Goal: Navigation & Orientation: Find specific page/section

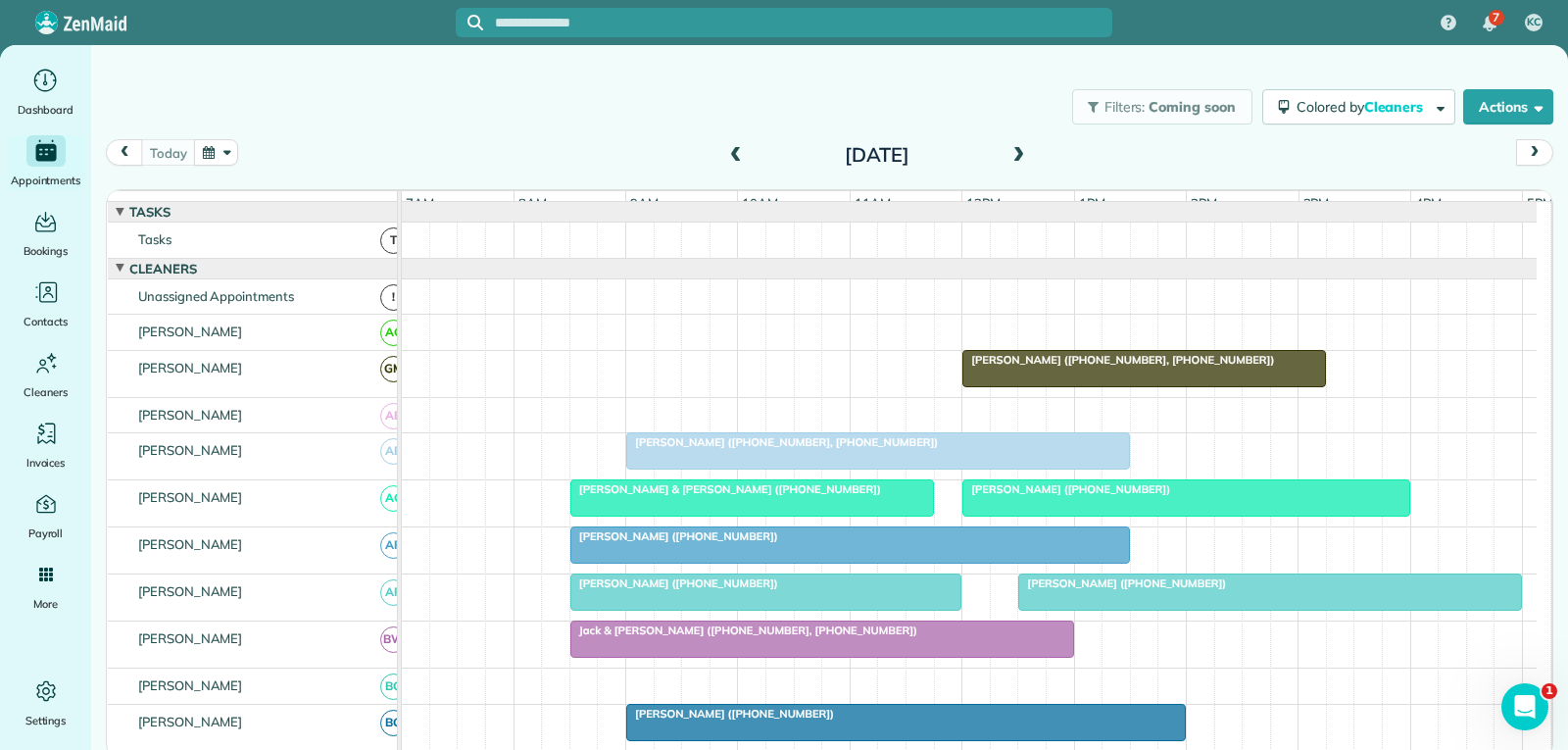
click at [902, 469] on div at bounding box center [878, 451] width 502 height 35
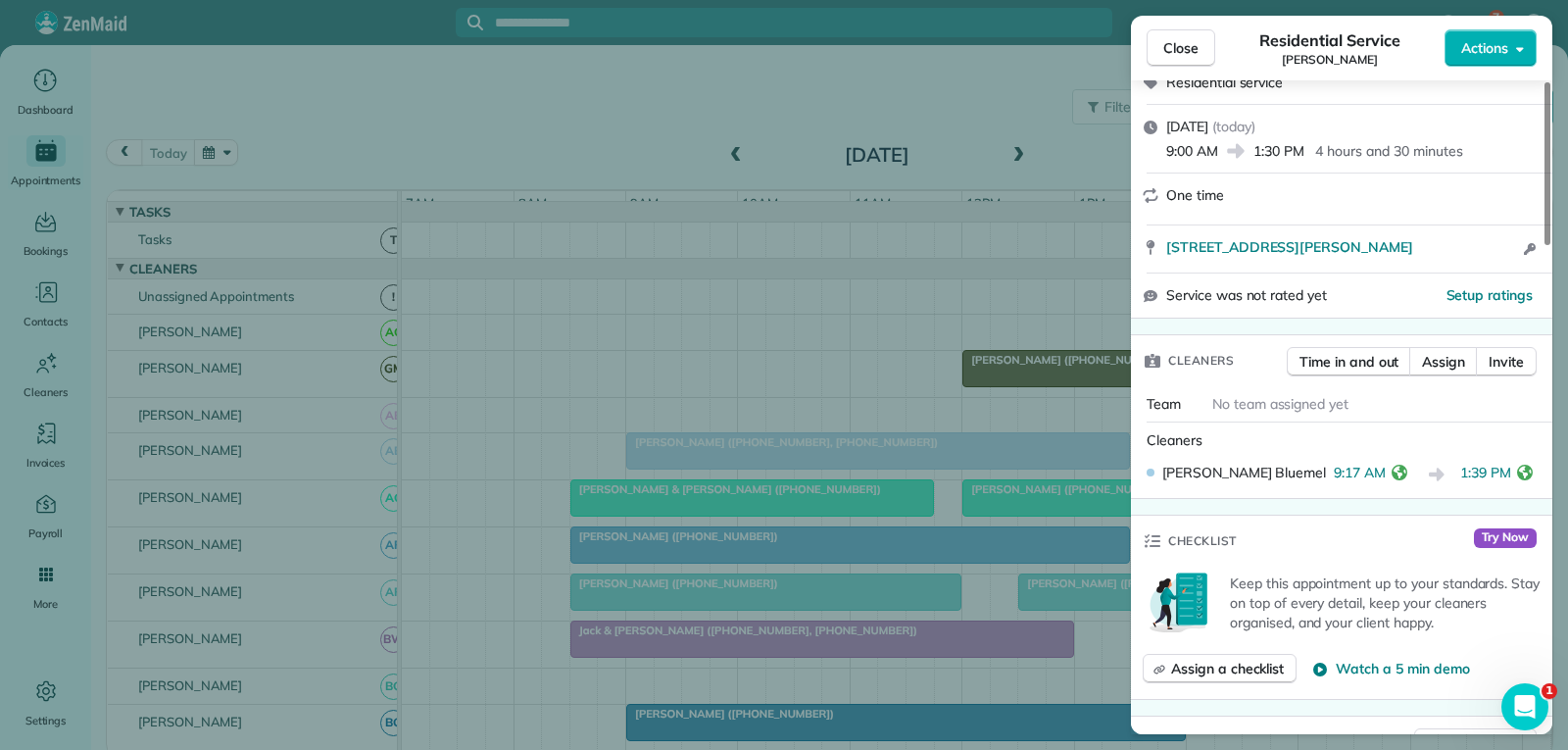
scroll to position [294, 0]
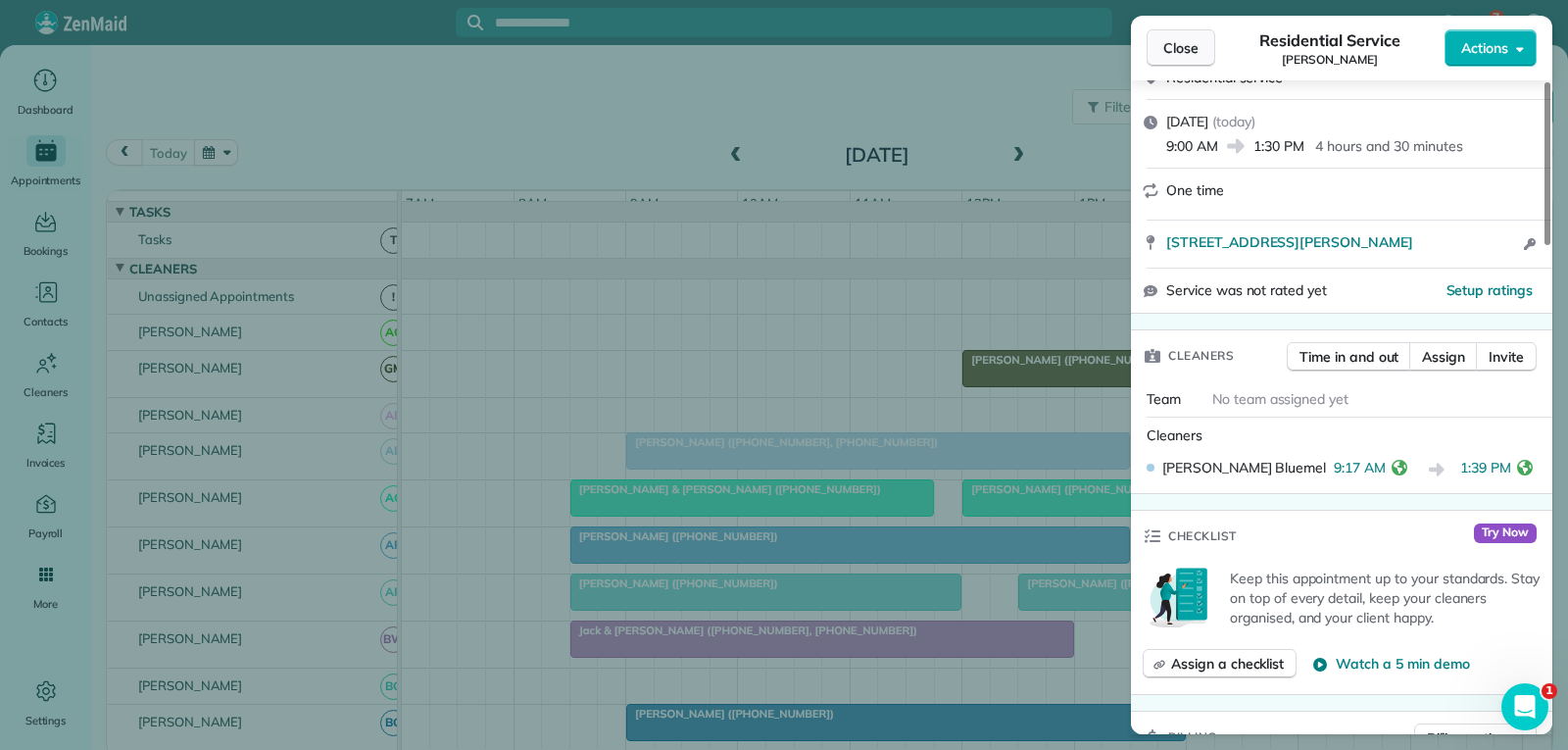
click at [1174, 52] on span "Close" at bounding box center [1181, 48] width 35 height 20
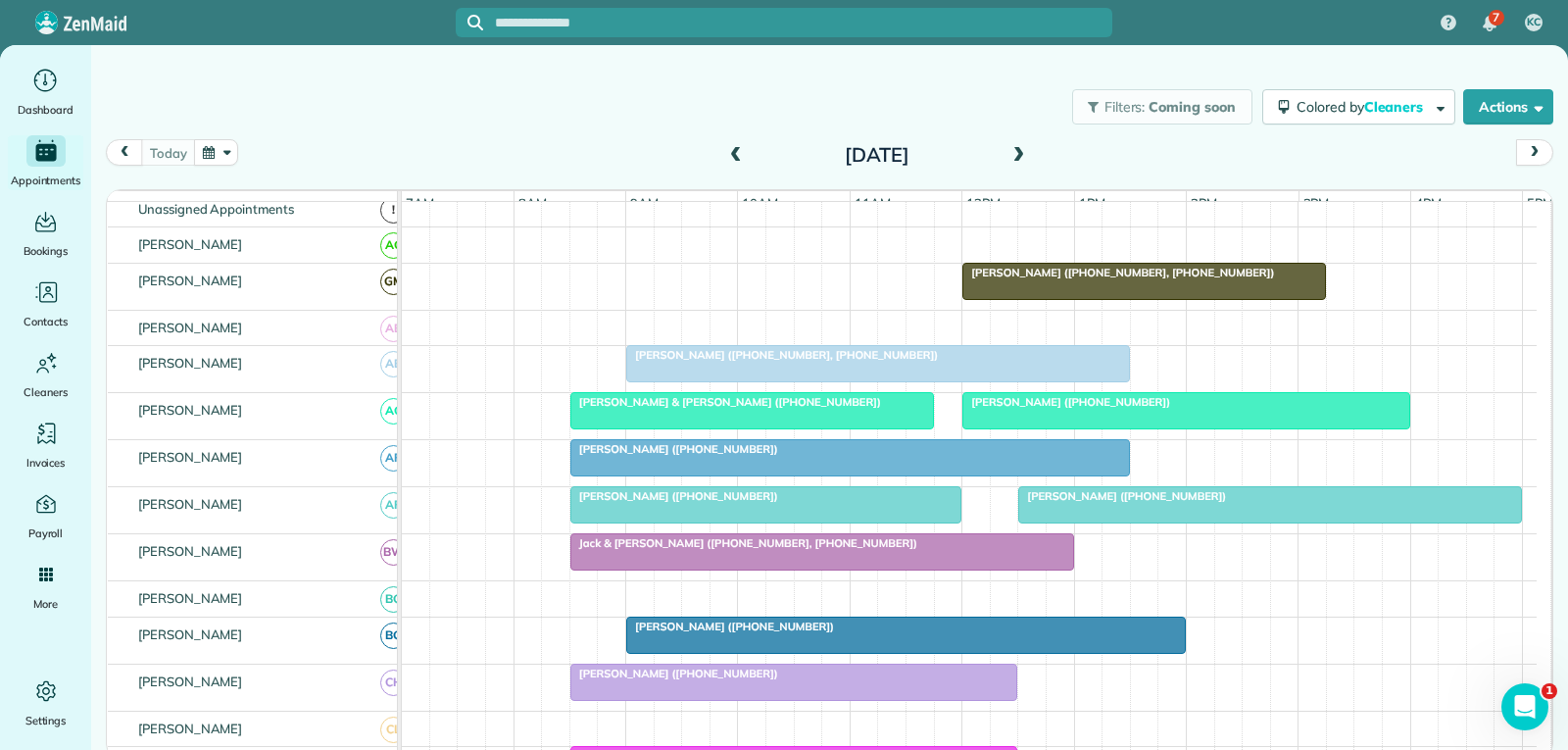
scroll to position [196, 0]
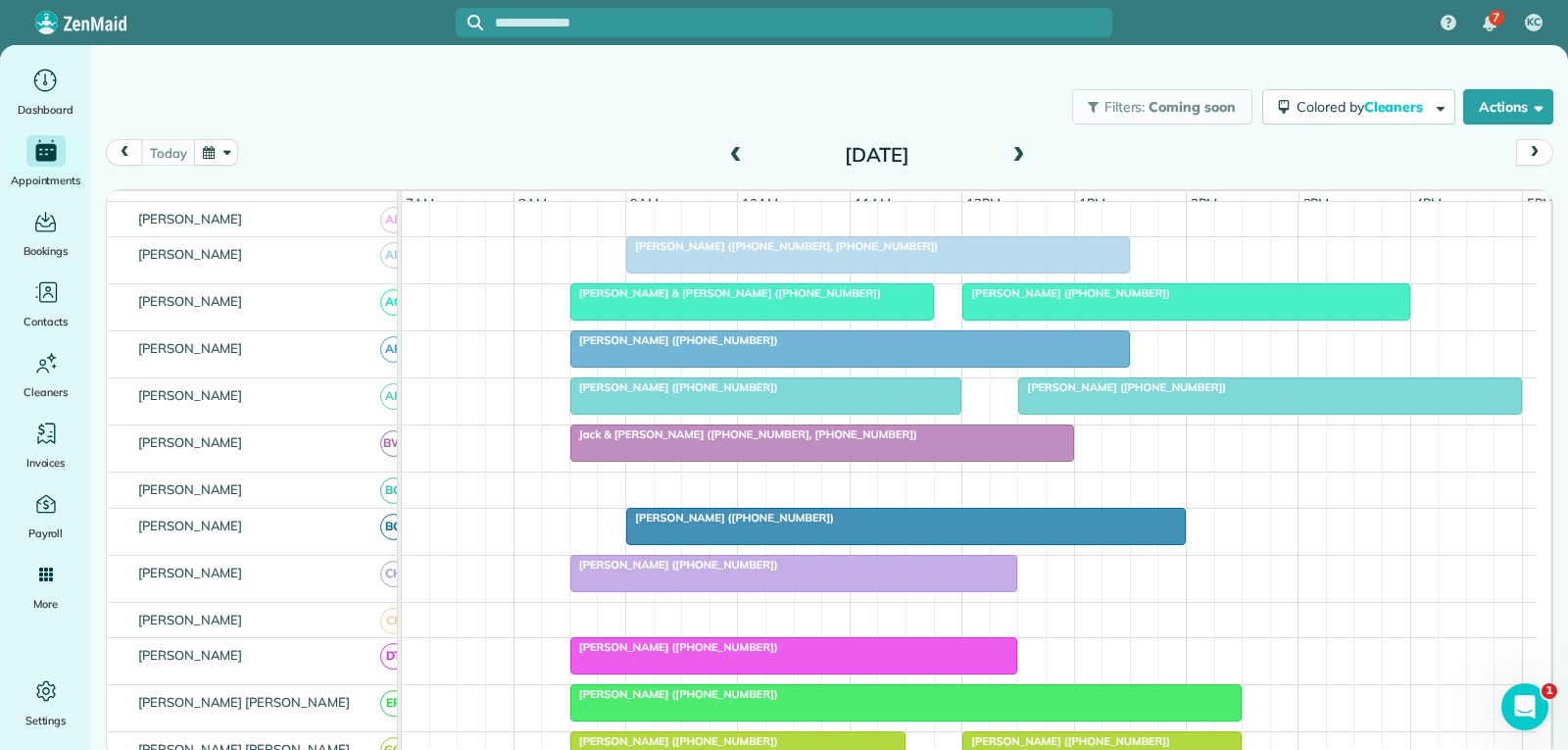
click at [936, 363] on div at bounding box center [849, 349] width 558 height 35
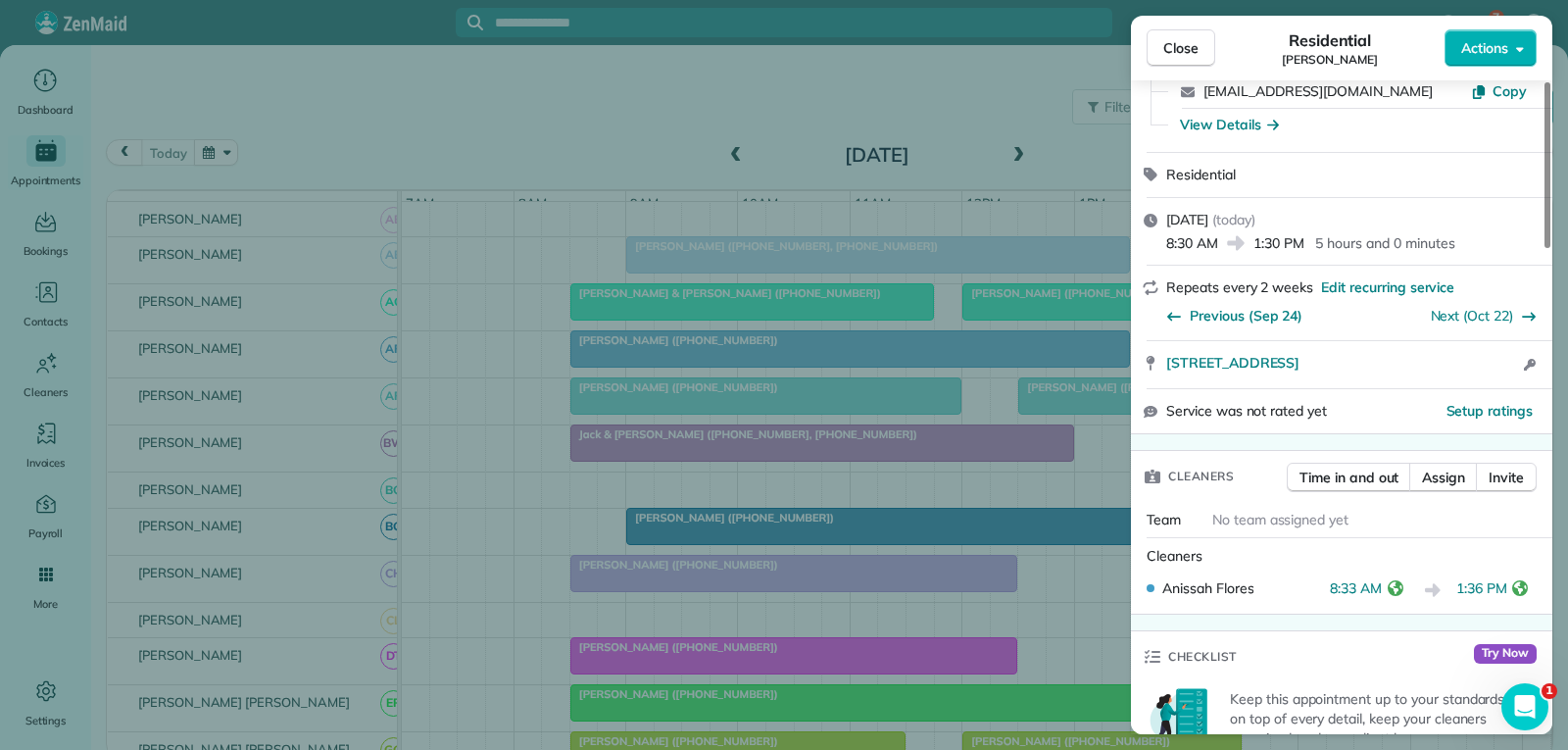
scroll to position [196, 0]
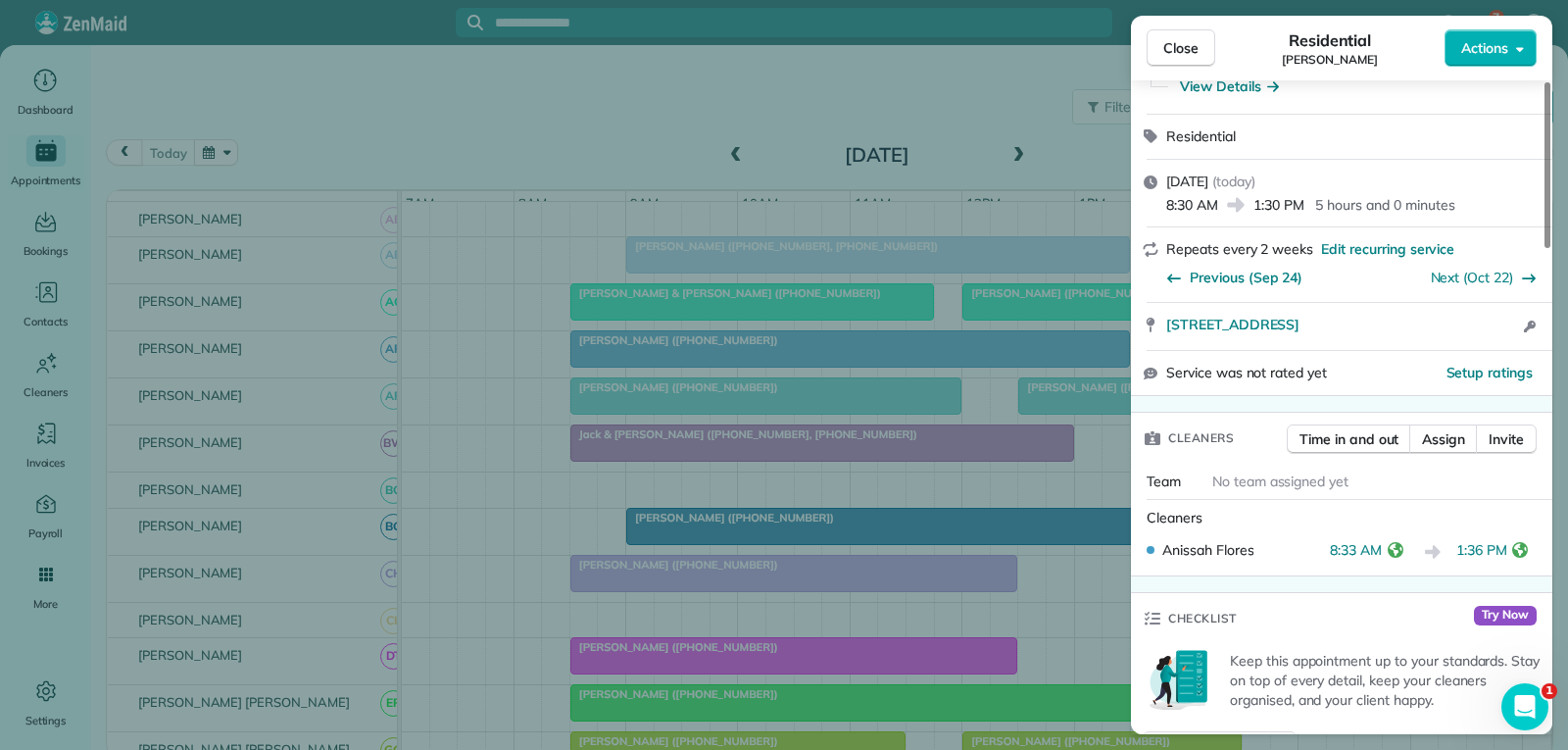
drag, startPoint x: 1198, startPoint y: 51, endPoint x: 1134, endPoint y: 186, distance: 149.4
click at [1198, 51] on span "Close" at bounding box center [1181, 48] width 35 height 20
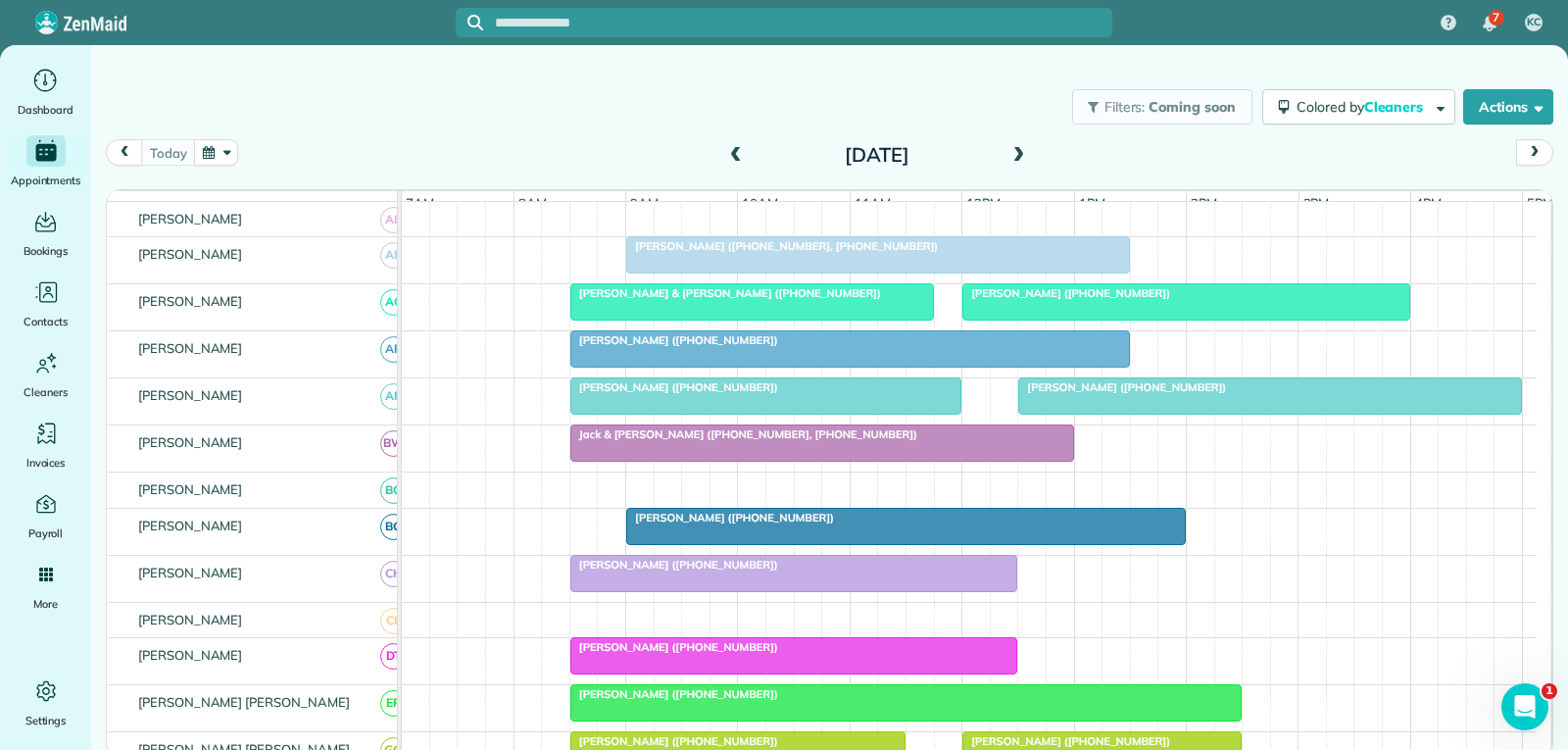
click at [900, 525] on div "Jared Kriewall (+18178990134)" at bounding box center [906, 518] width 548 height 14
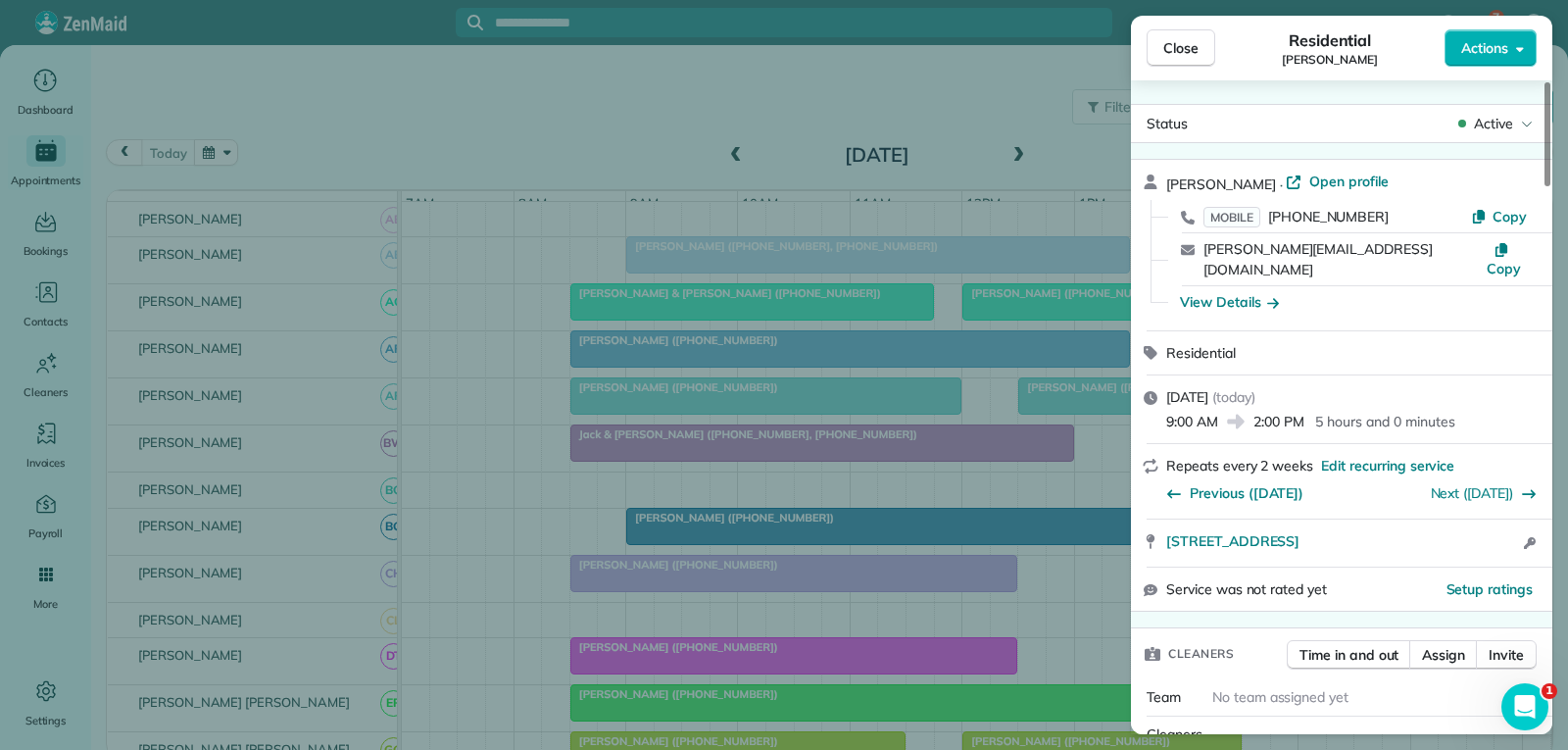
scroll to position [196, 0]
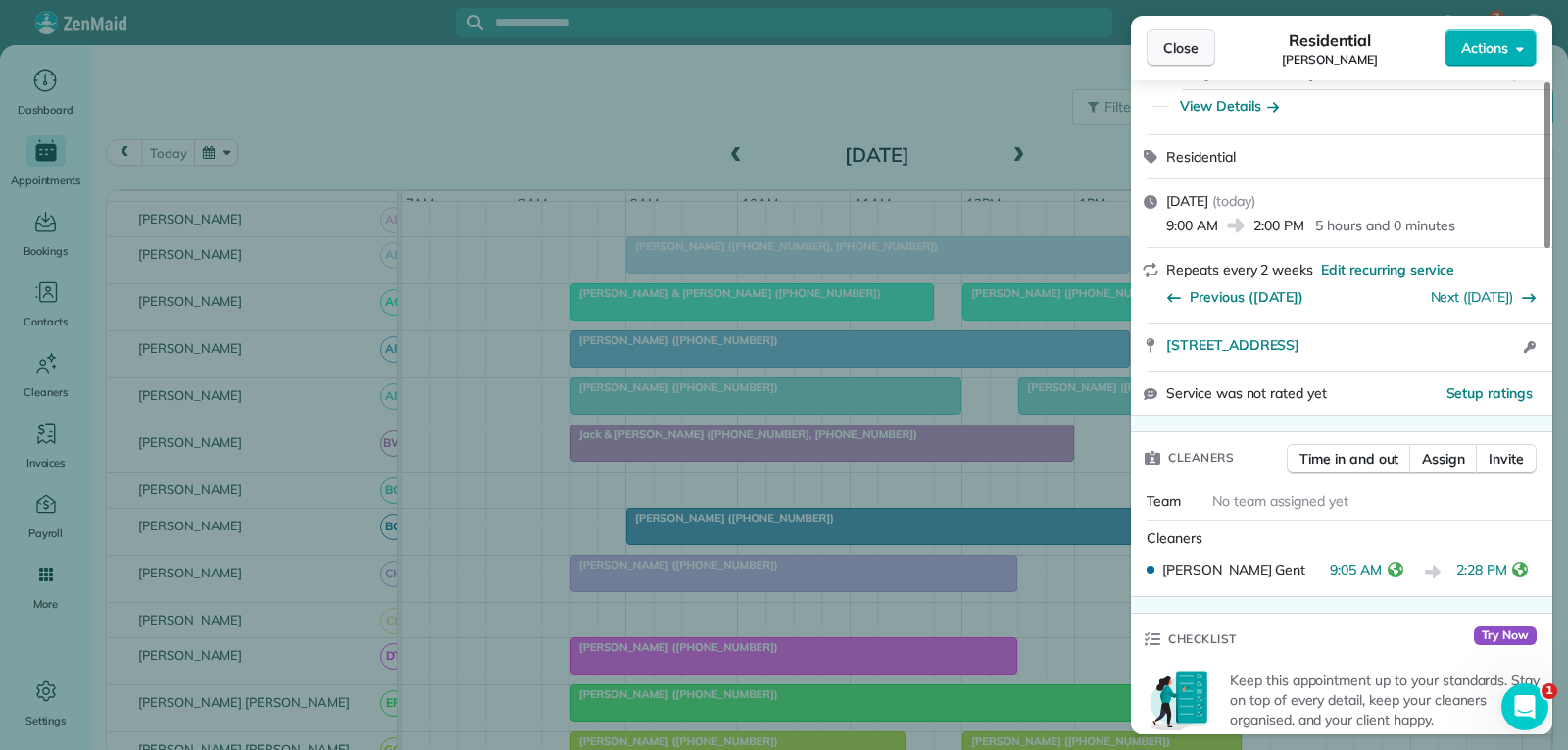
click at [1198, 45] on span "Close" at bounding box center [1181, 48] width 35 height 20
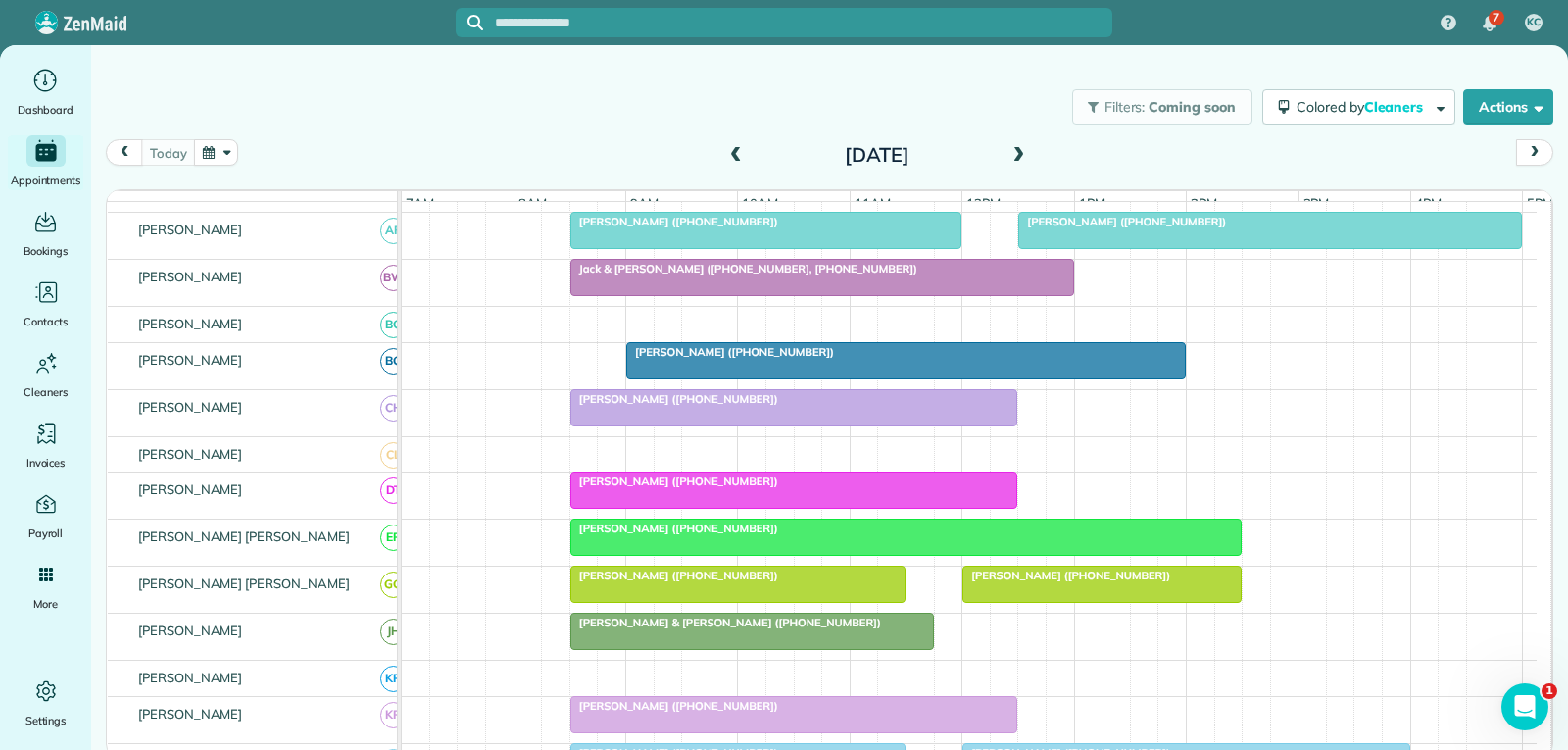
scroll to position [392, 0]
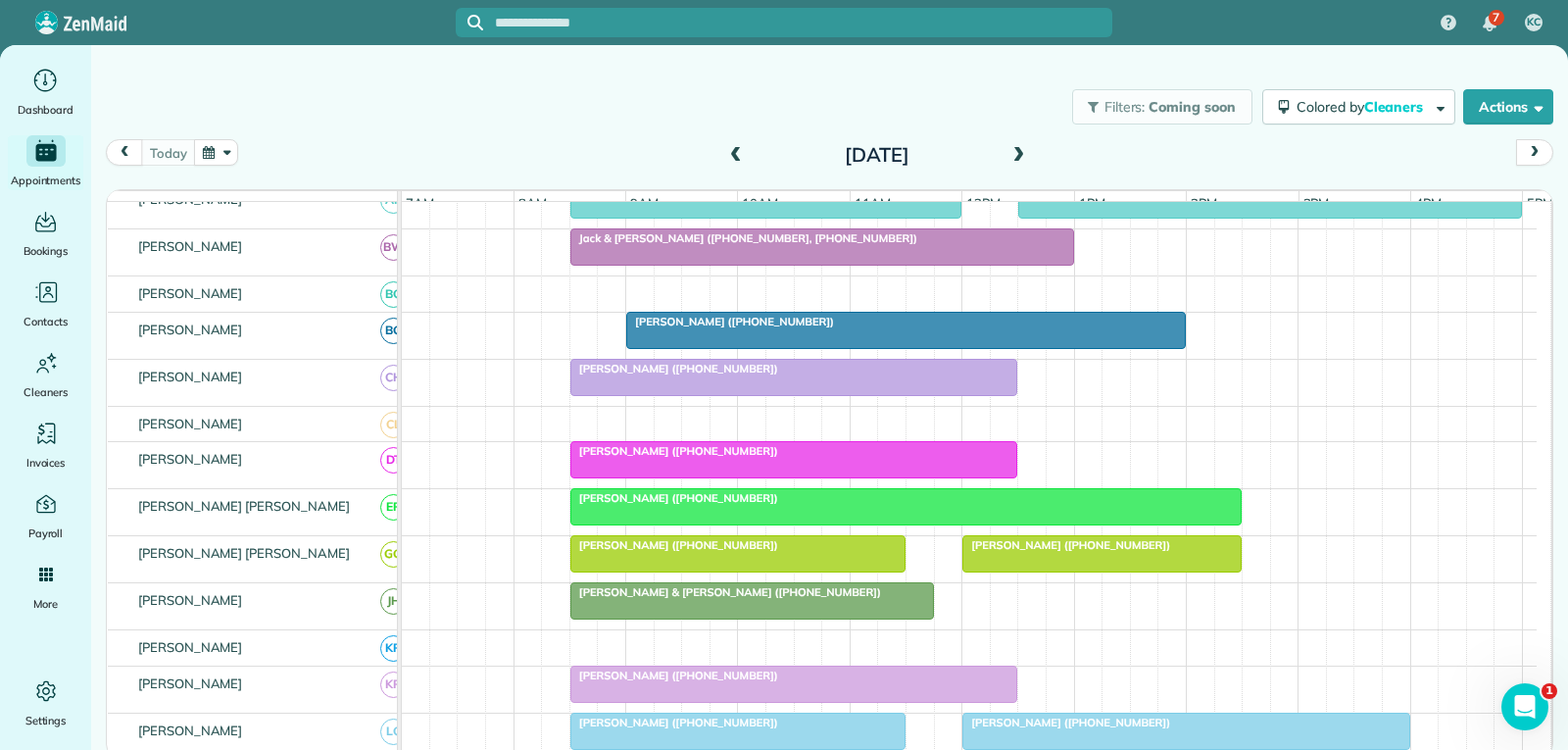
click at [833, 525] on div at bounding box center [906, 507] width 669 height 35
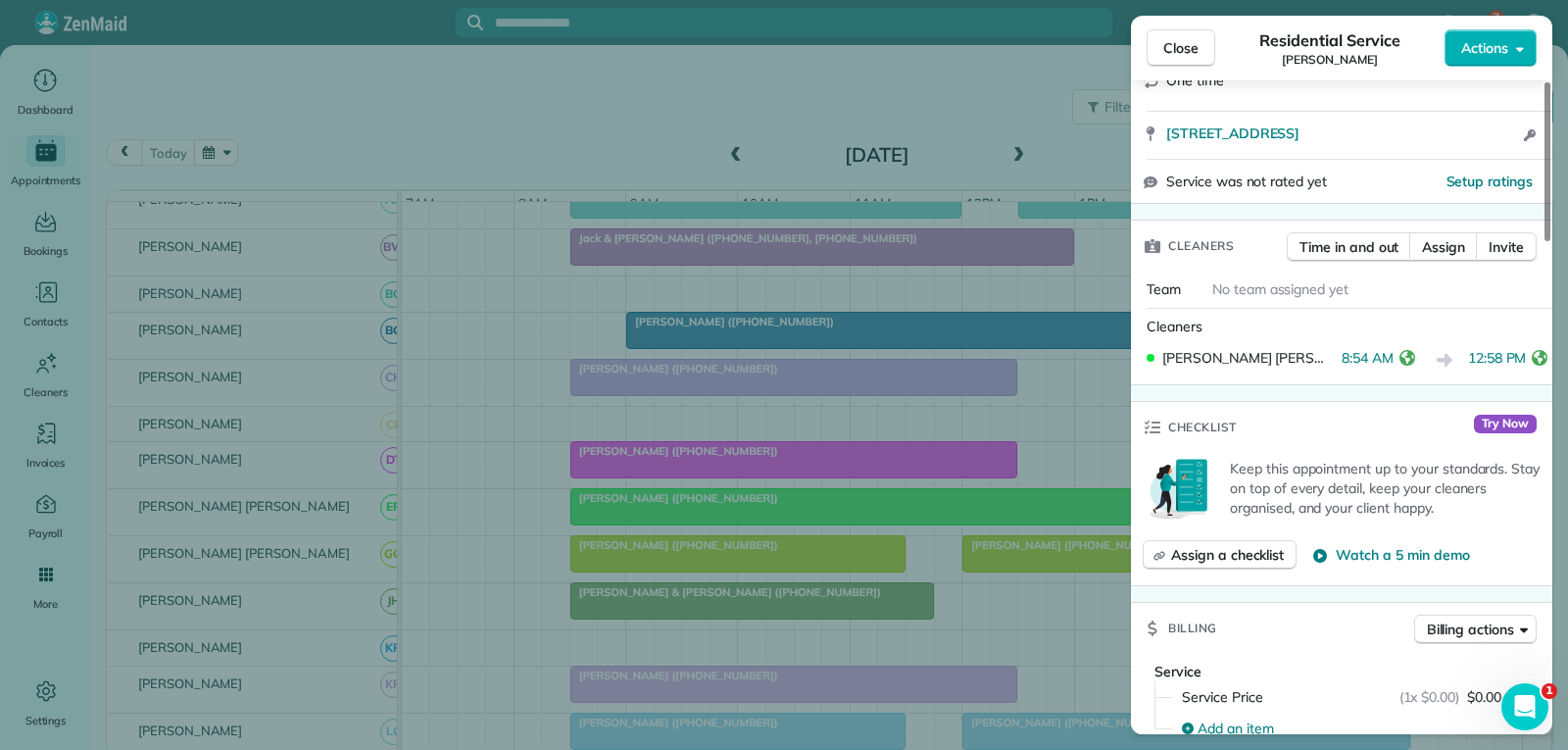
scroll to position [392, 0]
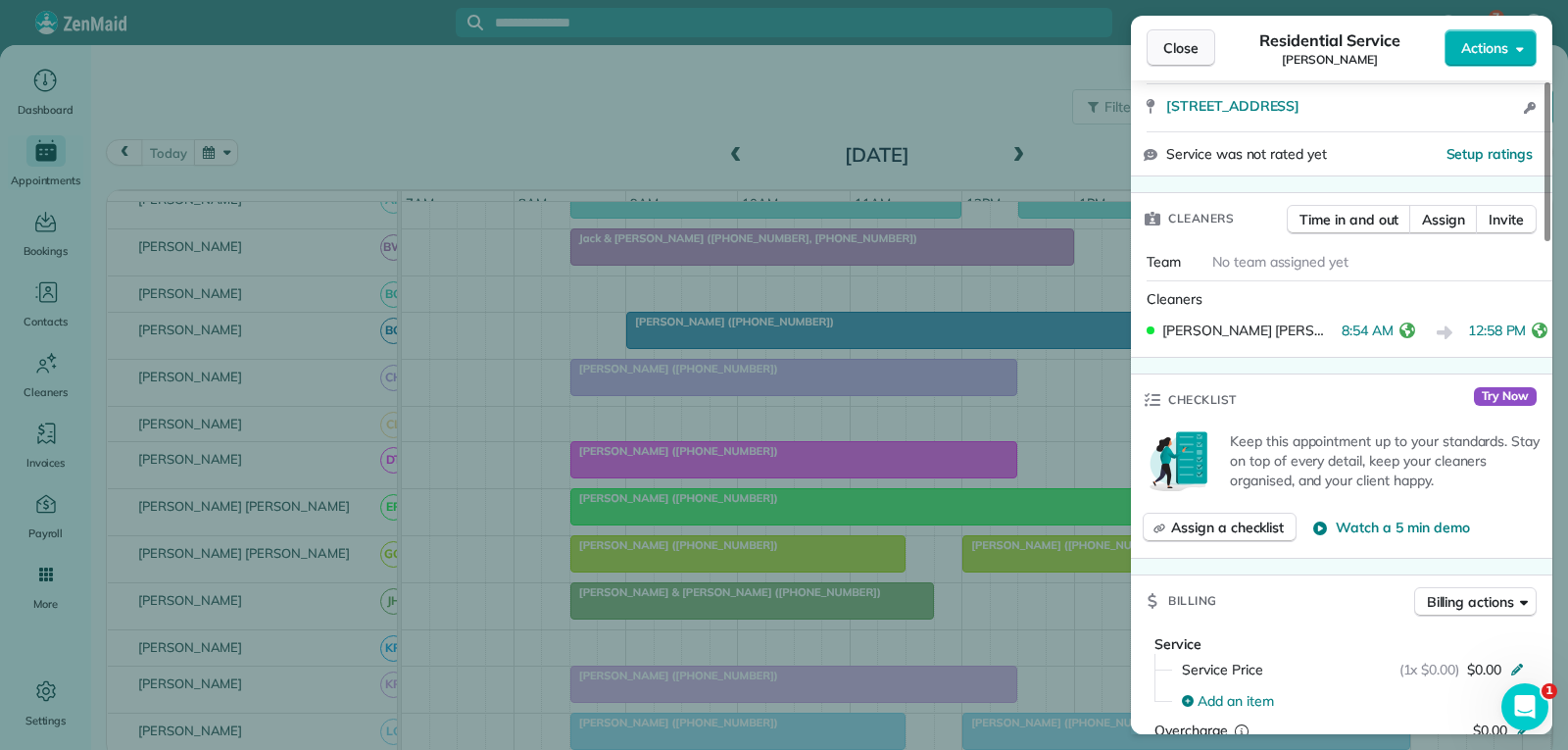
click at [1183, 53] on span "Close" at bounding box center [1181, 48] width 35 height 20
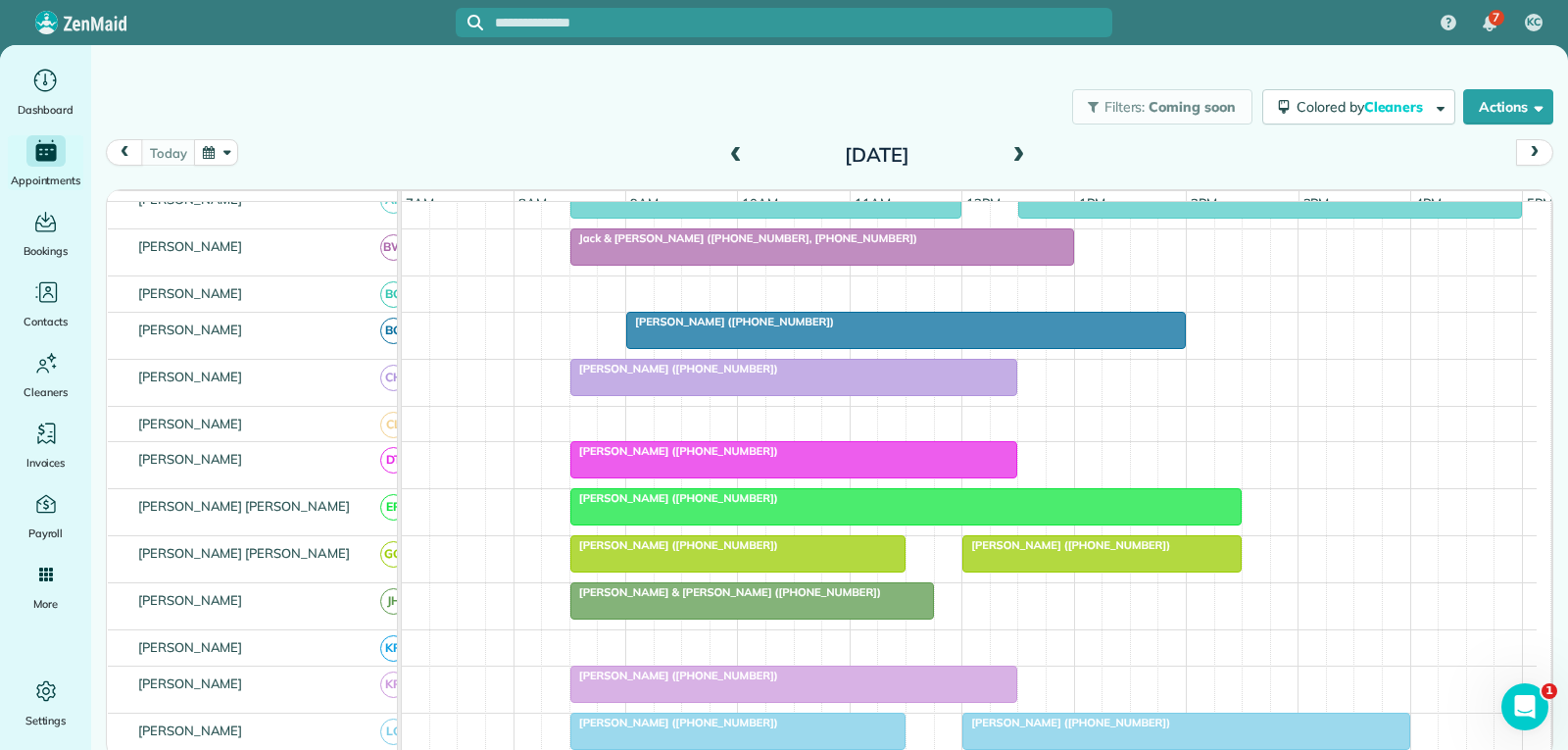
click at [1017, 571] on div at bounding box center [1102, 554] width 278 height 35
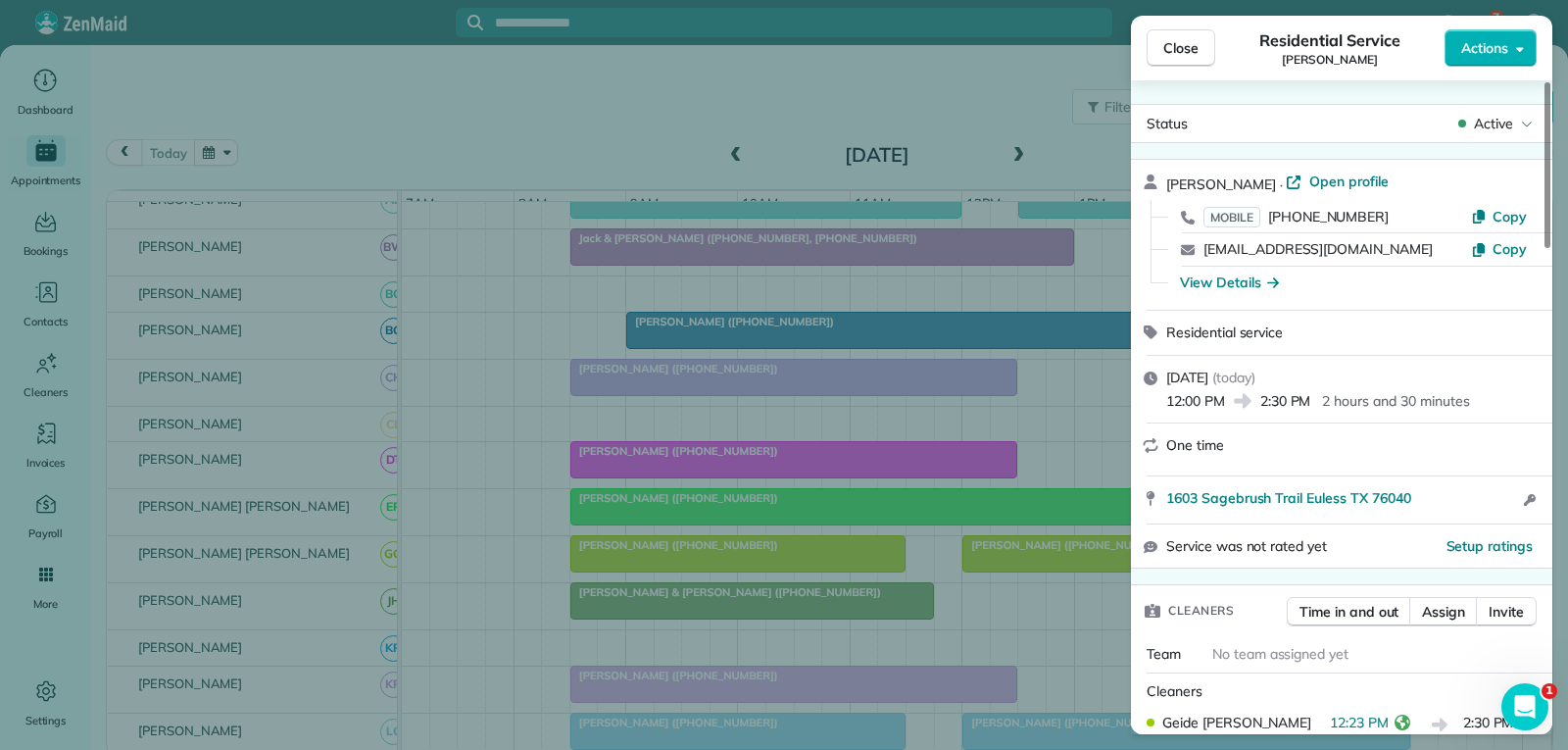
scroll to position [196, 0]
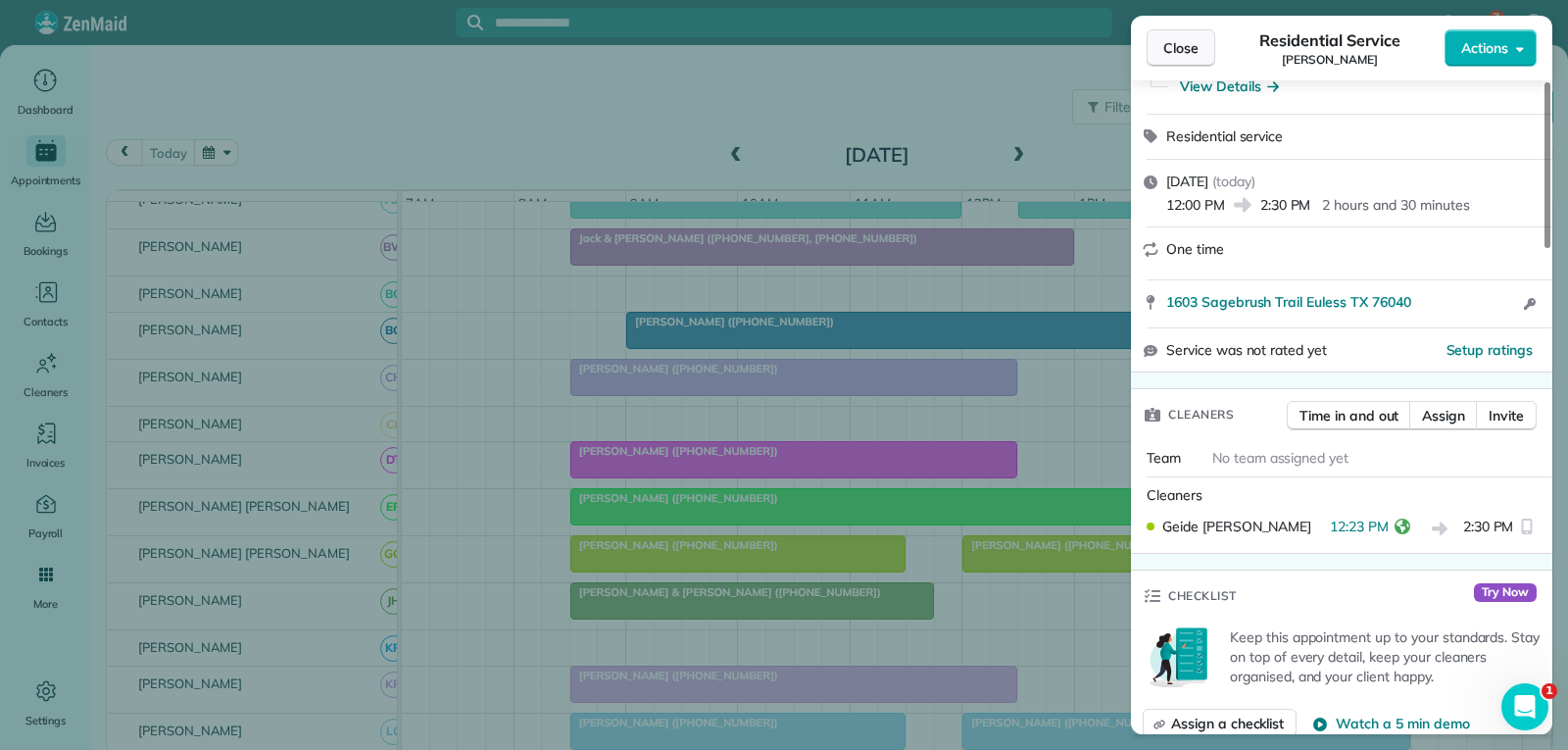
click at [1192, 49] on span "Close" at bounding box center [1181, 48] width 35 height 20
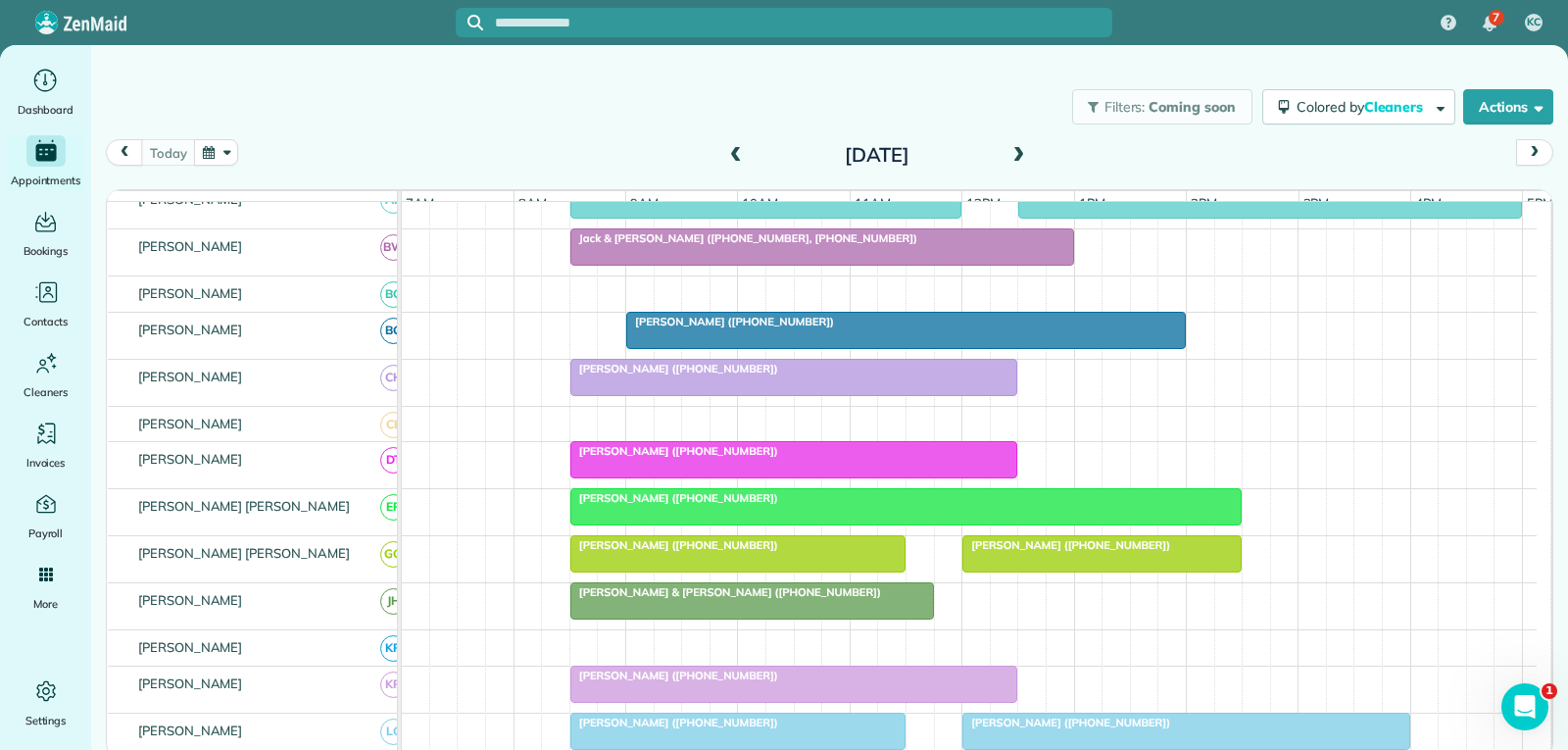
scroll to position [588, 0]
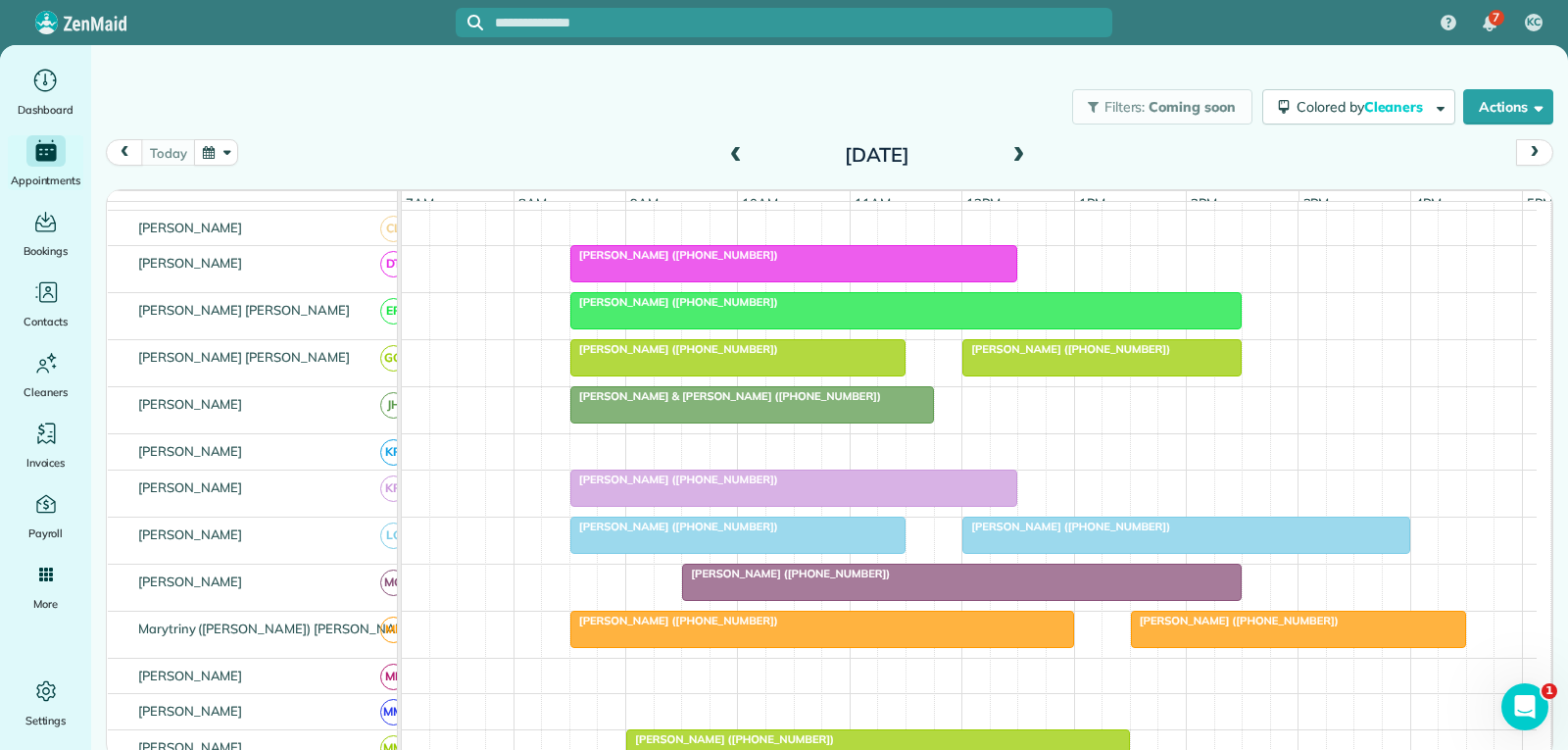
click at [1001, 309] on div "Lavera Butler (+14046929968)" at bounding box center [906, 302] width 659 height 14
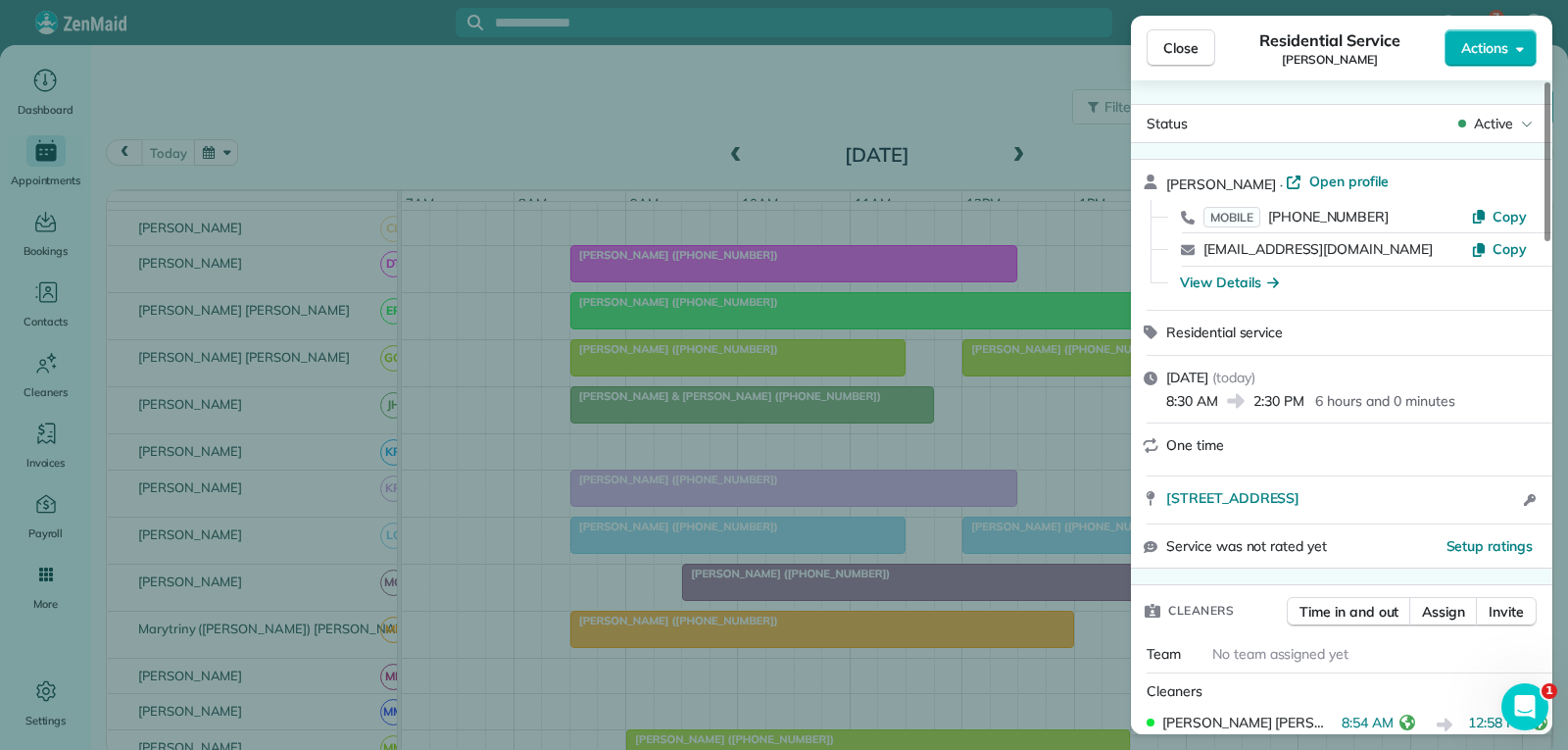
scroll to position [196, 0]
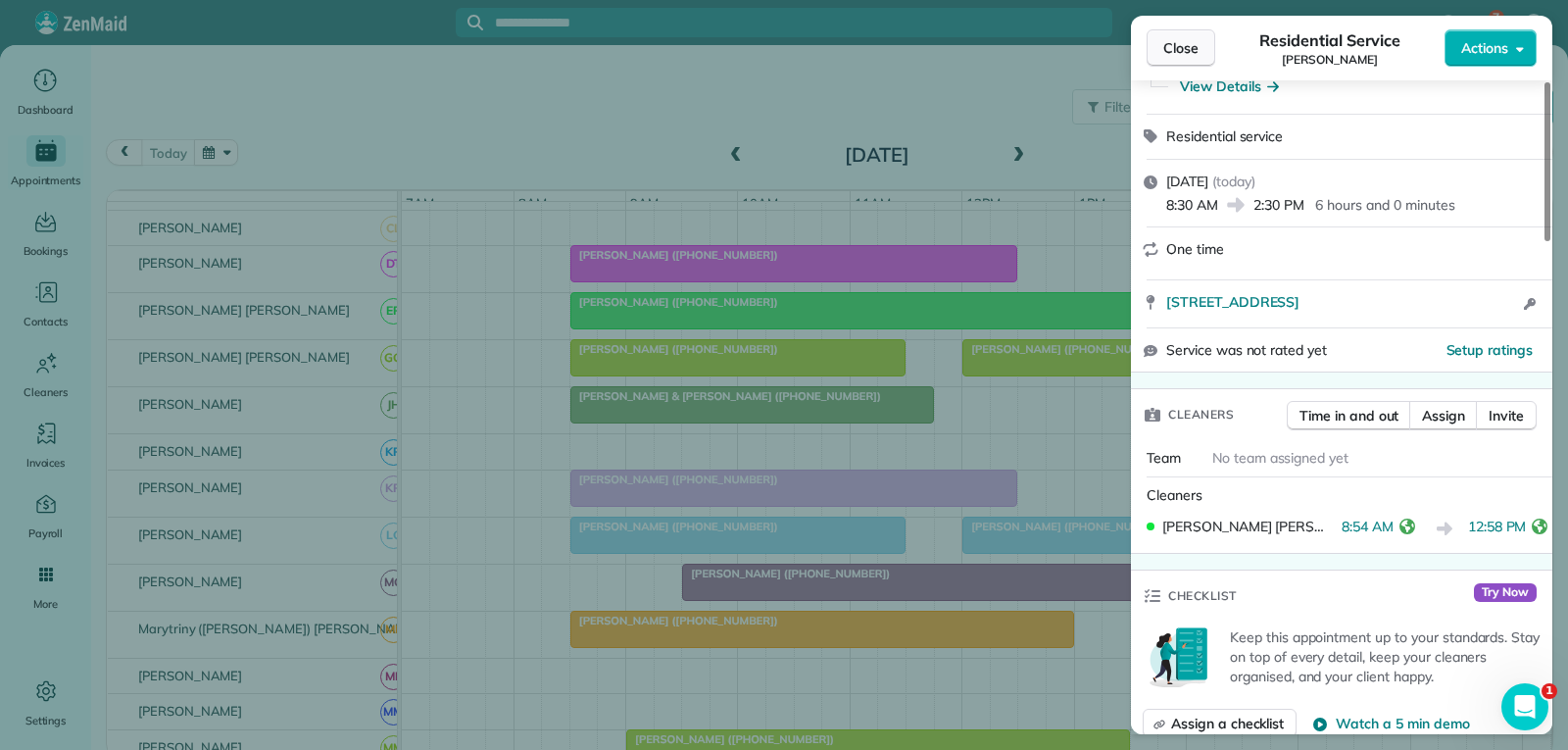
click at [1192, 49] on span "Close" at bounding box center [1181, 48] width 35 height 20
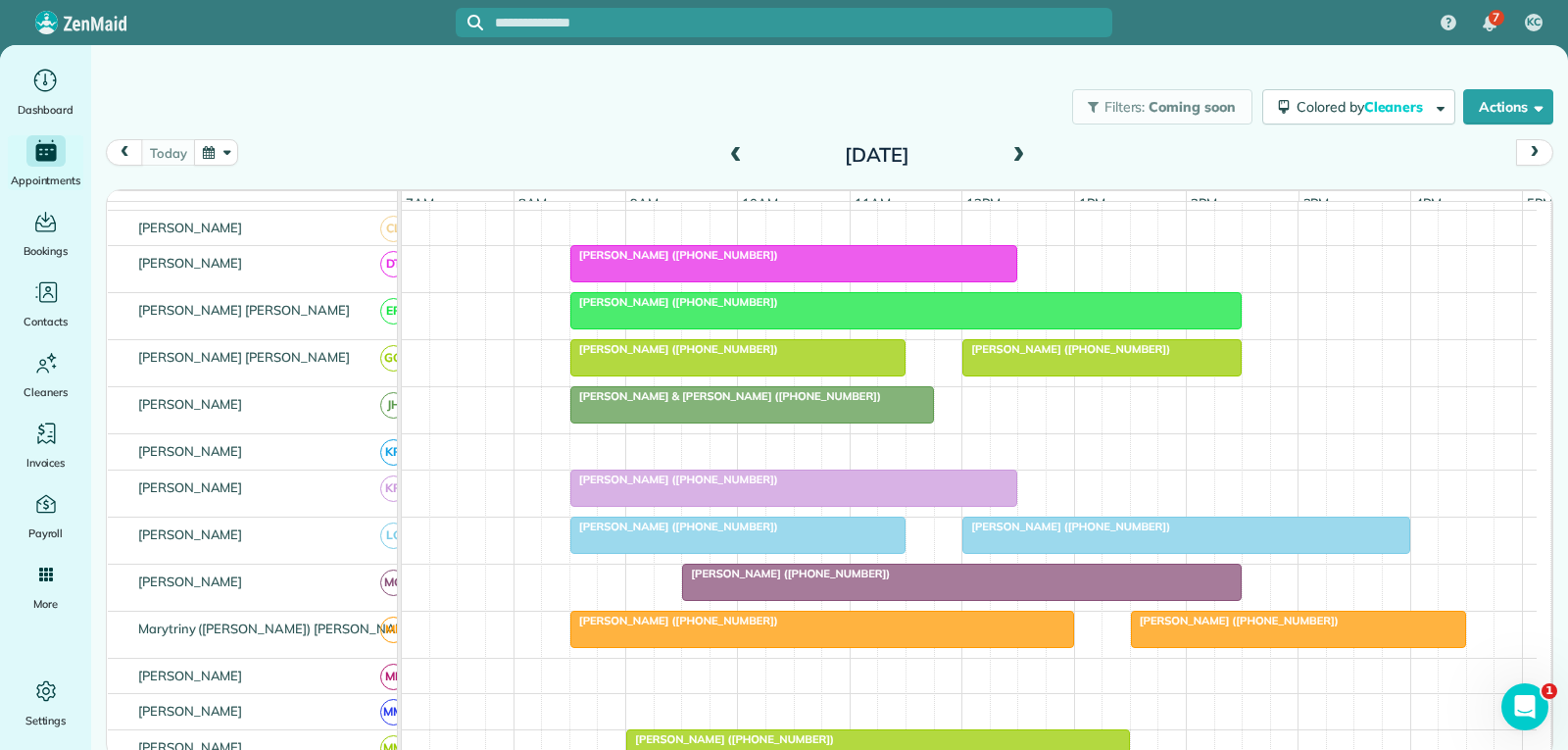
scroll to position [686, 0]
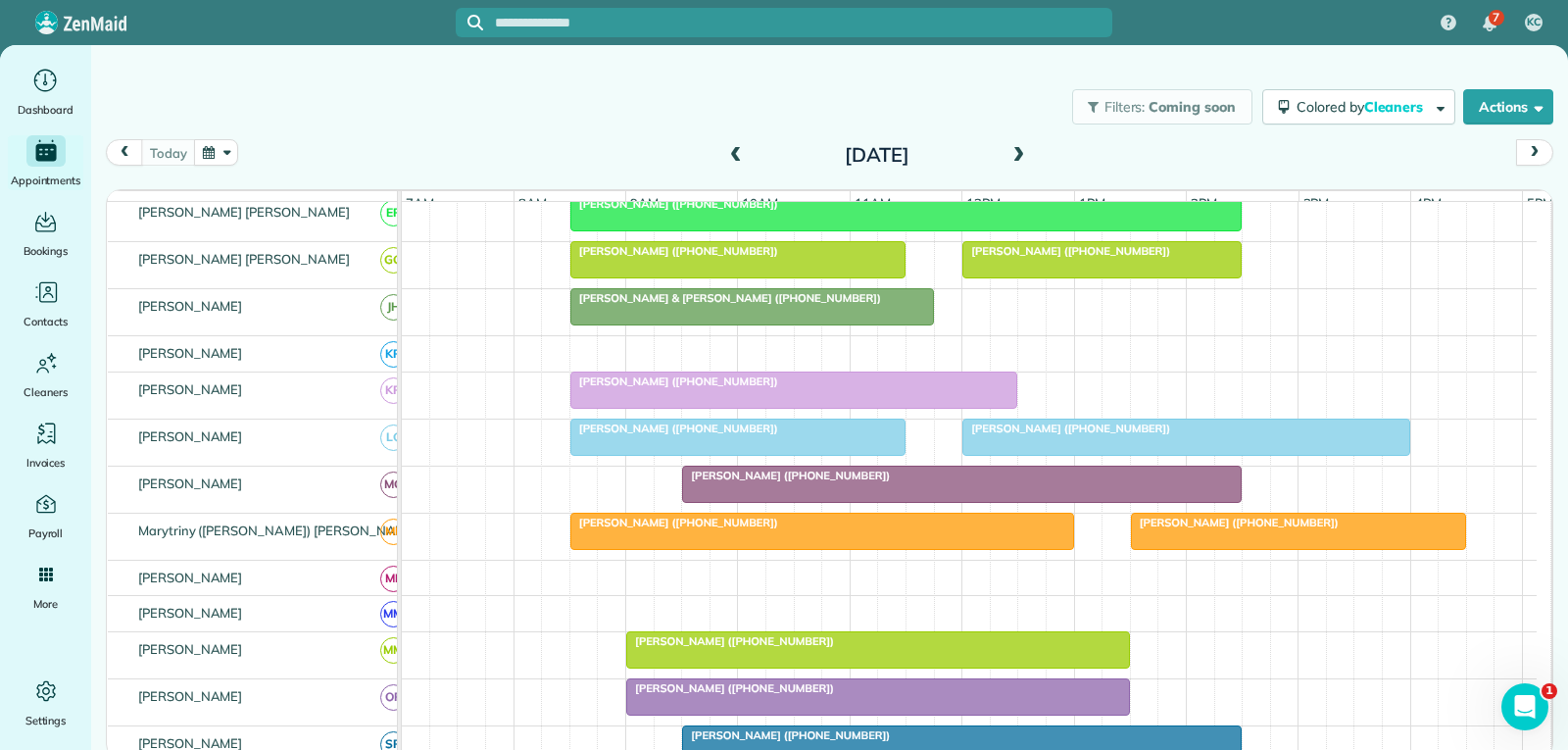
click at [996, 453] on div at bounding box center [1186, 437] width 446 height 35
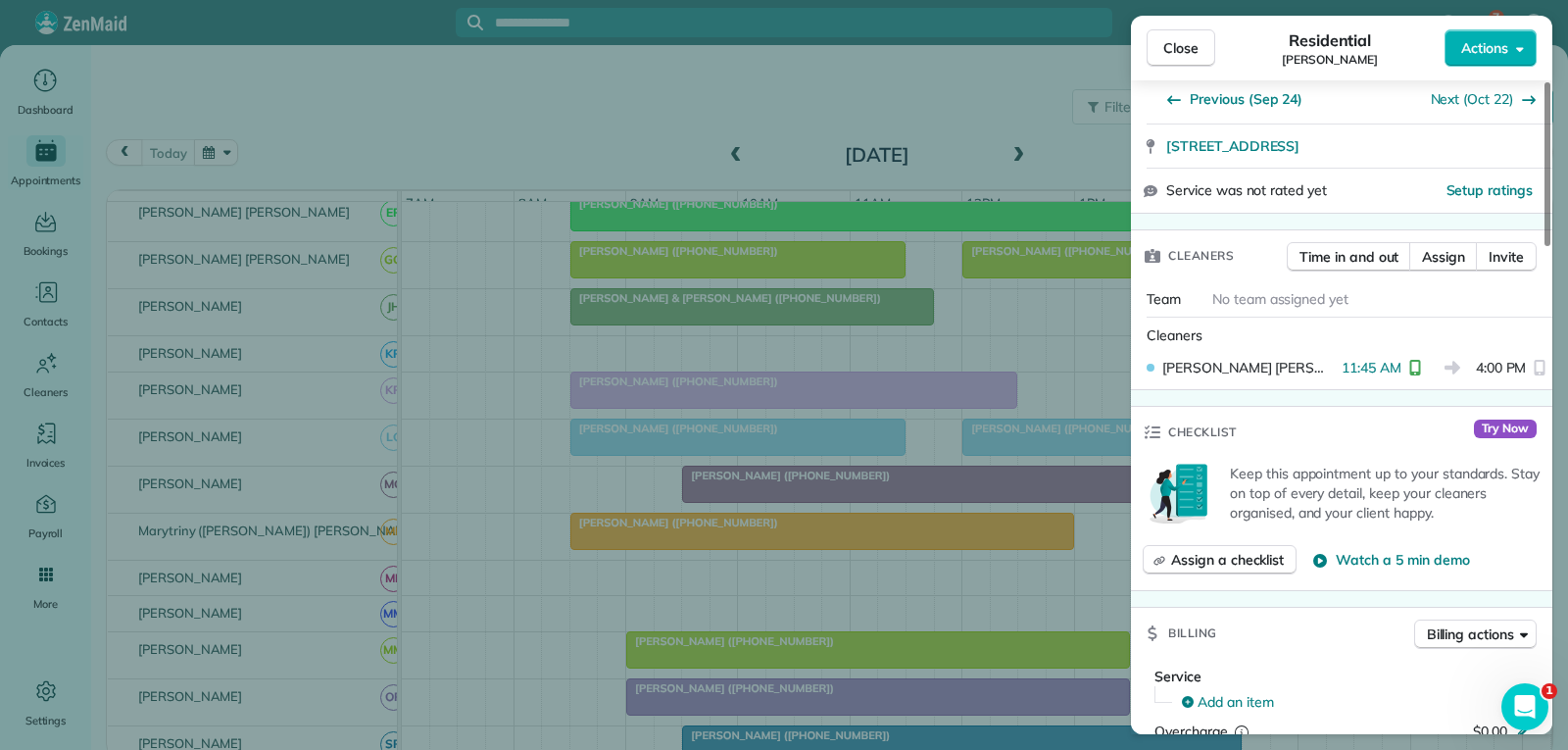
scroll to position [392, 0]
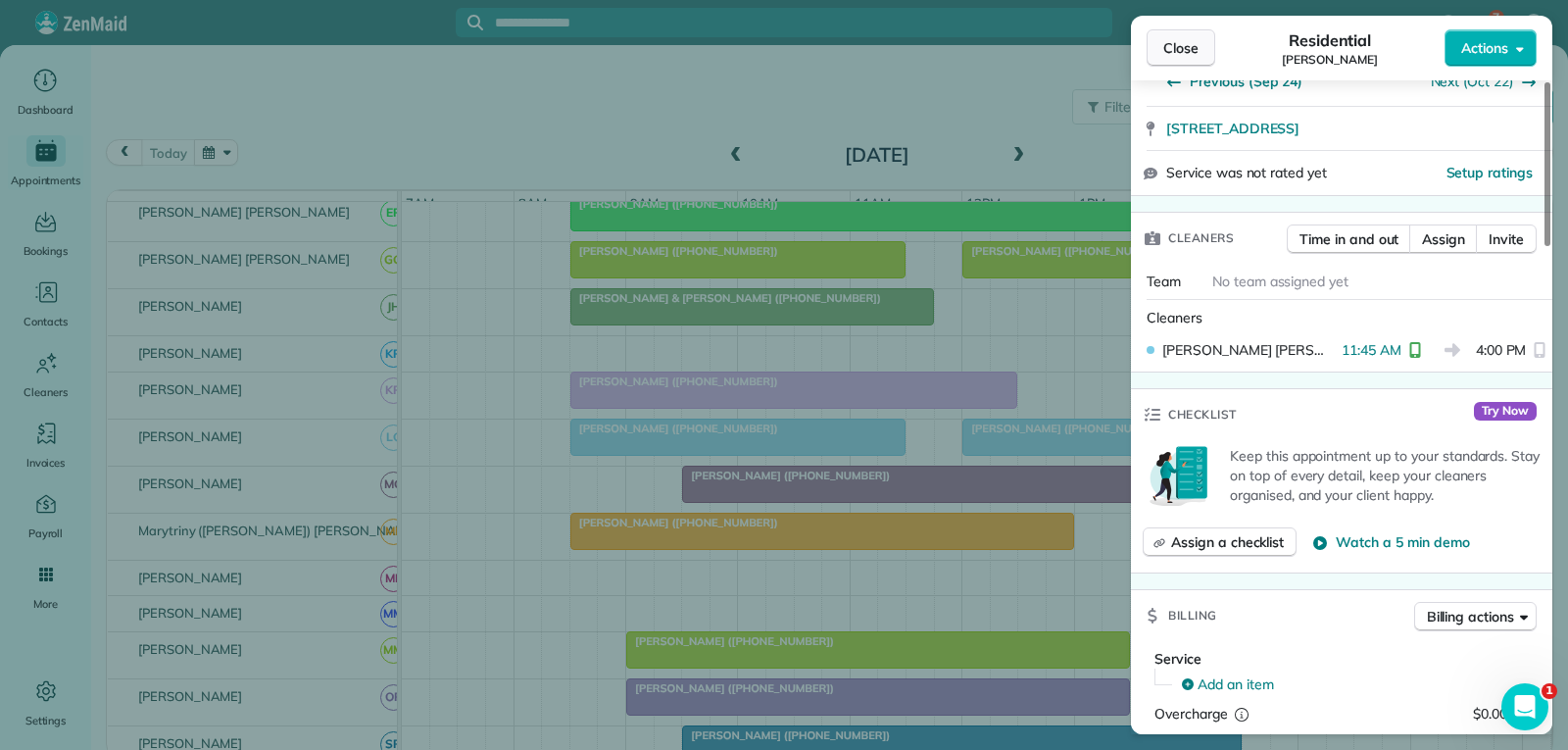
click at [1170, 57] on span "Close" at bounding box center [1181, 48] width 35 height 20
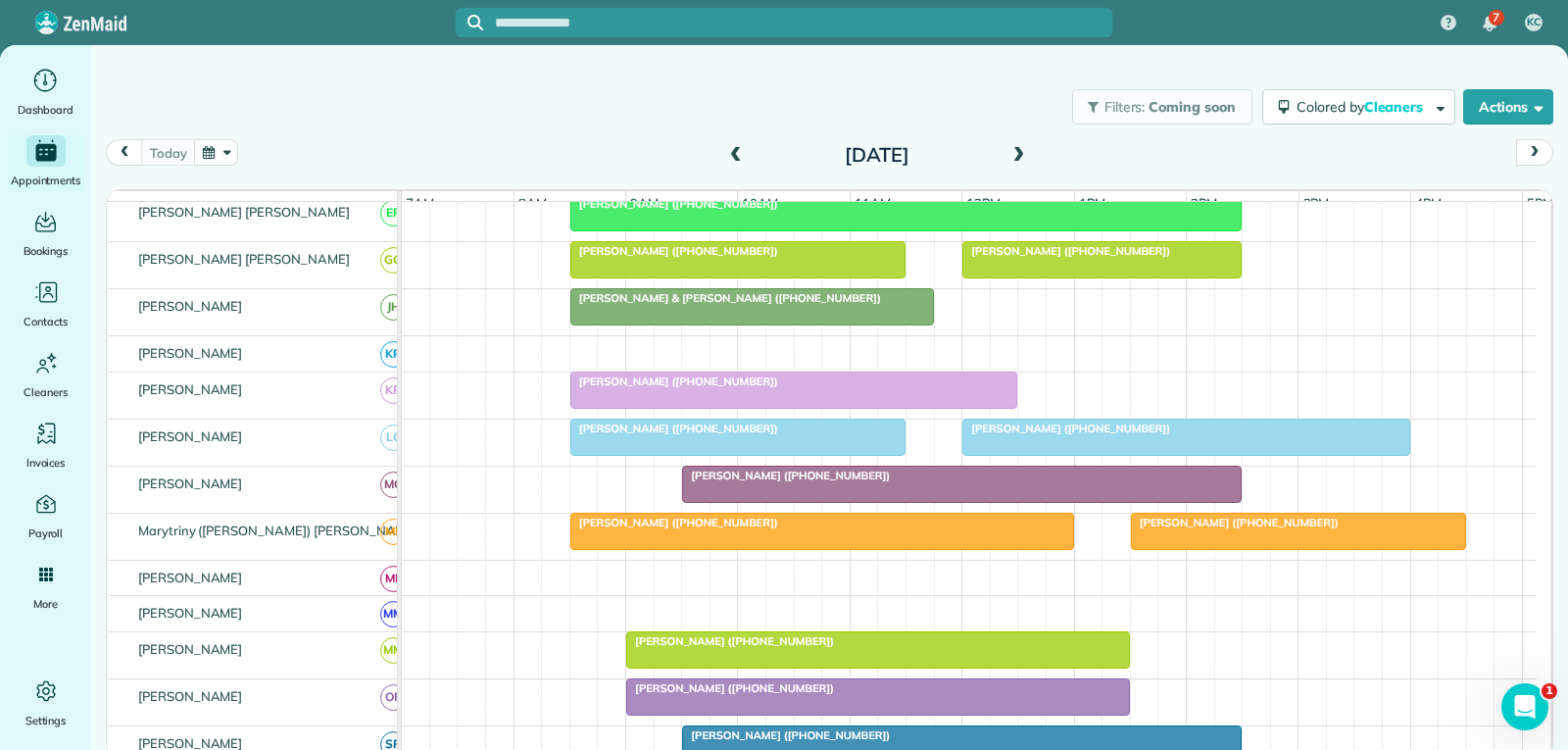
click at [904, 497] on div at bounding box center [962, 484] width 558 height 35
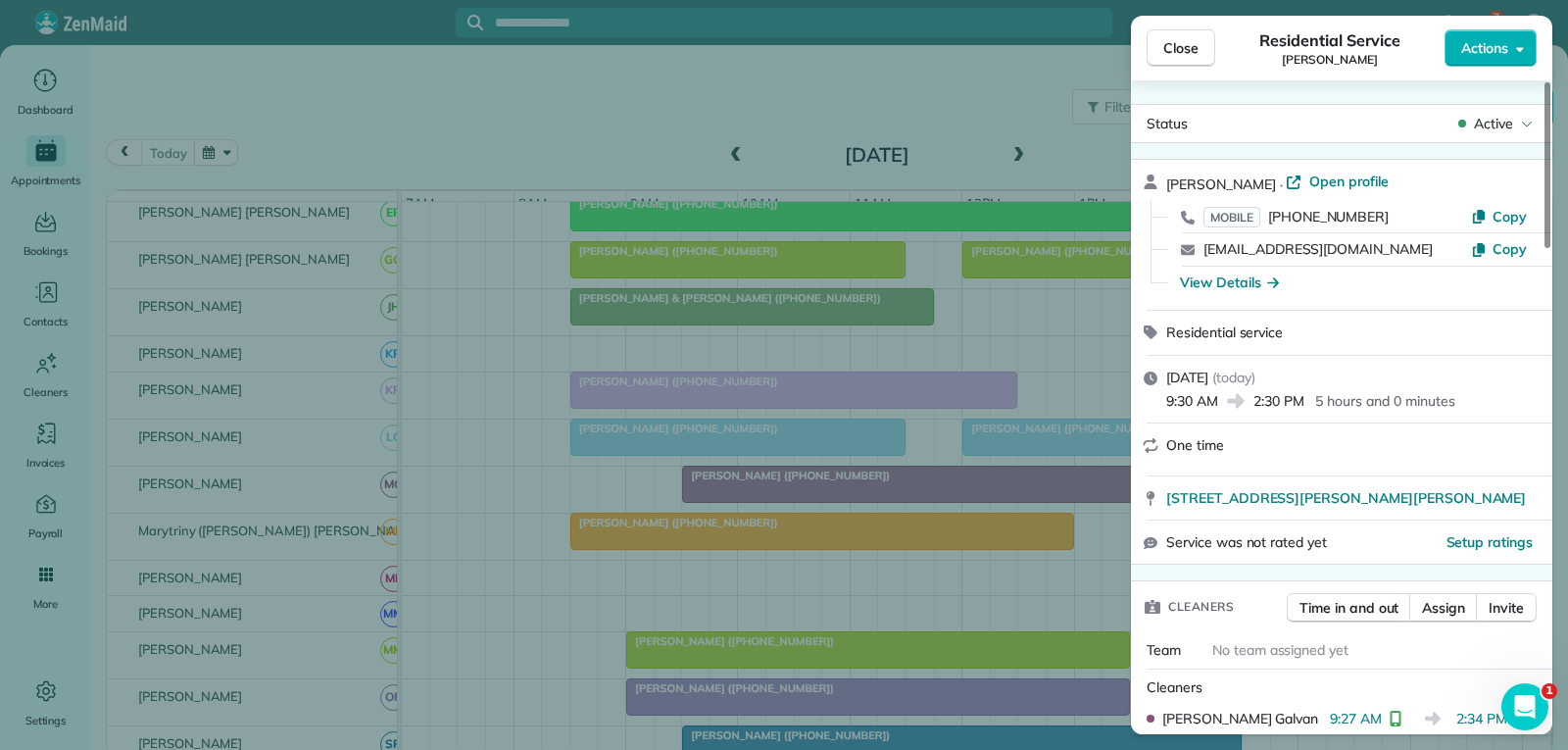
scroll to position [392, 0]
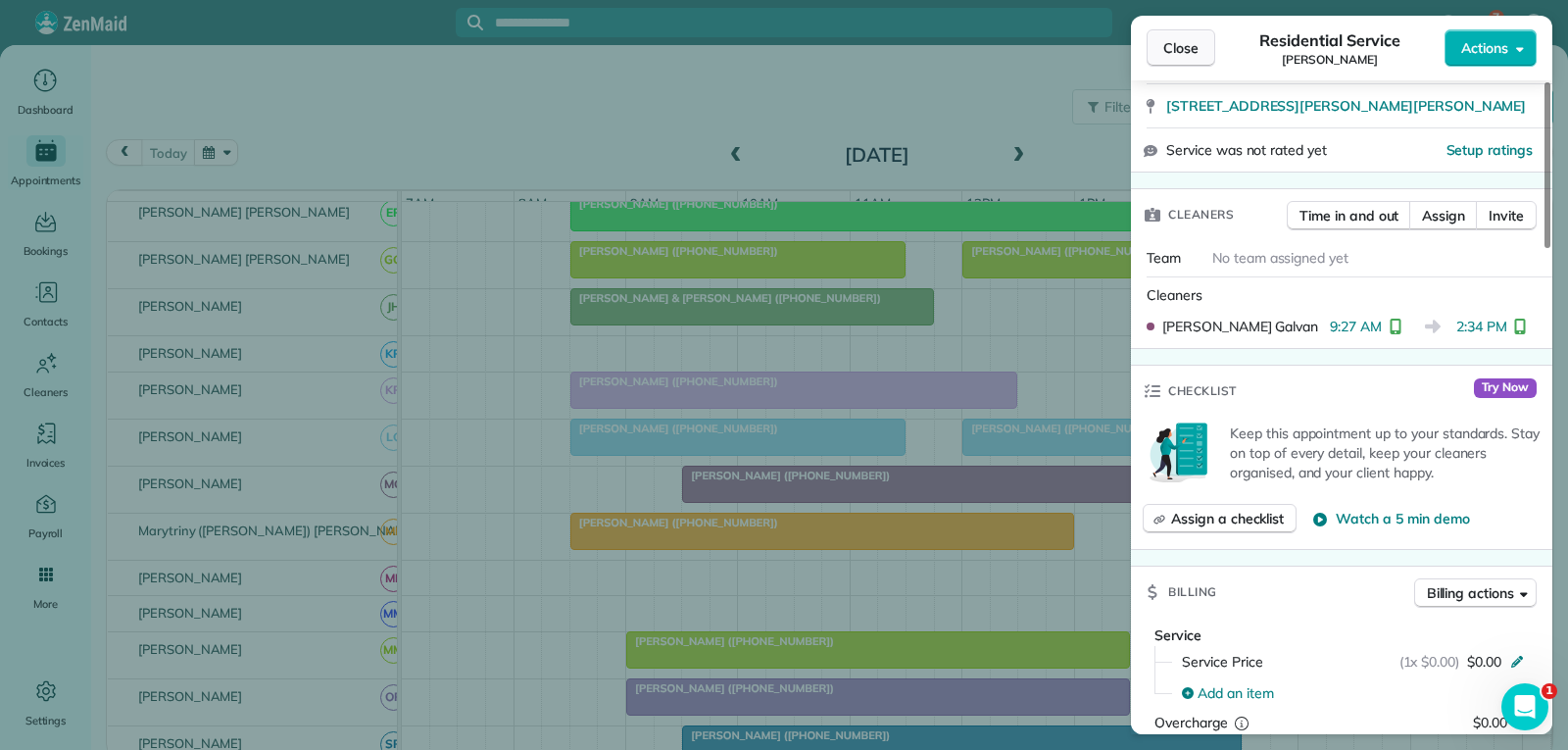
click at [1166, 44] on span "Close" at bounding box center [1181, 48] width 35 height 20
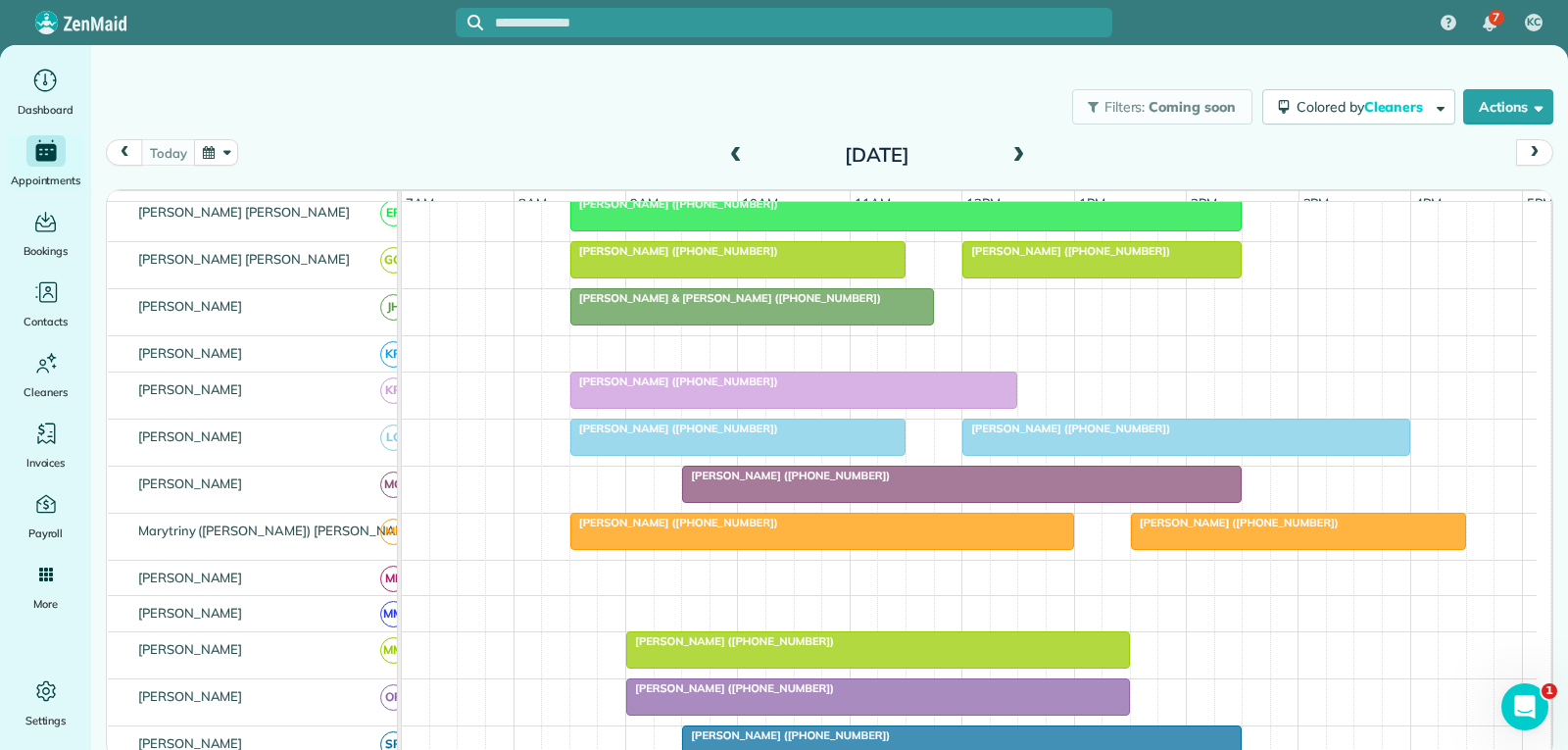
scroll to position [784, 0]
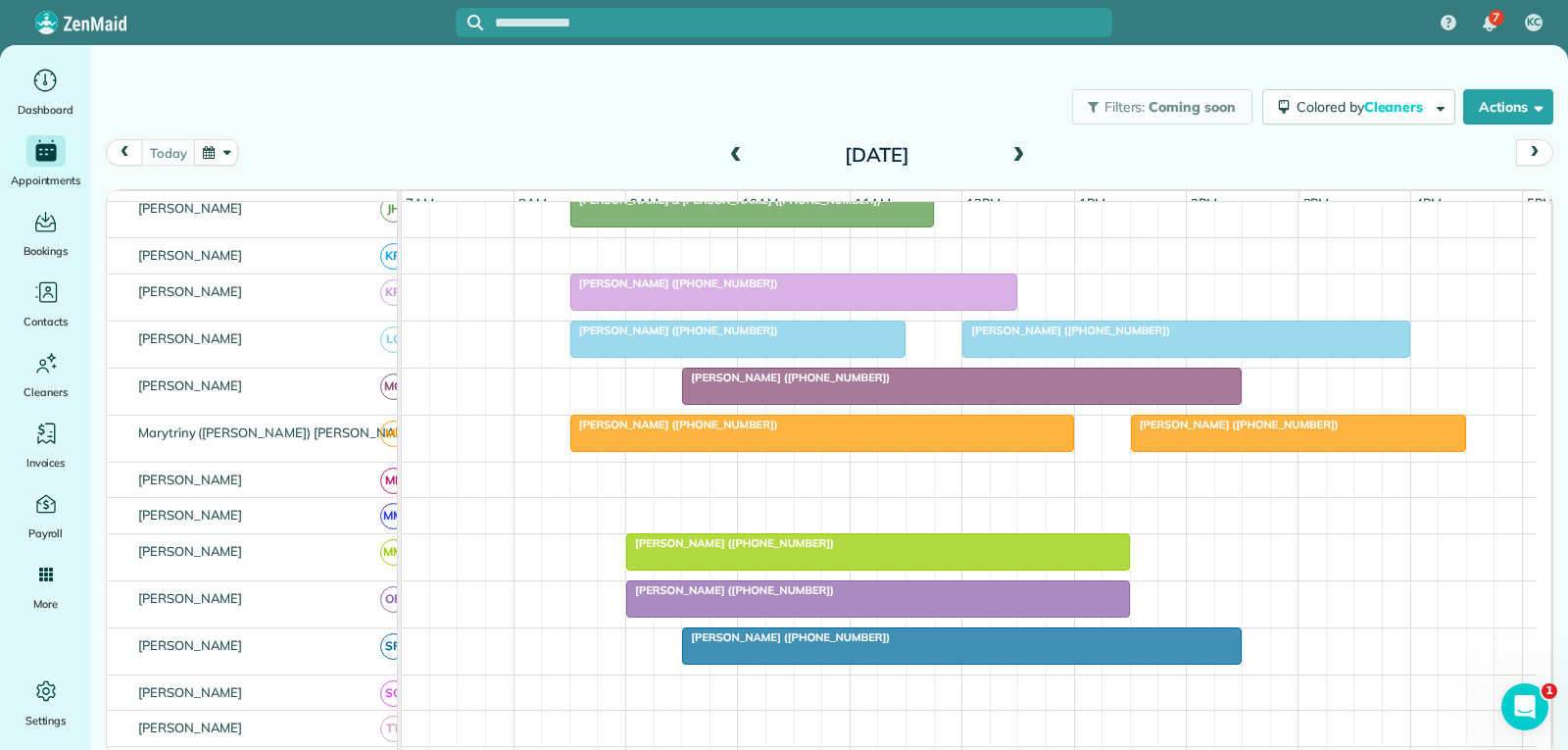
click at [949, 431] on div "Diana Schultz (+15129633025)" at bounding box center [822, 424] width 492 height 14
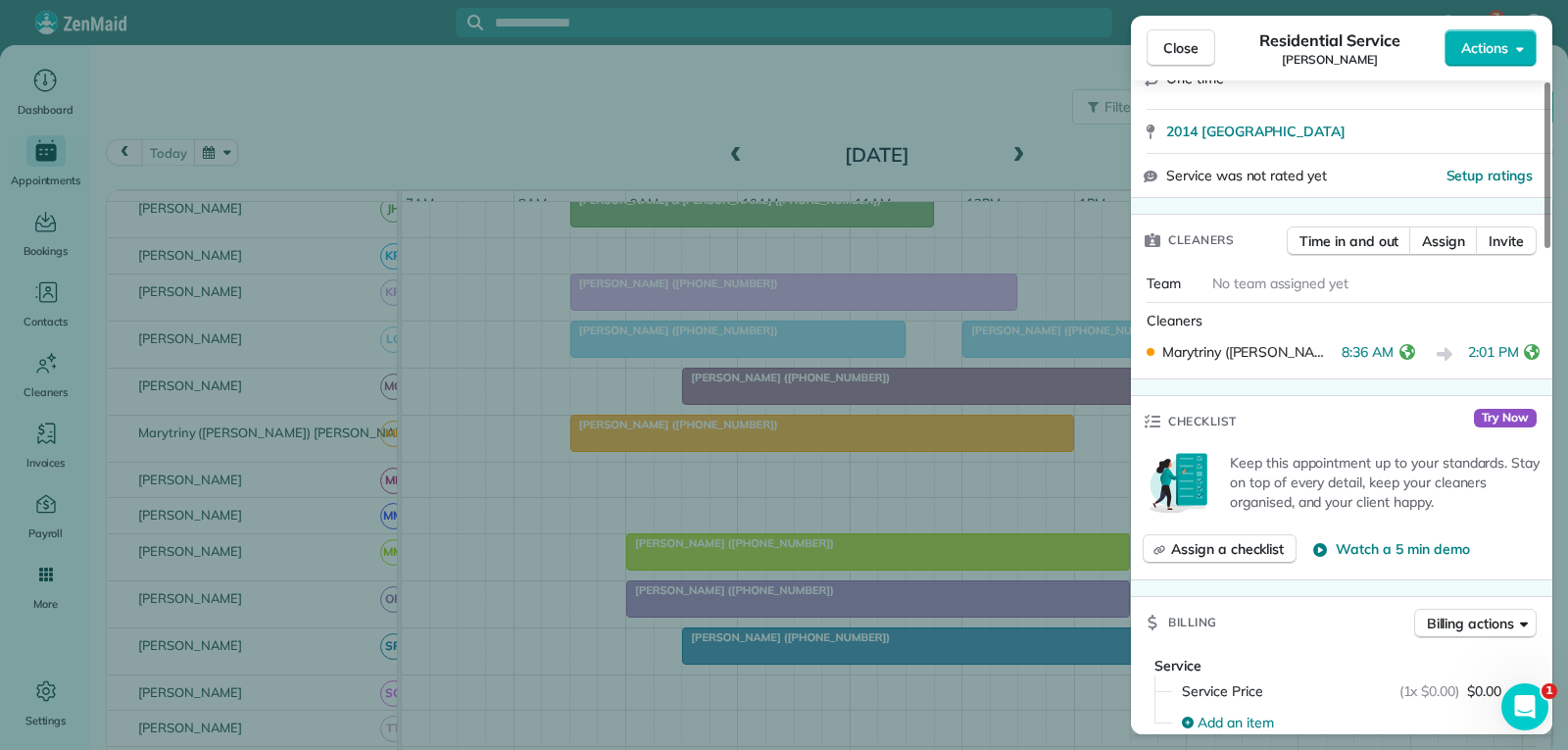
scroll to position [392, 0]
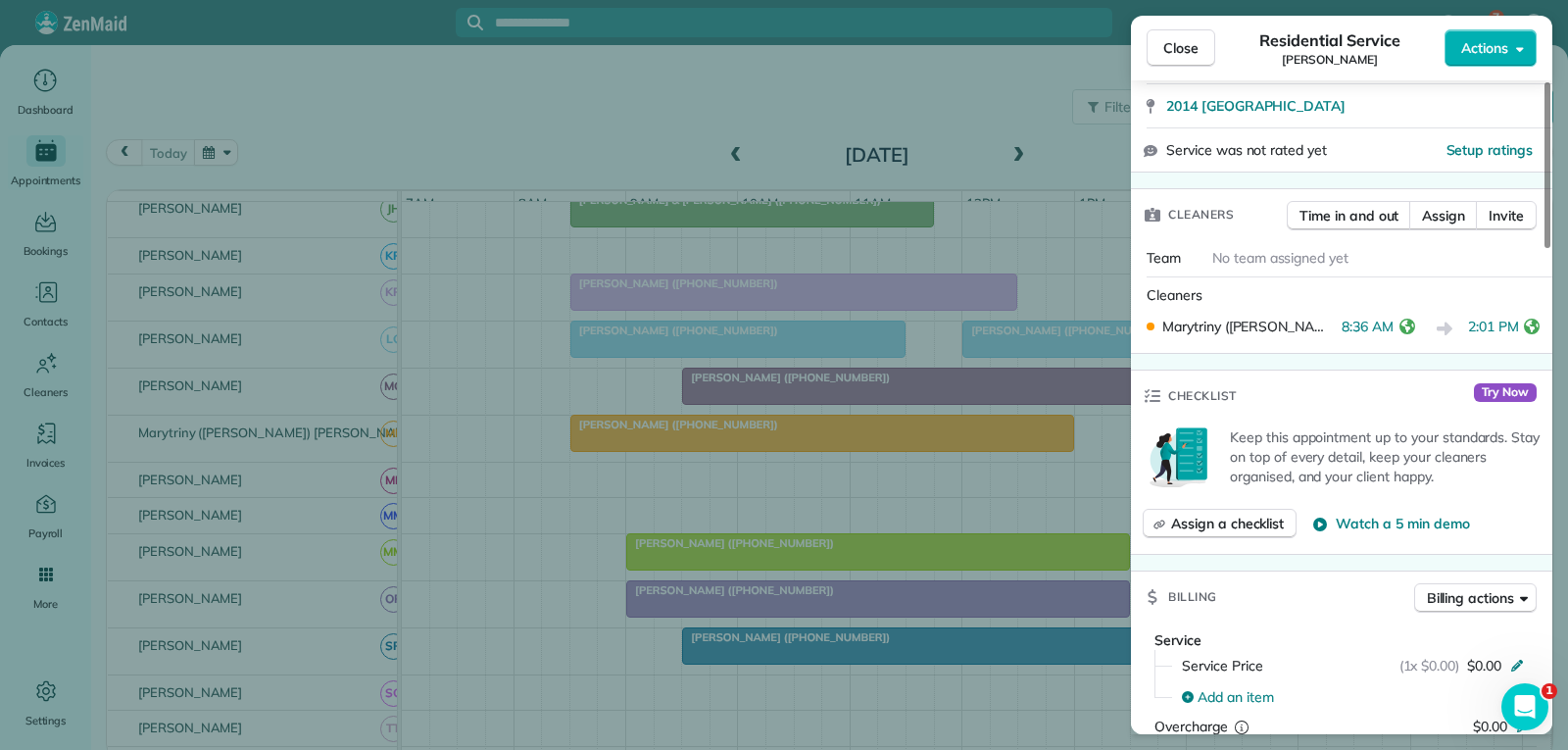
drag, startPoint x: 1188, startPoint y: 47, endPoint x: 1058, endPoint y: 279, distance: 265.9
click at [1187, 47] on span "Close" at bounding box center [1181, 48] width 35 height 20
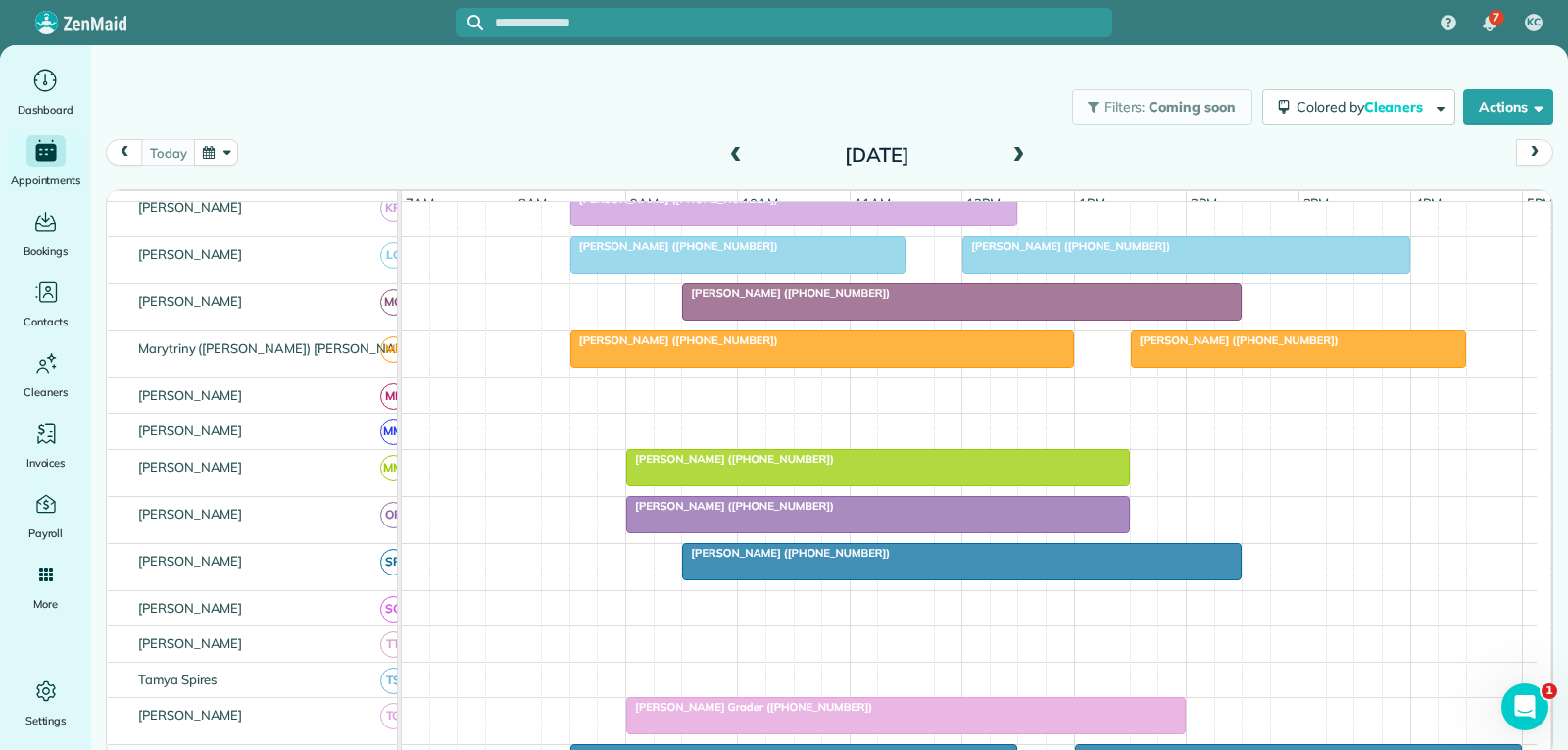
scroll to position [980, 0]
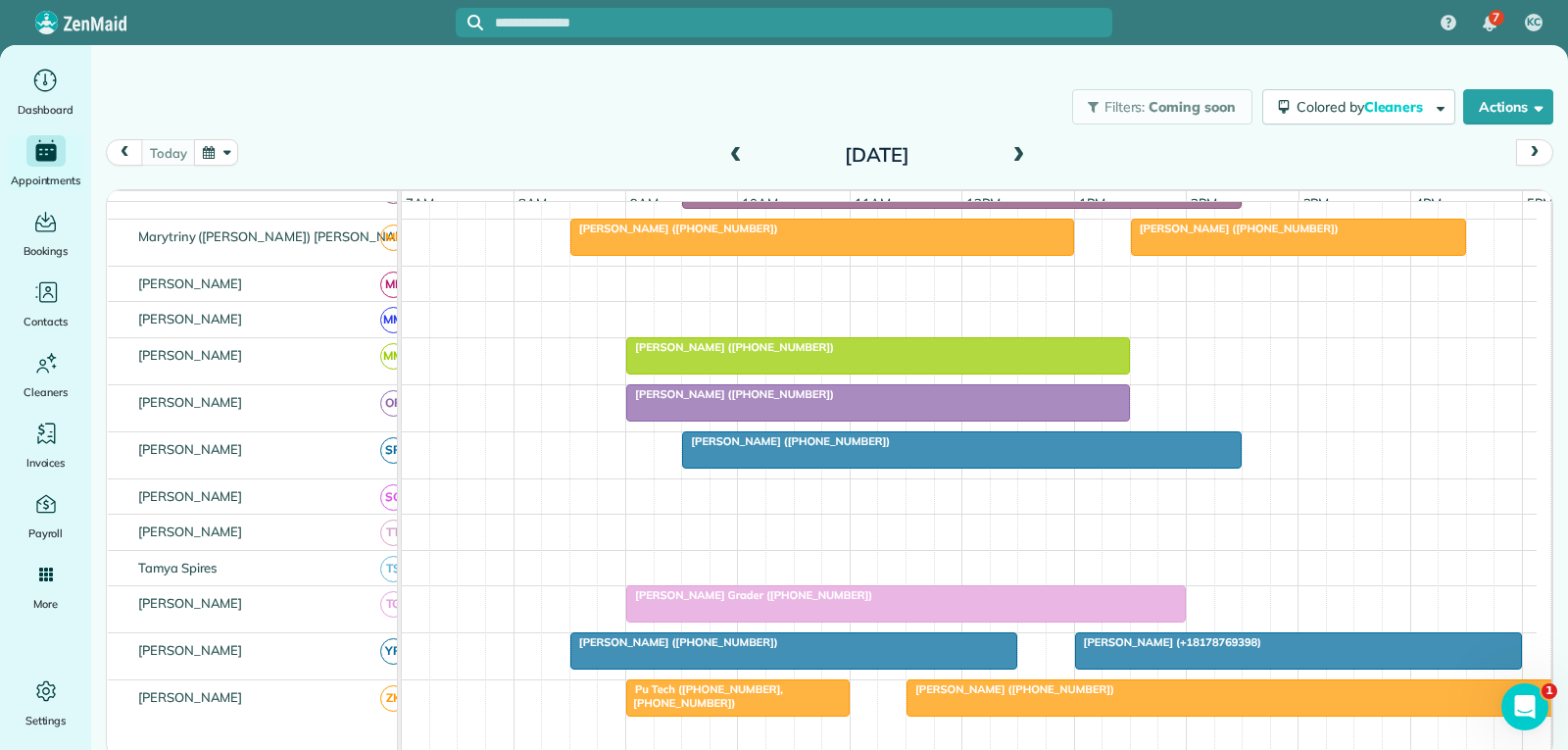
click at [1221, 235] on span "Ashly Boner (+12544339719)" at bounding box center [1234, 228] width 210 height 14
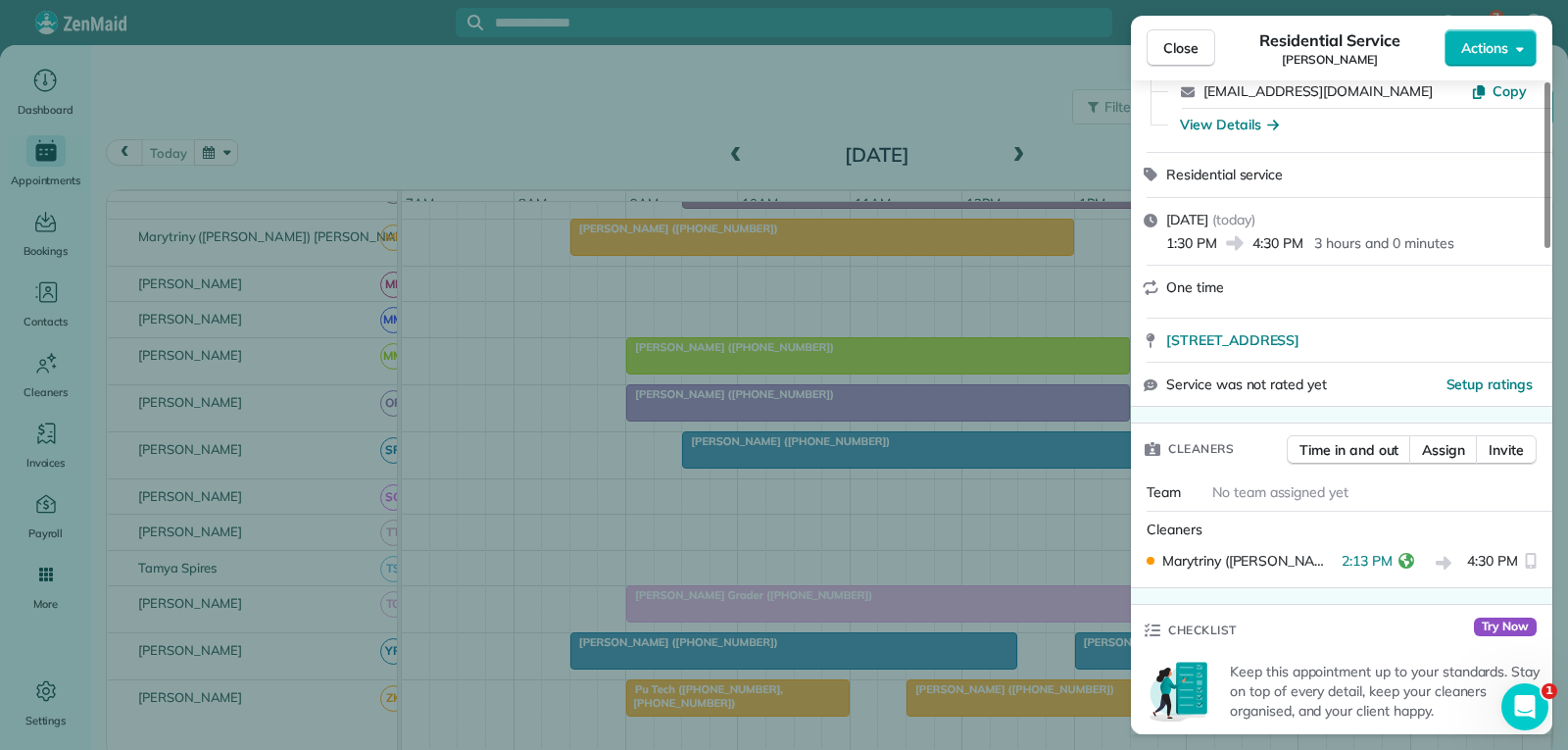
scroll to position [196, 0]
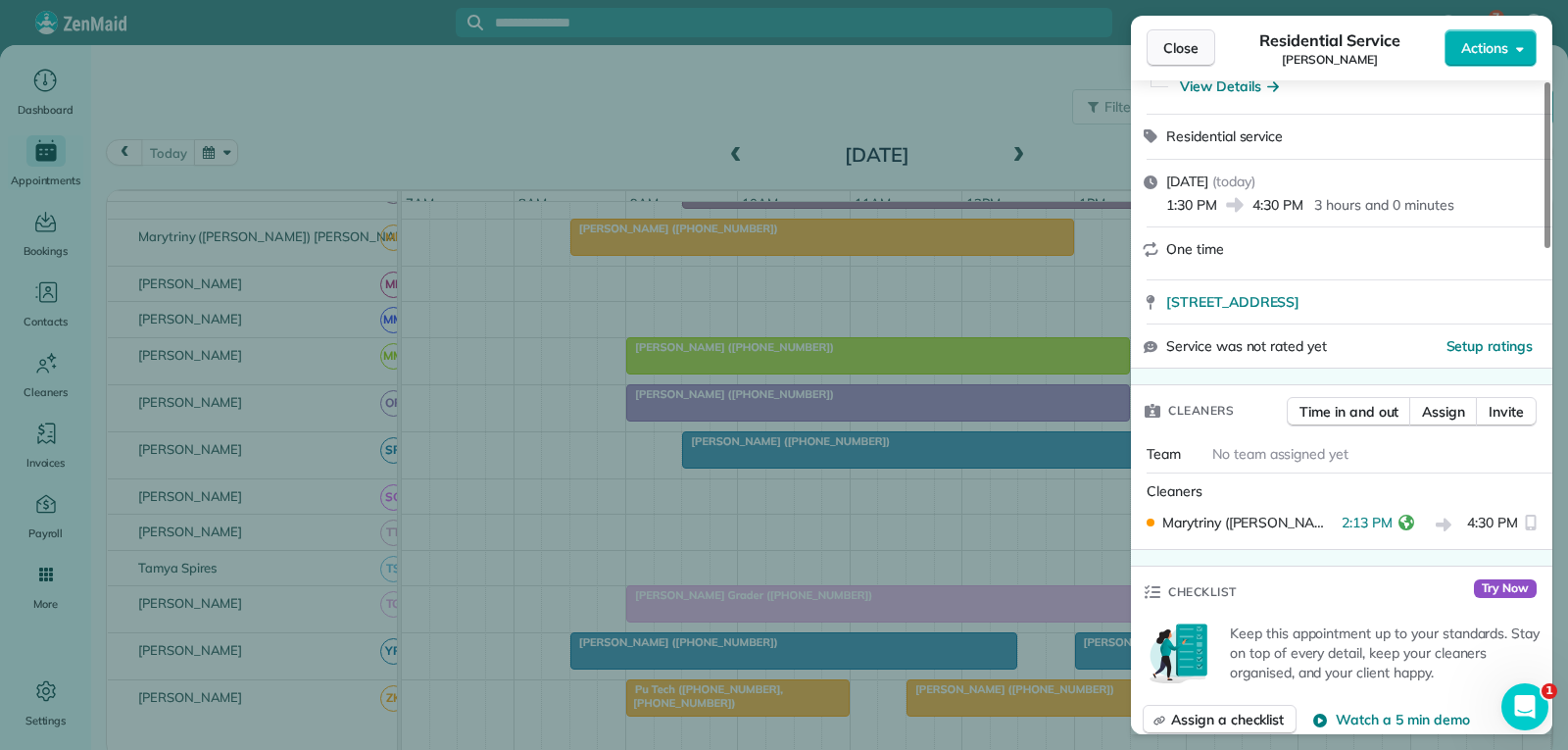
click at [1176, 50] on span "Close" at bounding box center [1181, 48] width 35 height 20
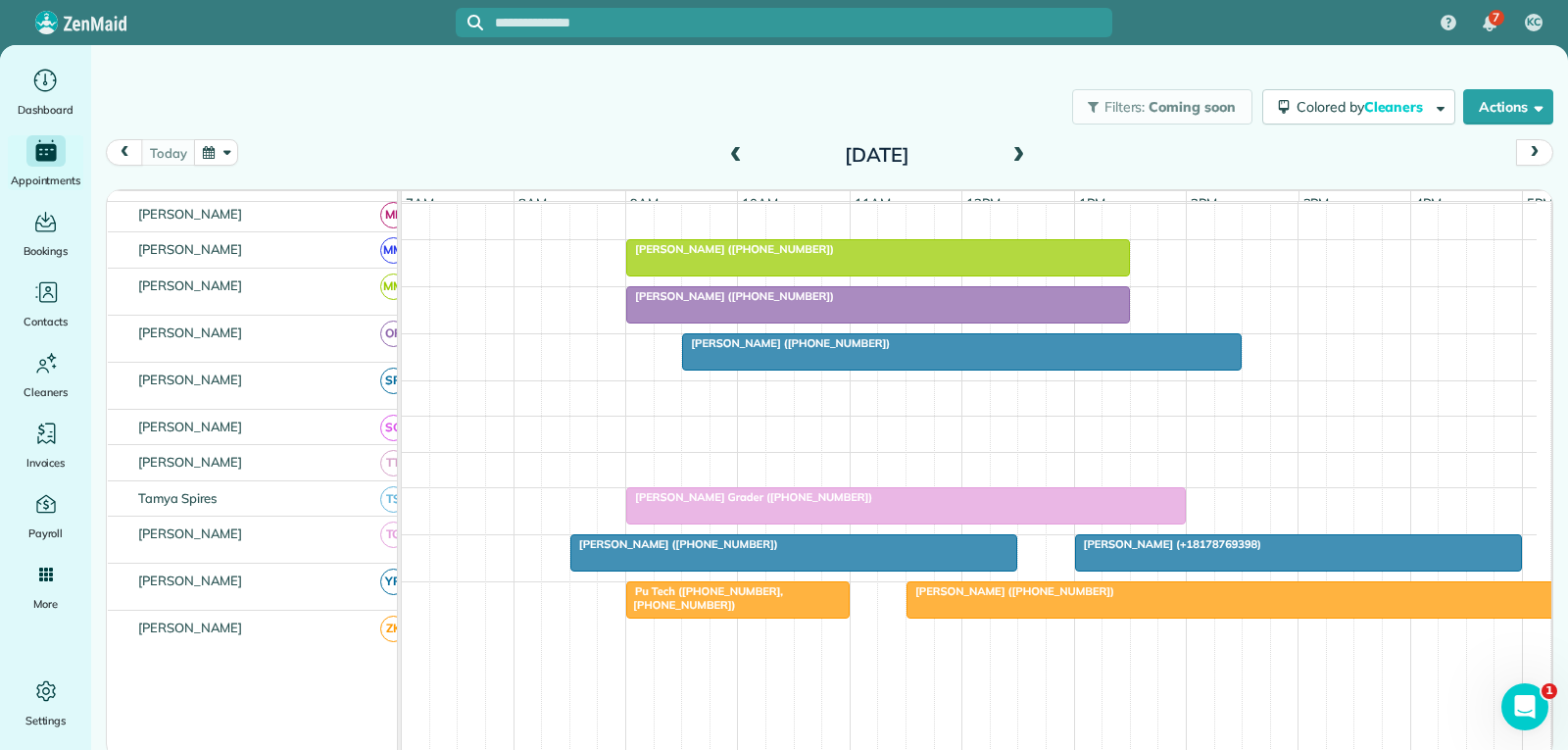
scroll to position [1078, 0]
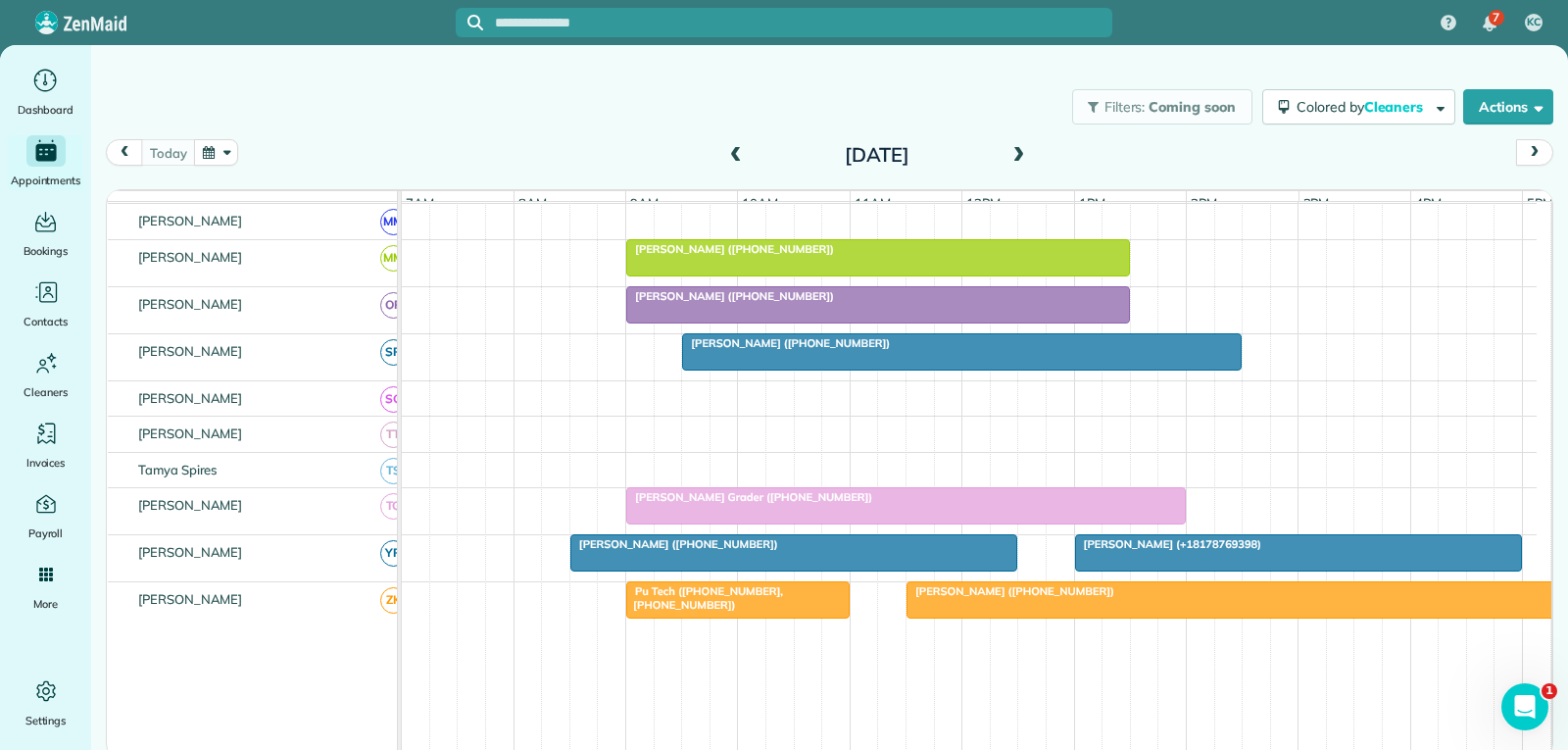
click at [823, 321] on div at bounding box center [878, 305] width 502 height 35
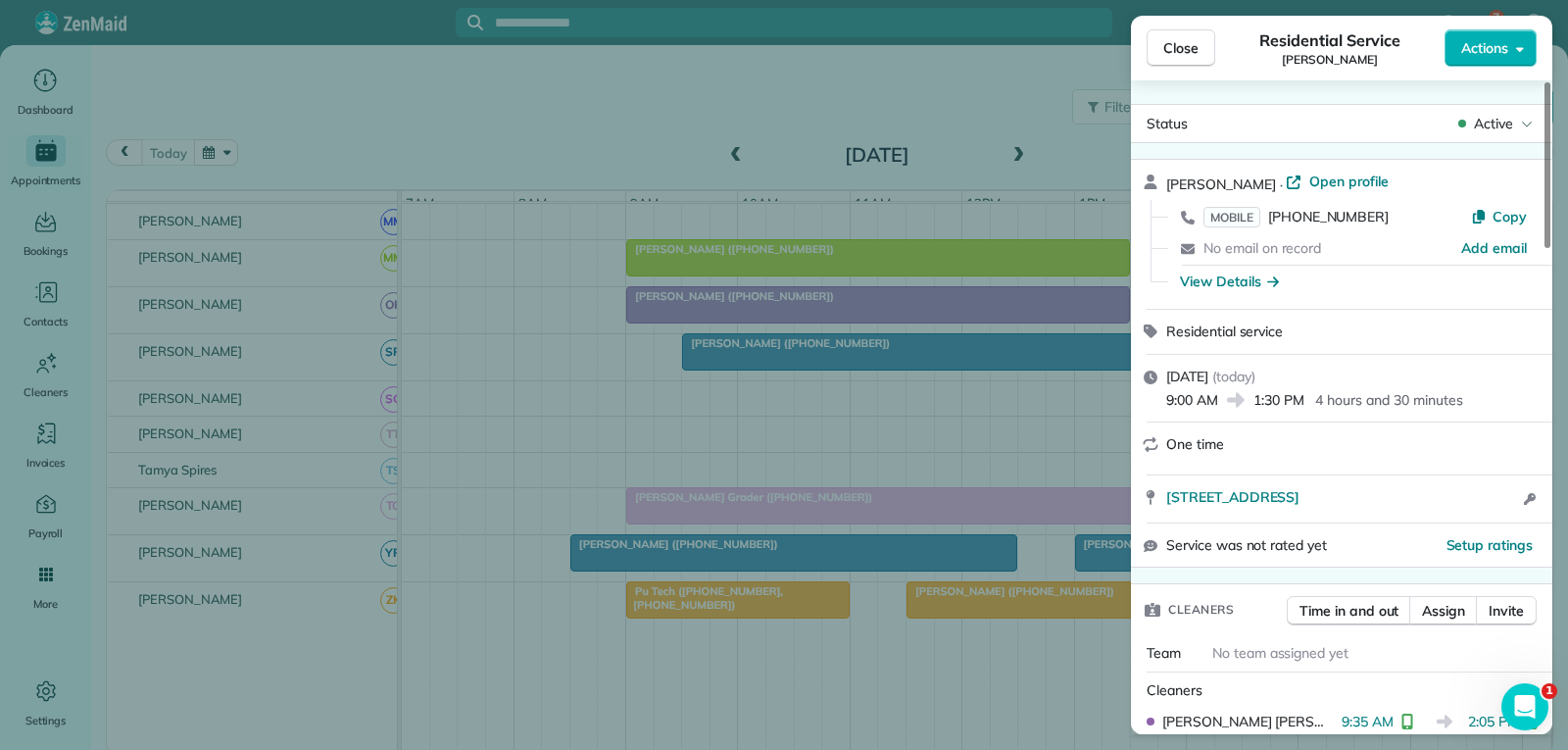
scroll to position [98, 0]
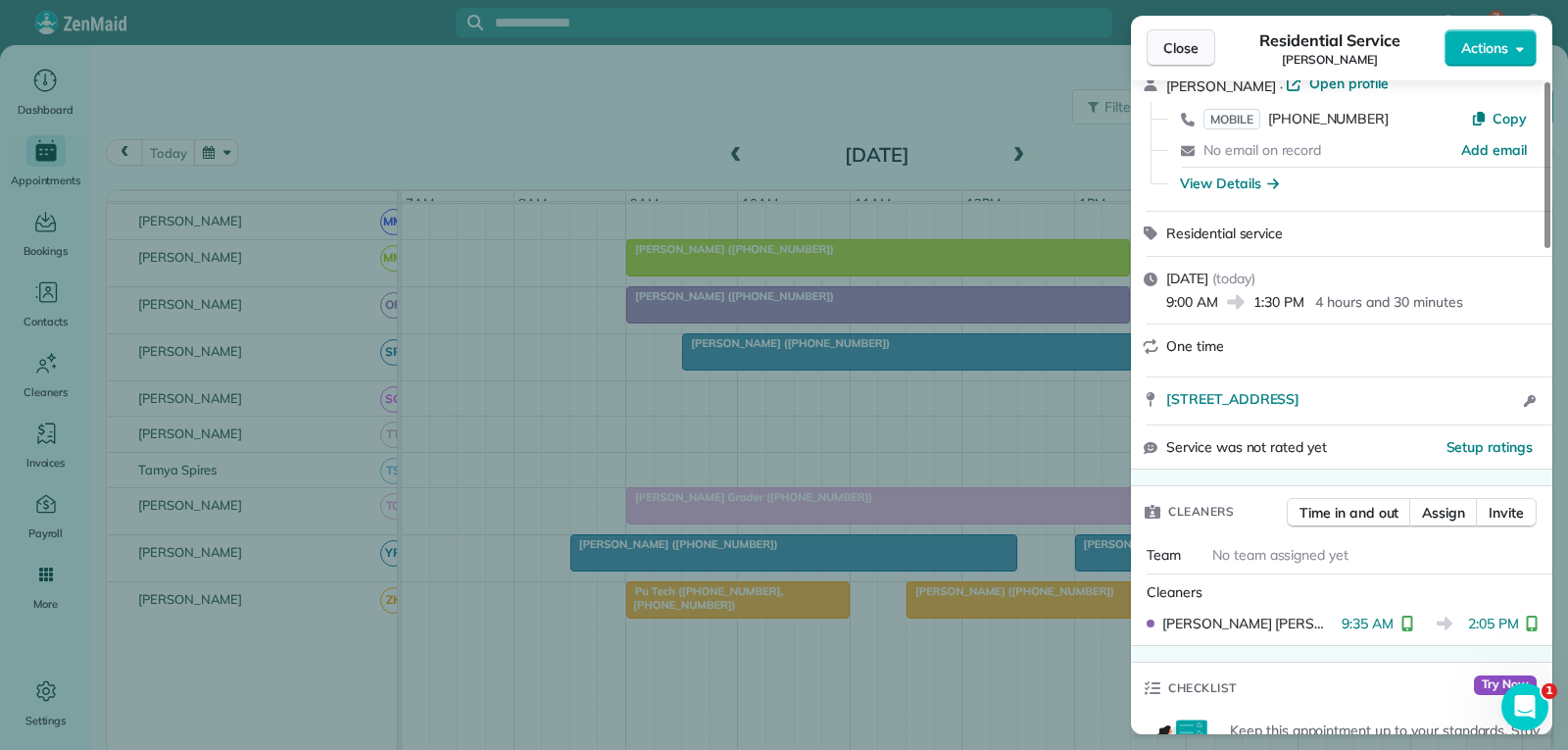
click at [1169, 46] on span "Close" at bounding box center [1181, 48] width 35 height 20
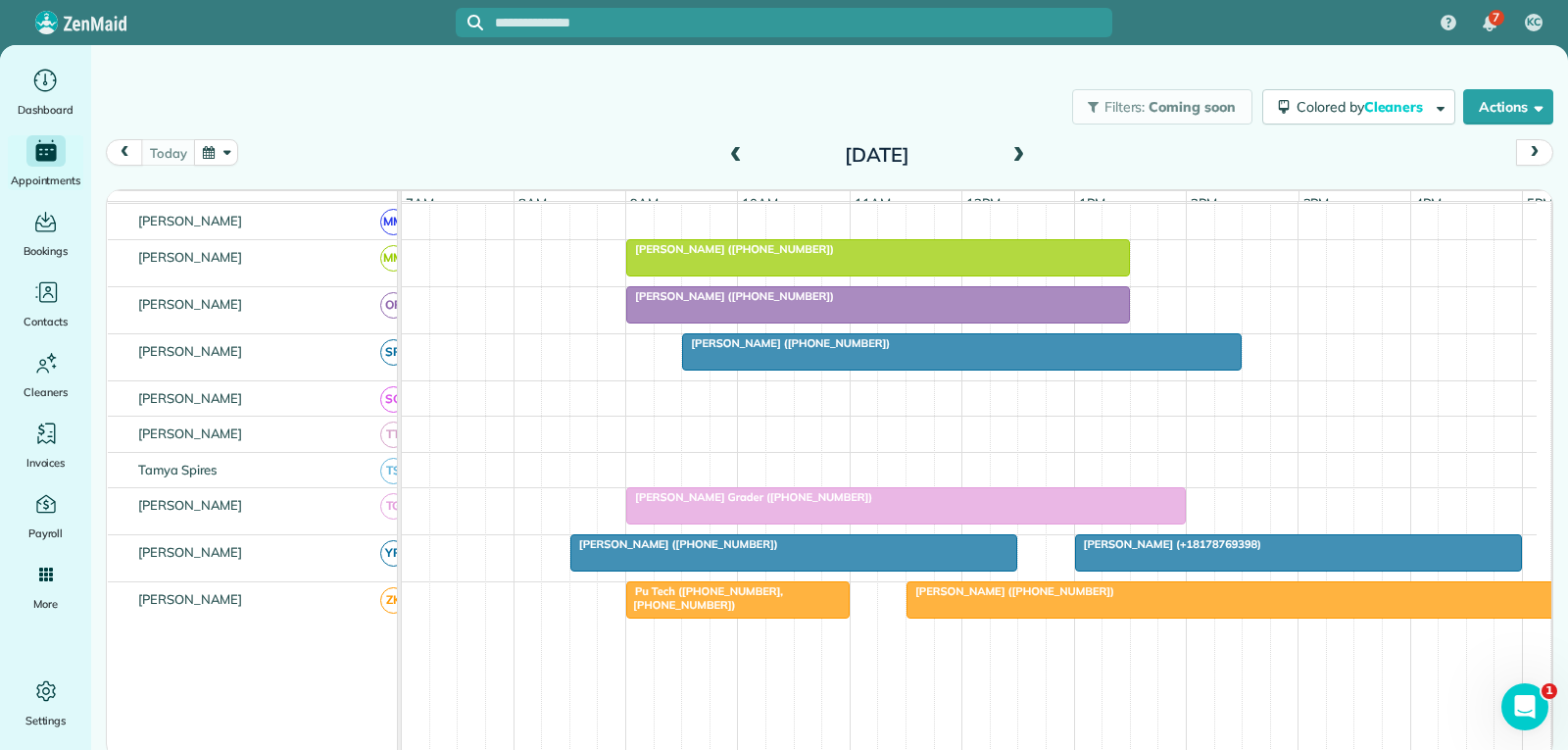
click at [880, 349] on div "Judy Hagseth (+16199776235)" at bounding box center [962, 344] width 548 height 14
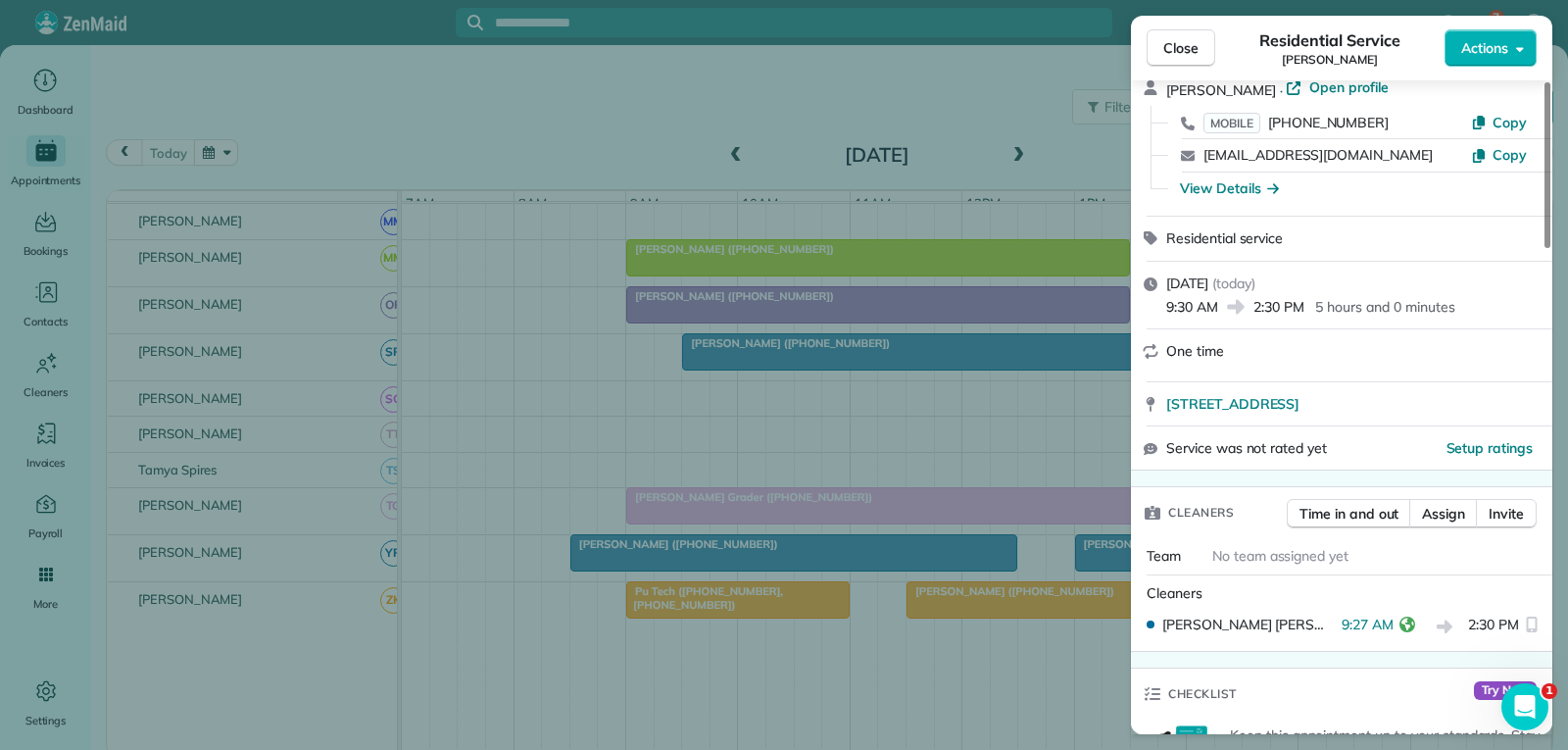
scroll to position [98, 0]
click at [1189, 50] on span "Close" at bounding box center [1181, 48] width 35 height 20
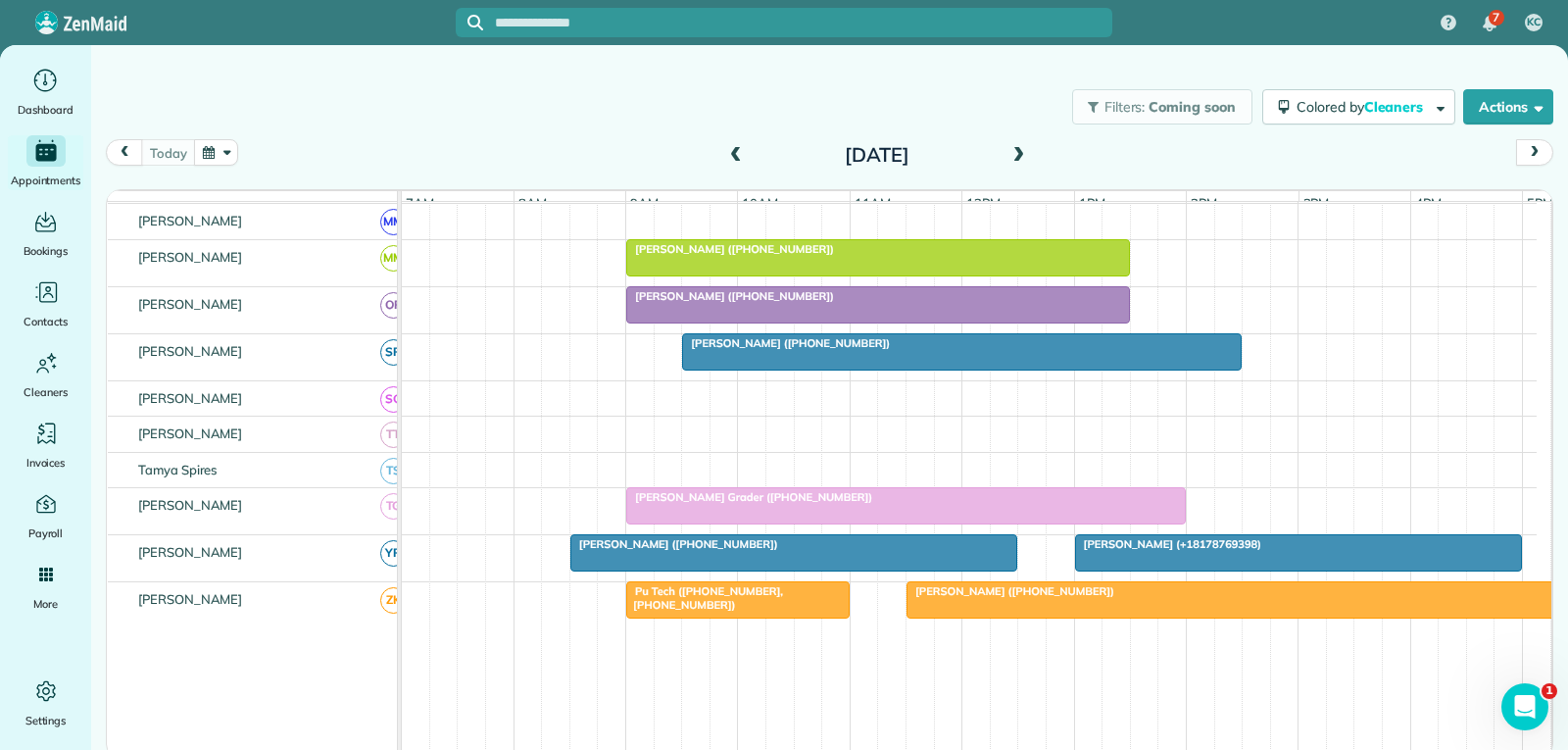
click at [964, 504] on div "Jerelyn Grader (+18174807617)" at bounding box center [906, 497] width 548 height 14
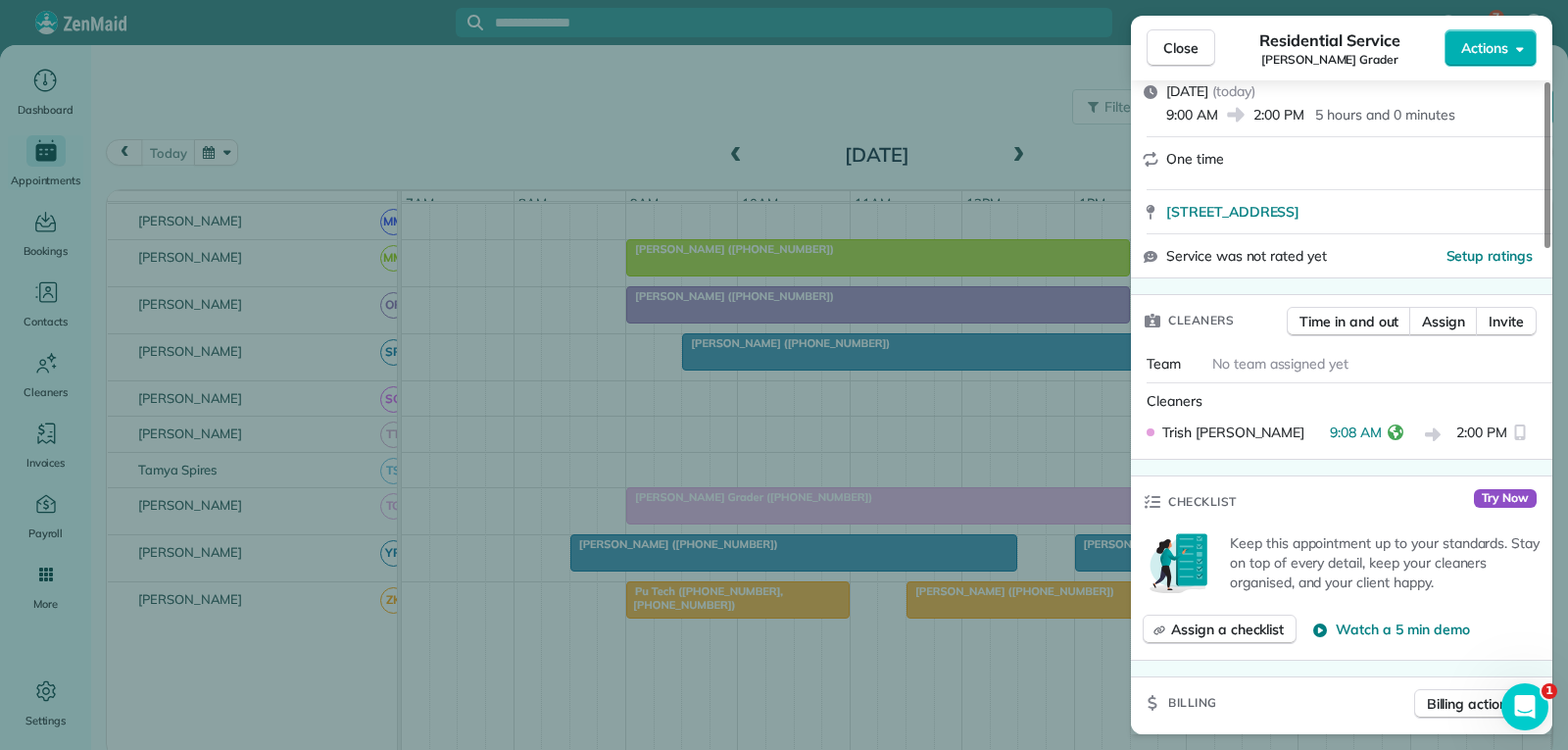
scroll to position [294, 0]
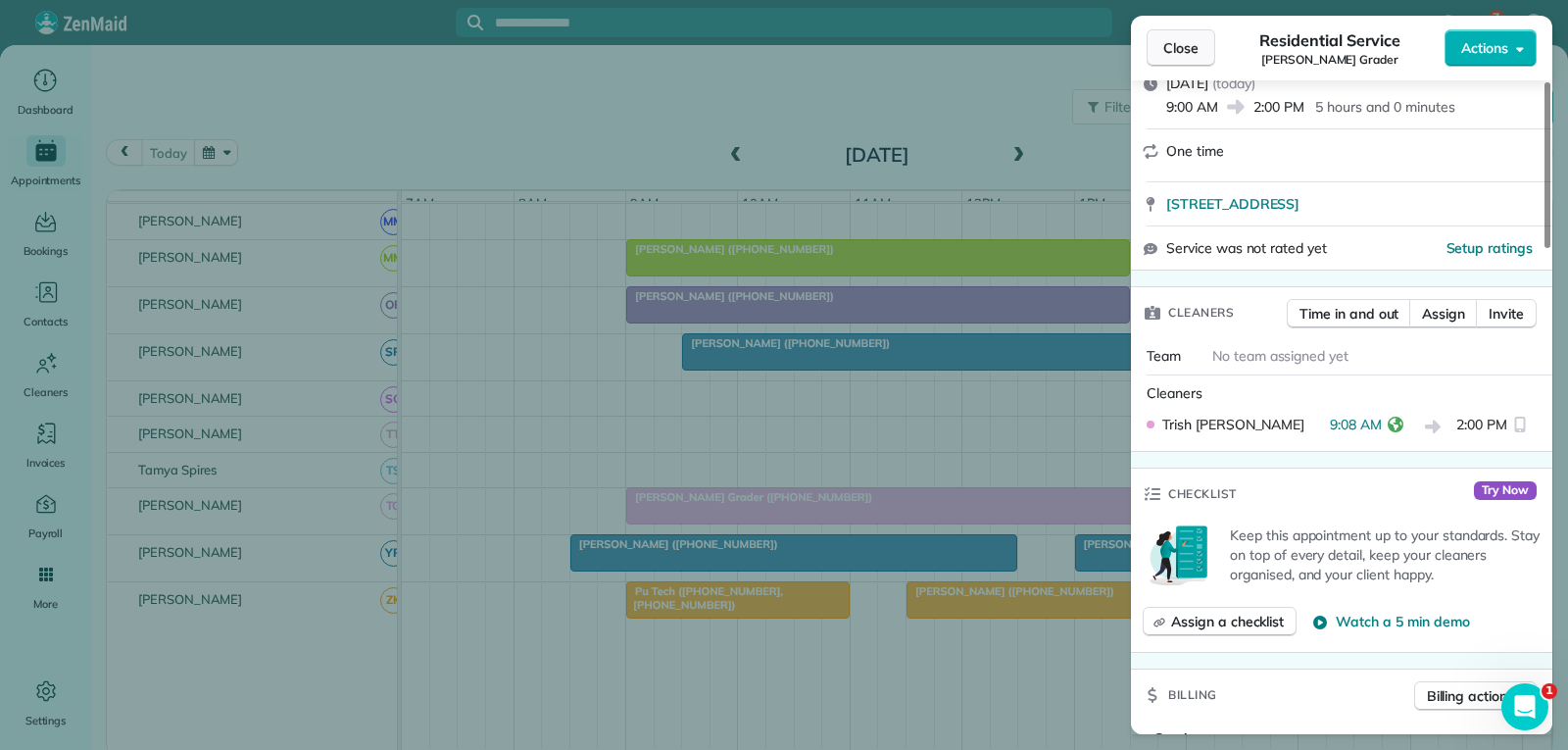
click at [1162, 47] on button "Close" at bounding box center [1181, 48] width 69 height 37
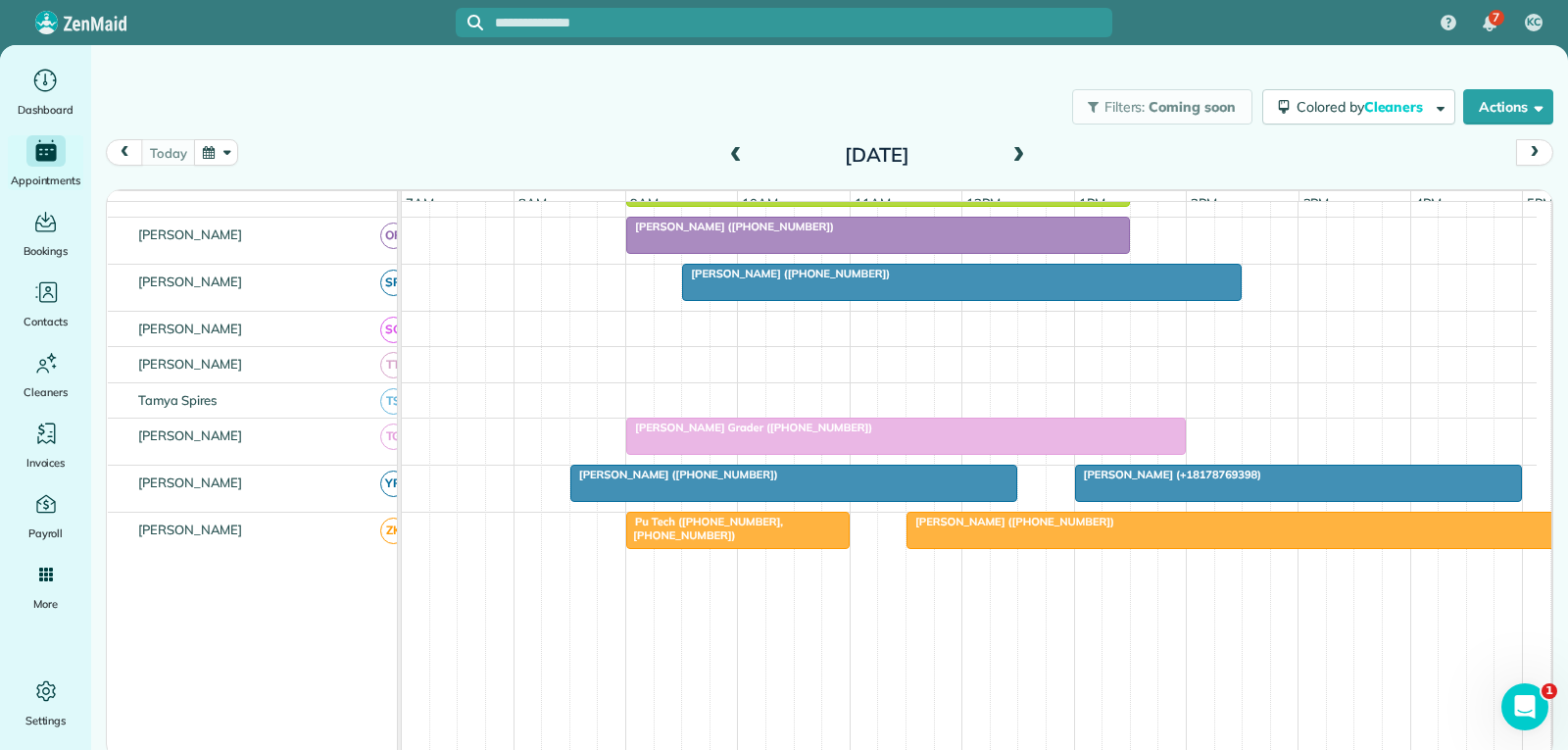
scroll to position [1176, 0]
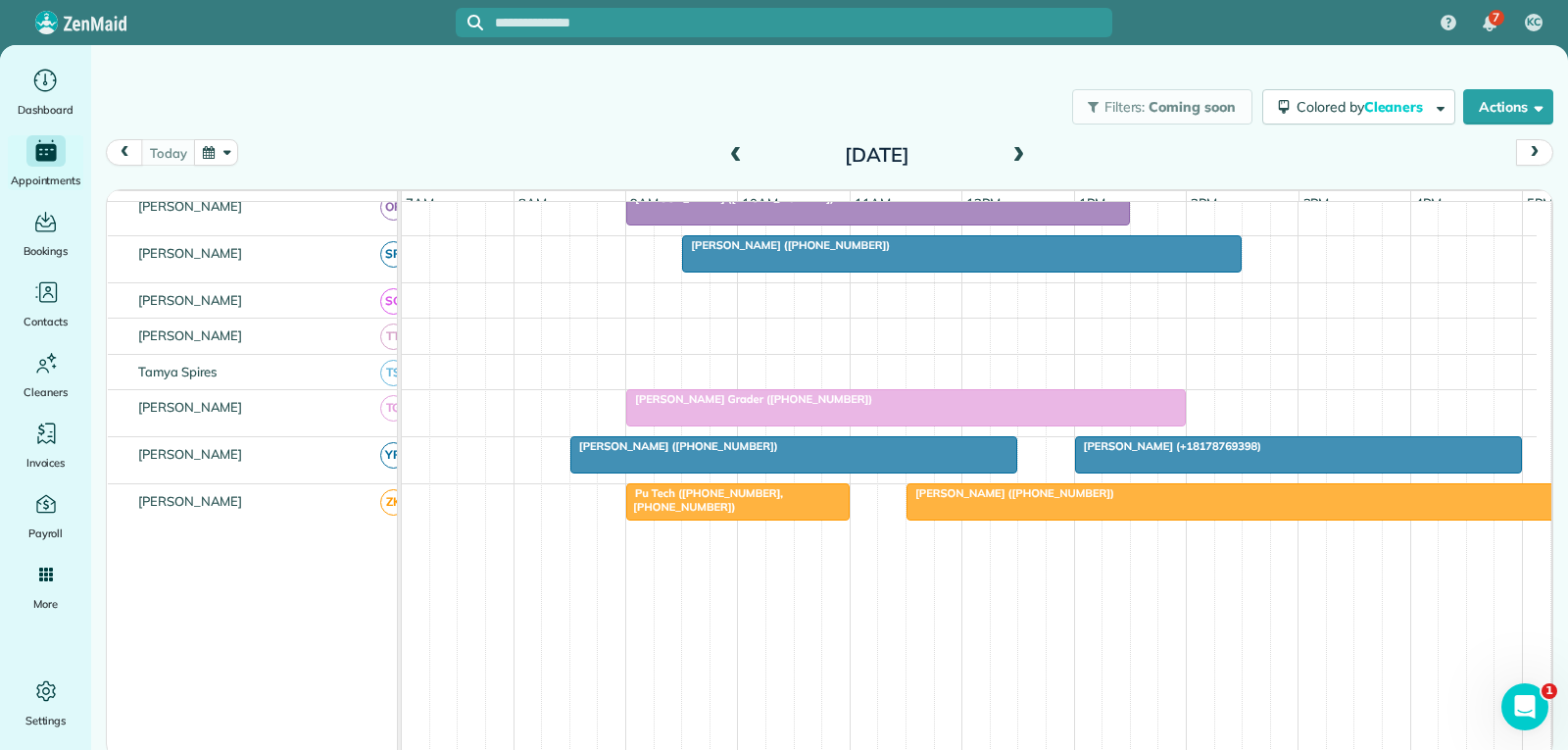
click at [1044, 406] on div "Jerelyn Grader (+18174807617)" at bounding box center [906, 399] width 548 height 14
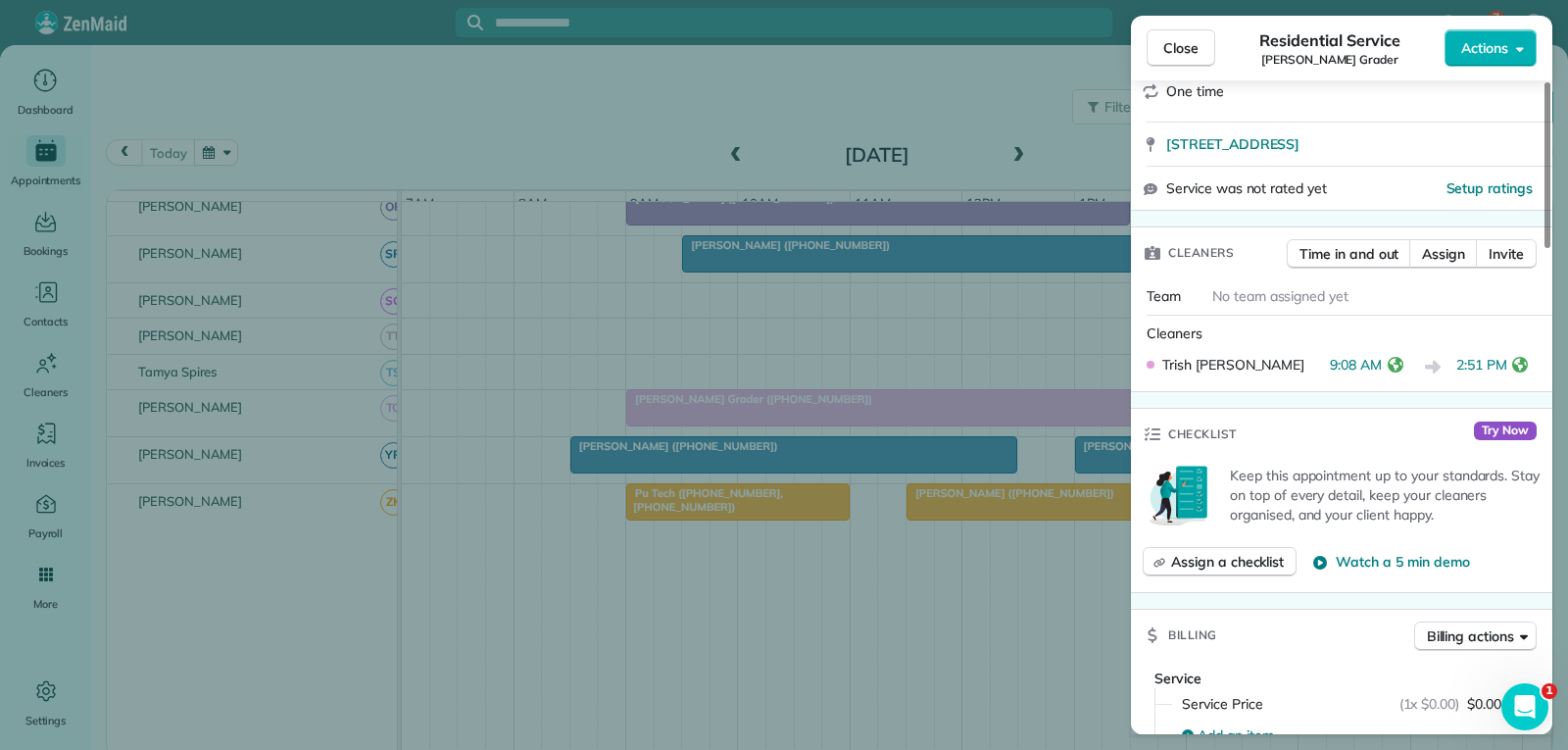
scroll to position [392, 0]
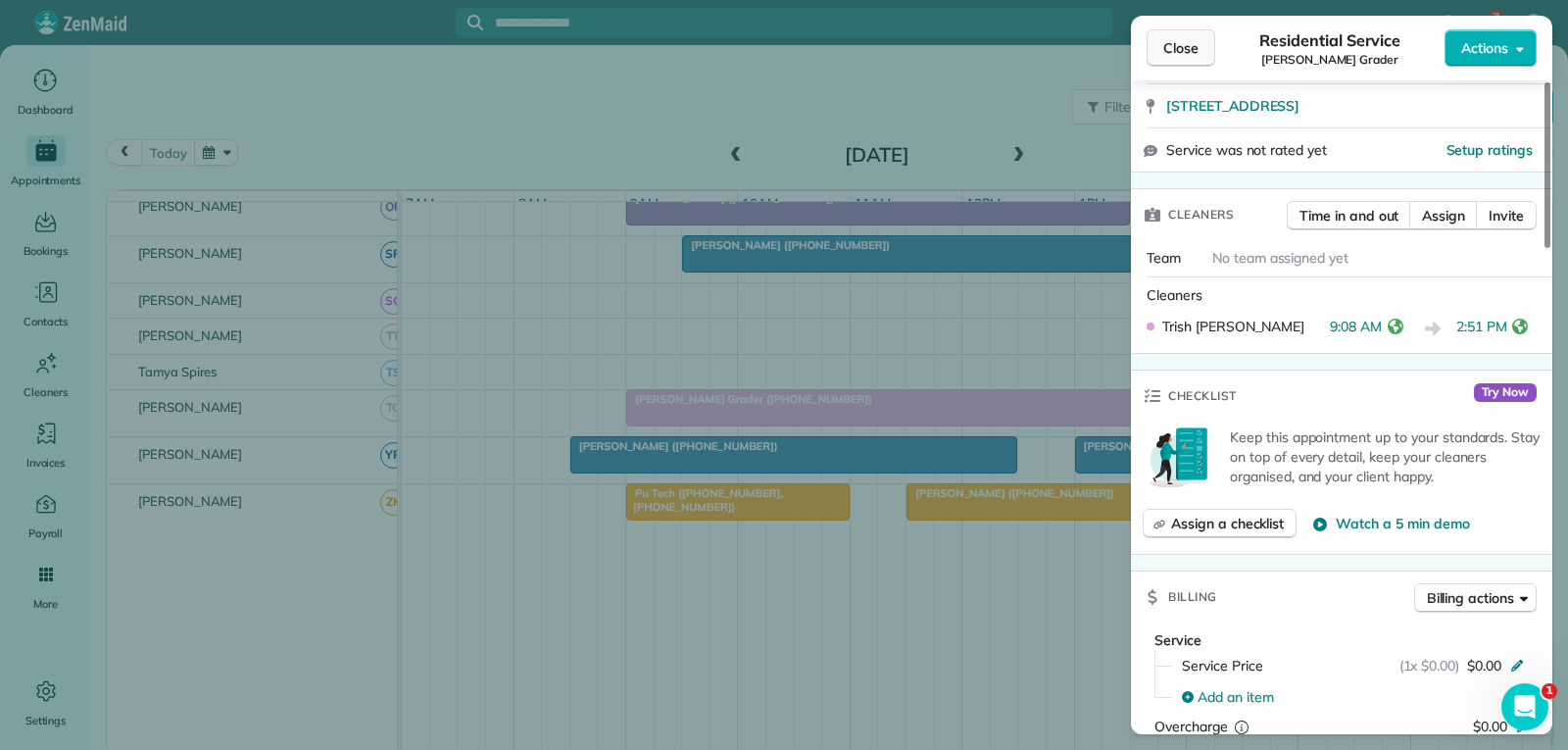
click at [1189, 48] on span "Close" at bounding box center [1181, 48] width 35 height 20
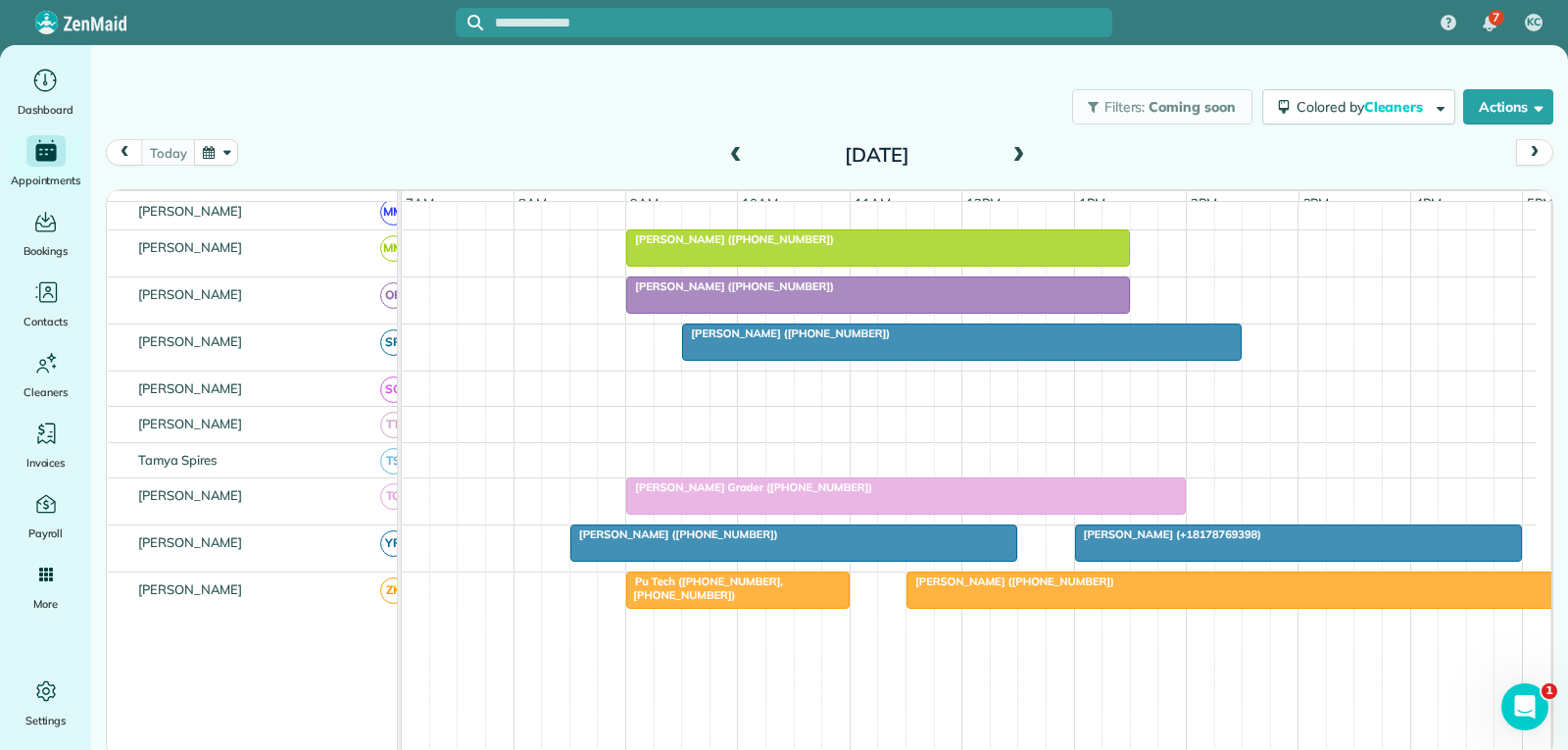
scroll to position [1176, 0]
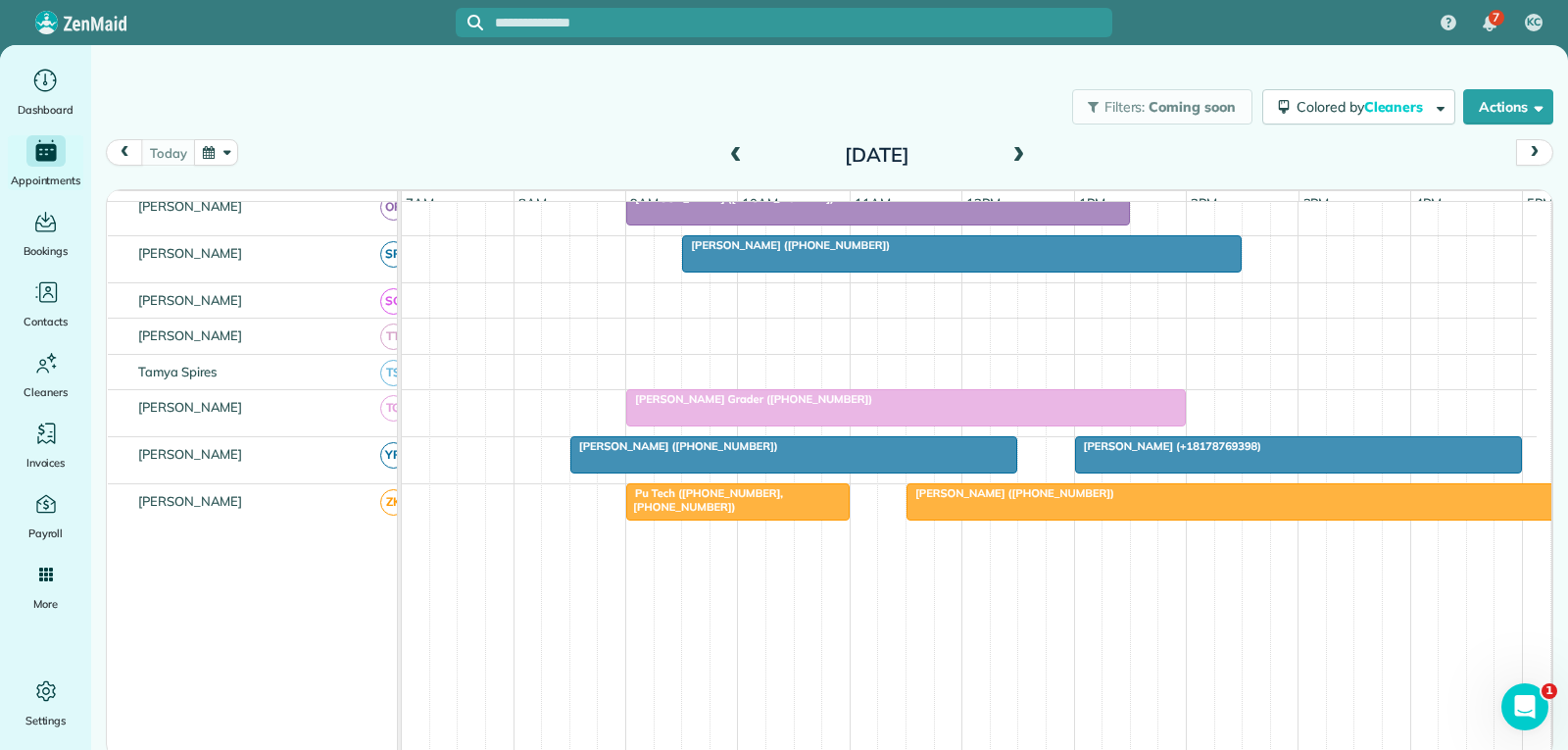
click at [919, 267] on div at bounding box center [962, 254] width 558 height 35
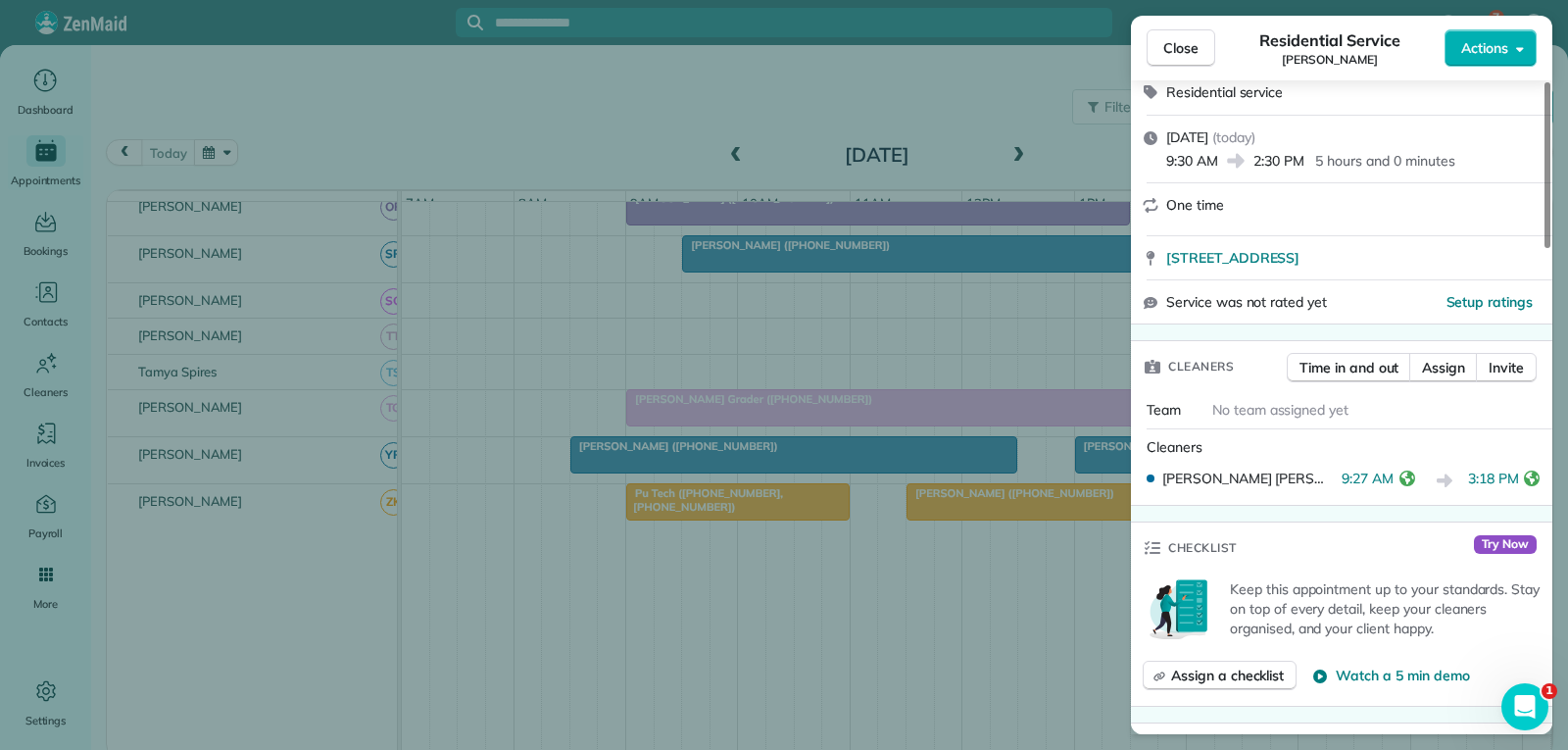
scroll to position [392, 0]
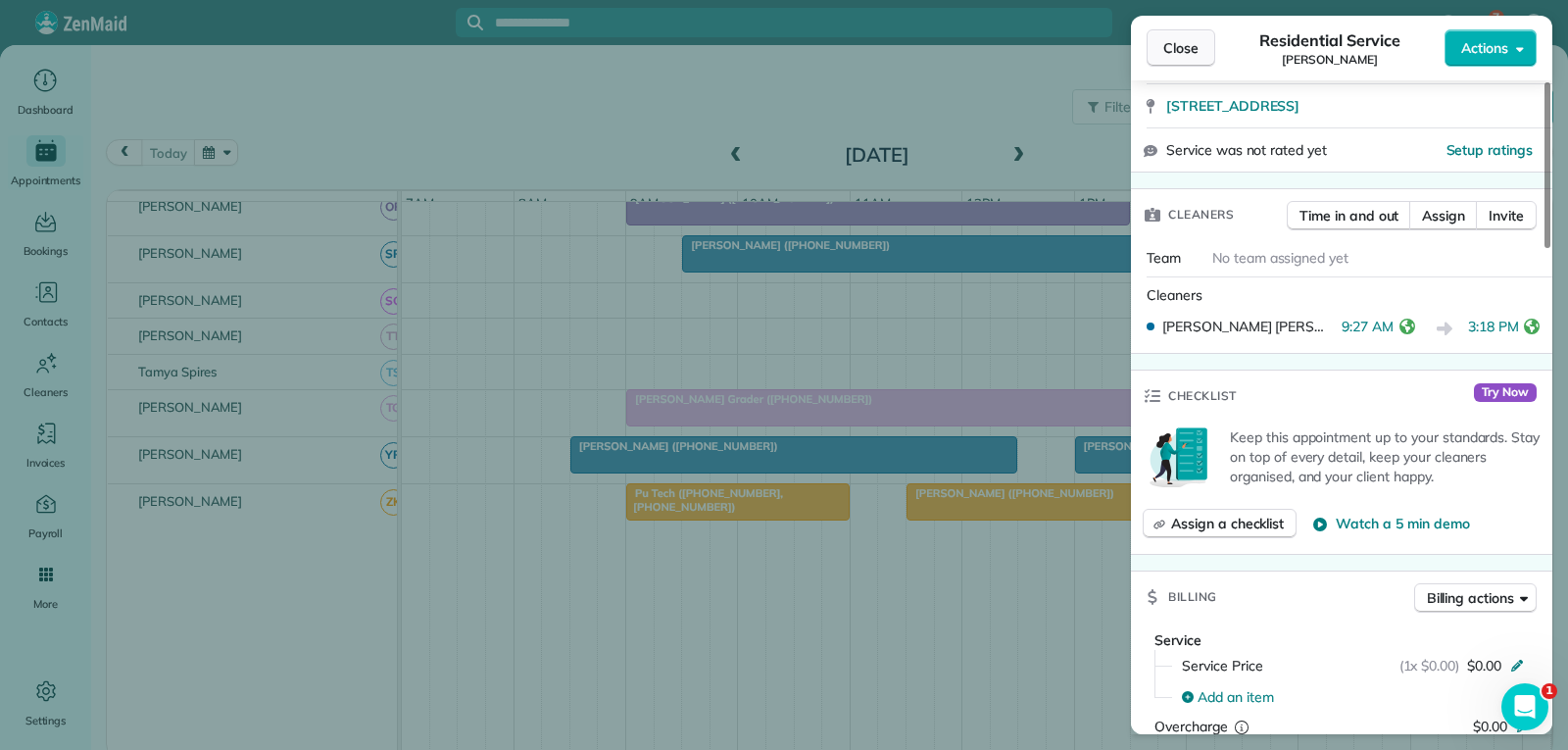
click at [1169, 50] on span "Close" at bounding box center [1181, 48] width 35 height 20
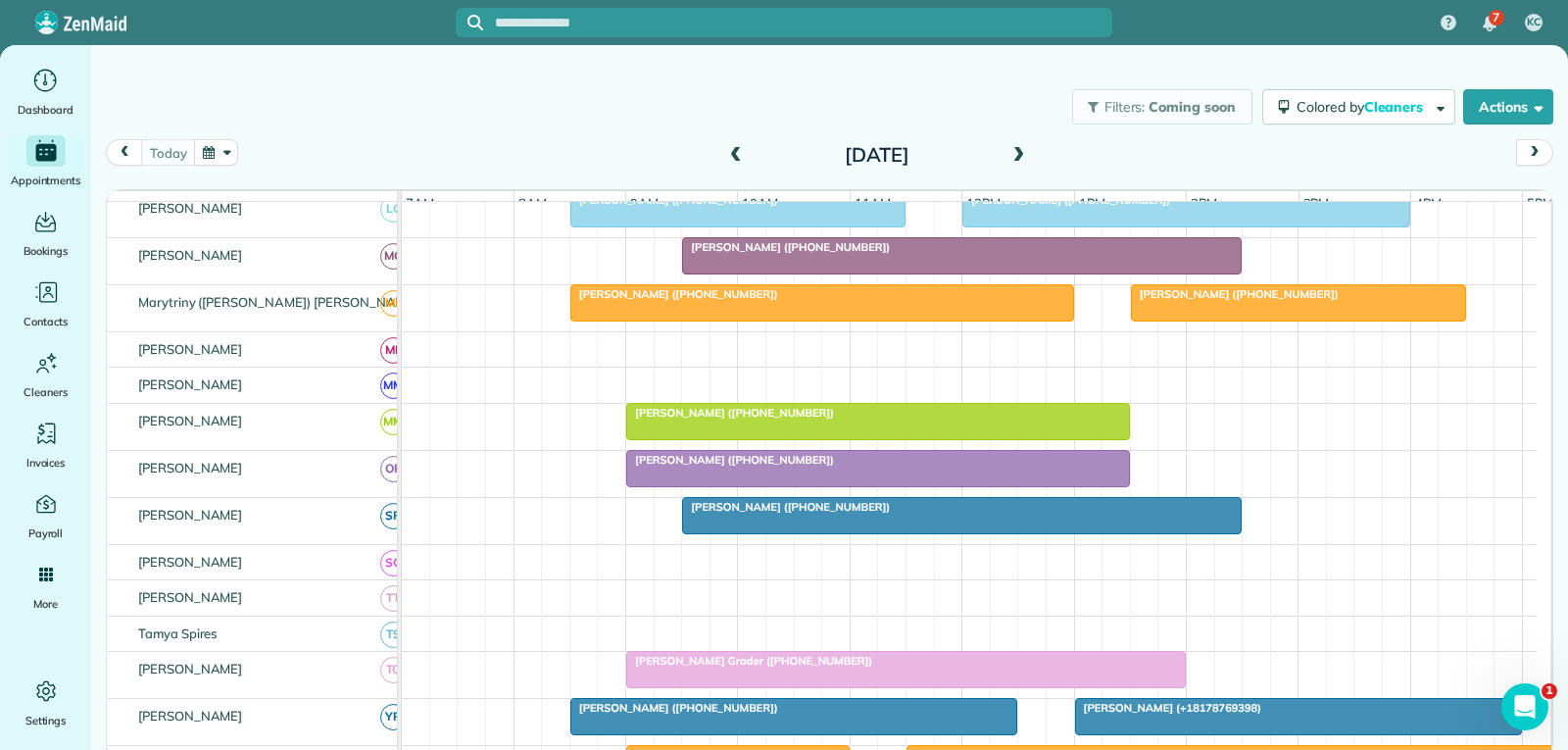
scroll to position [882, 0]
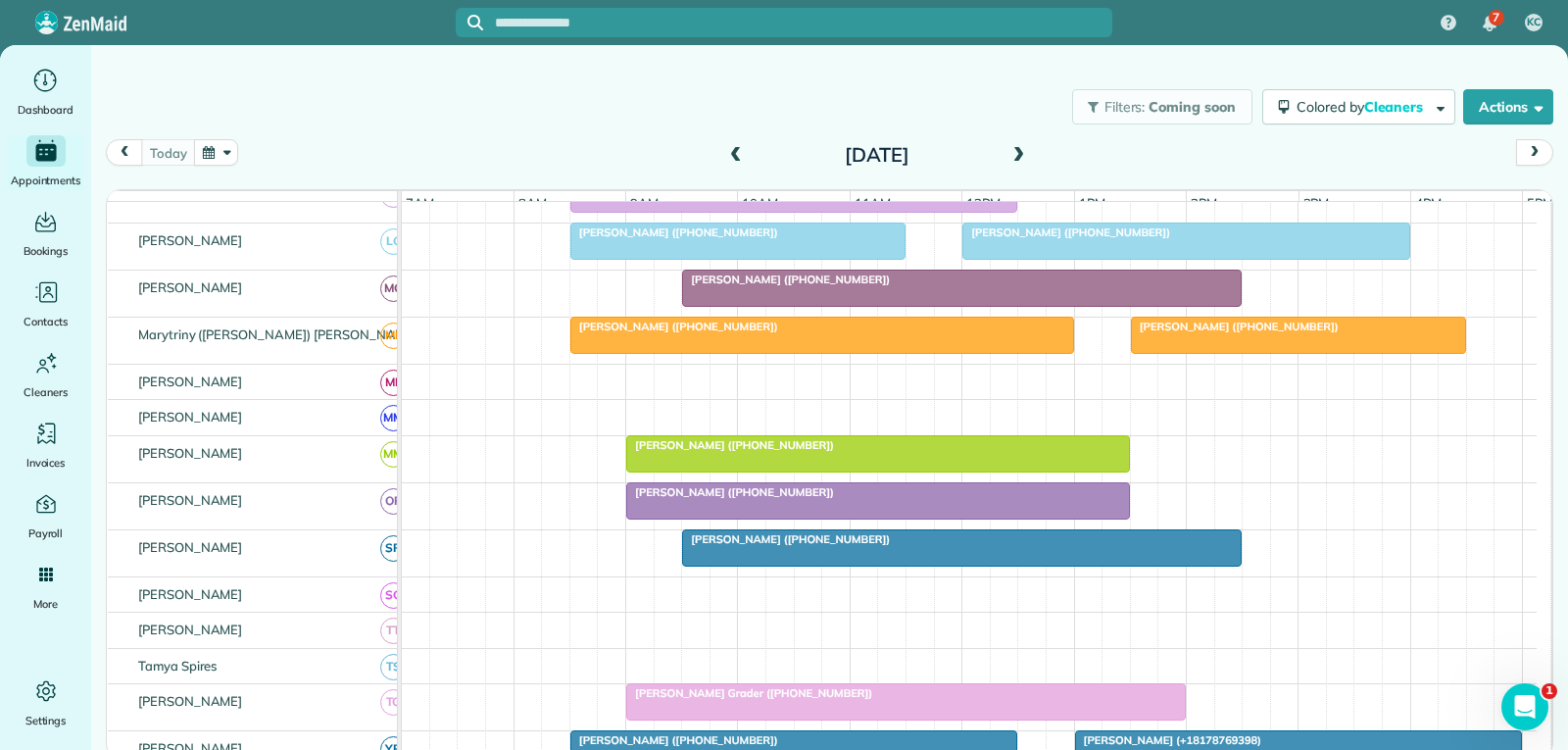
click at [1056, 255] on div at bounding box center [1186, 241] width 446 height 35
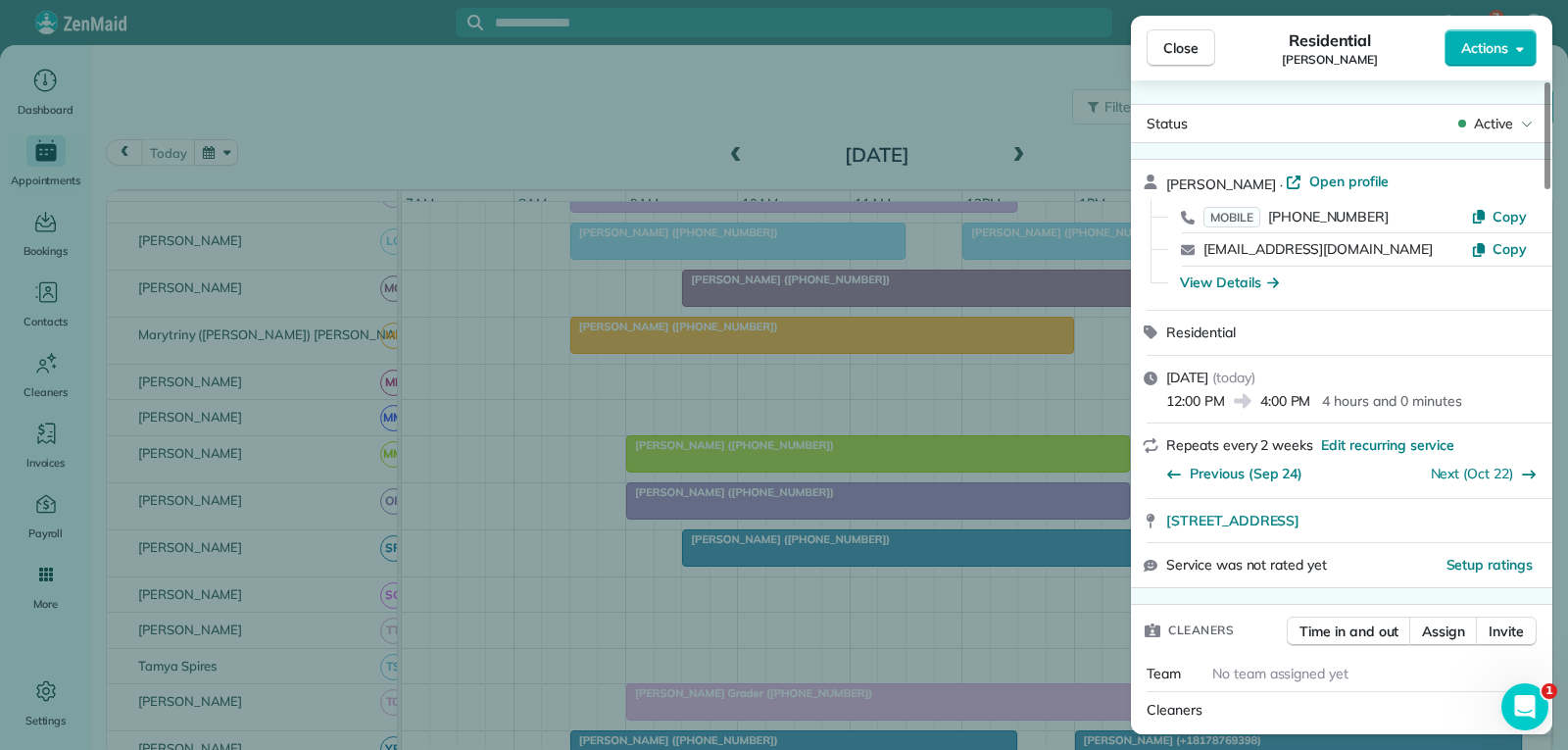
scroll to position [196, 0]
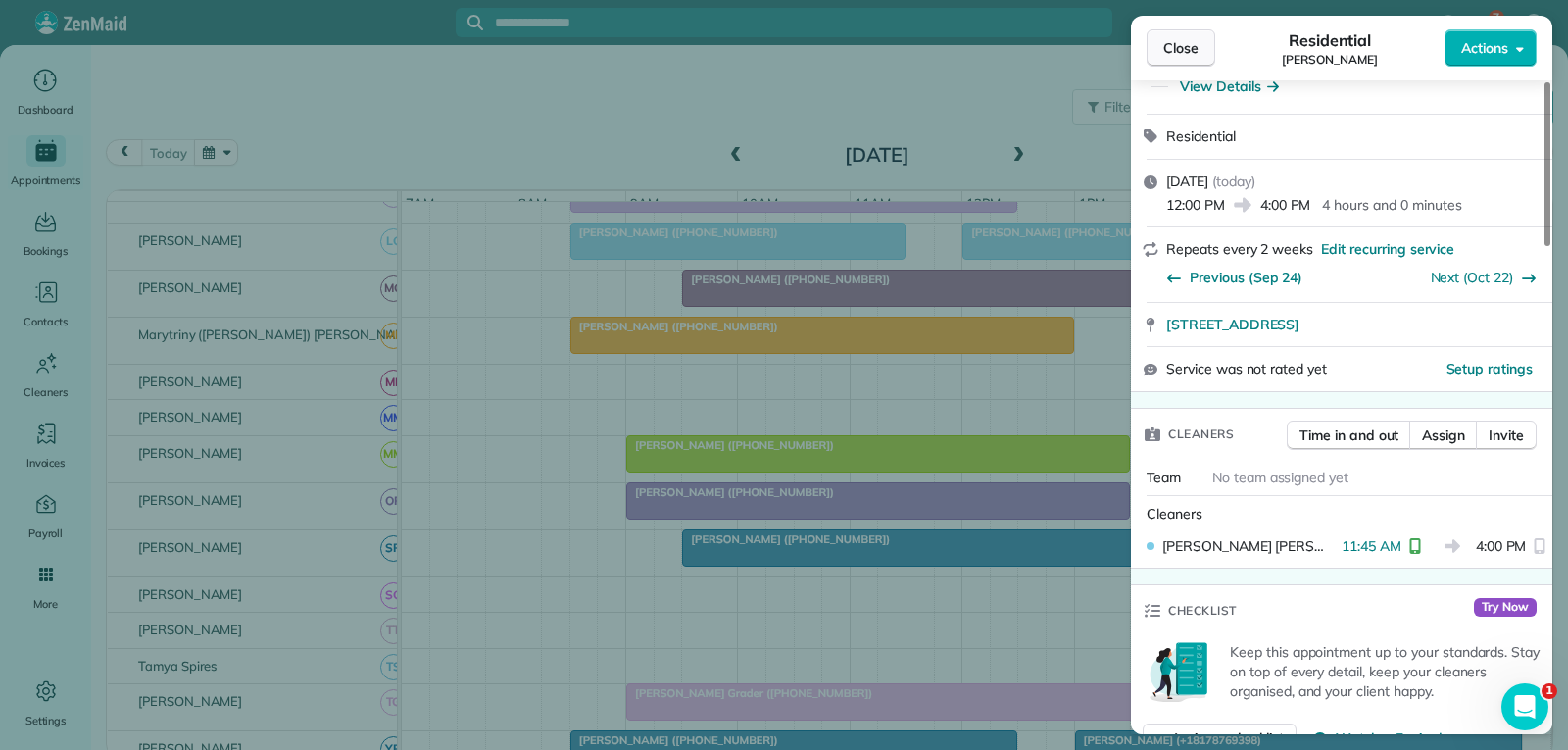
click at [1192, 52] on span "Close" at bounding box center [1181, 48] width 35 height 20
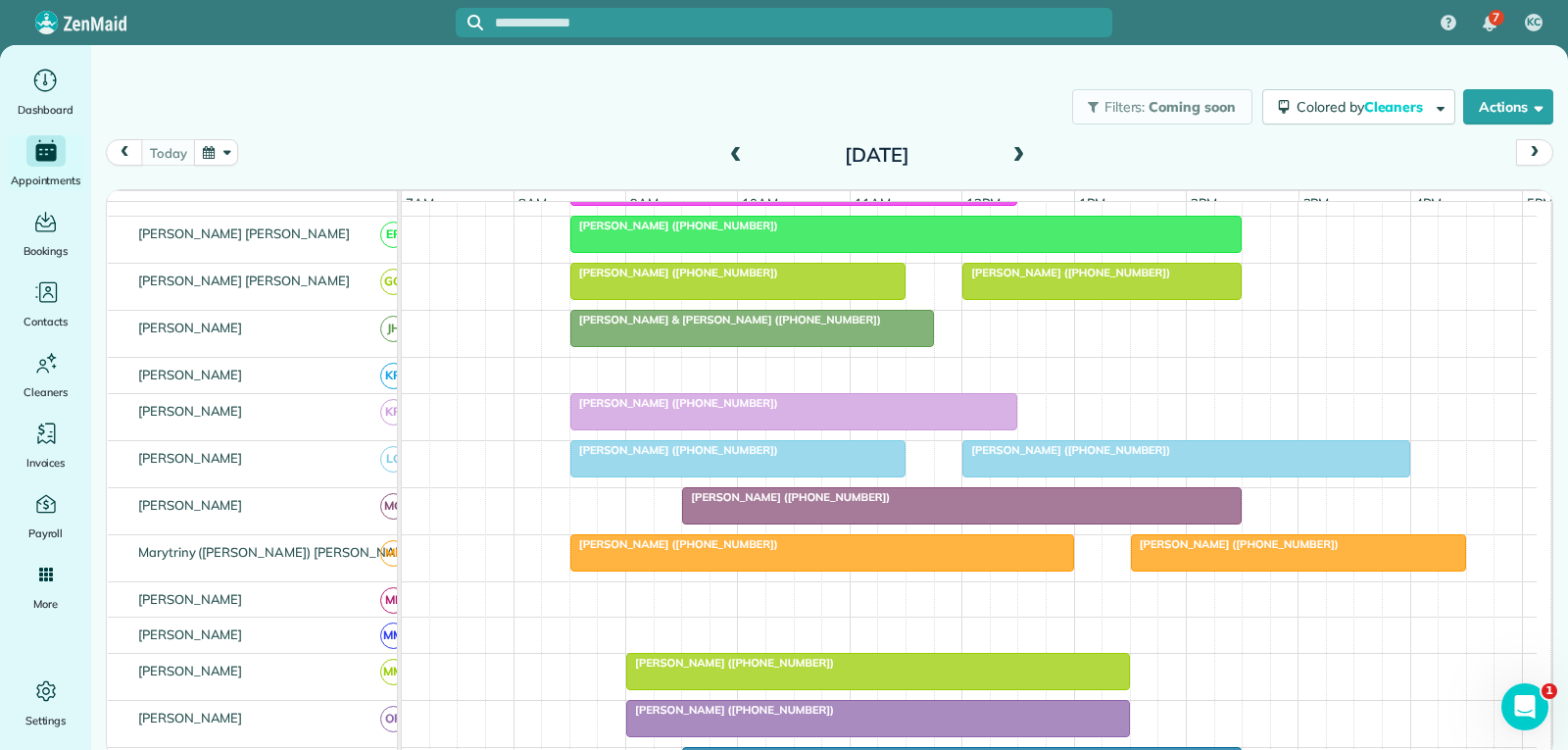
scroll to position [588, 0]
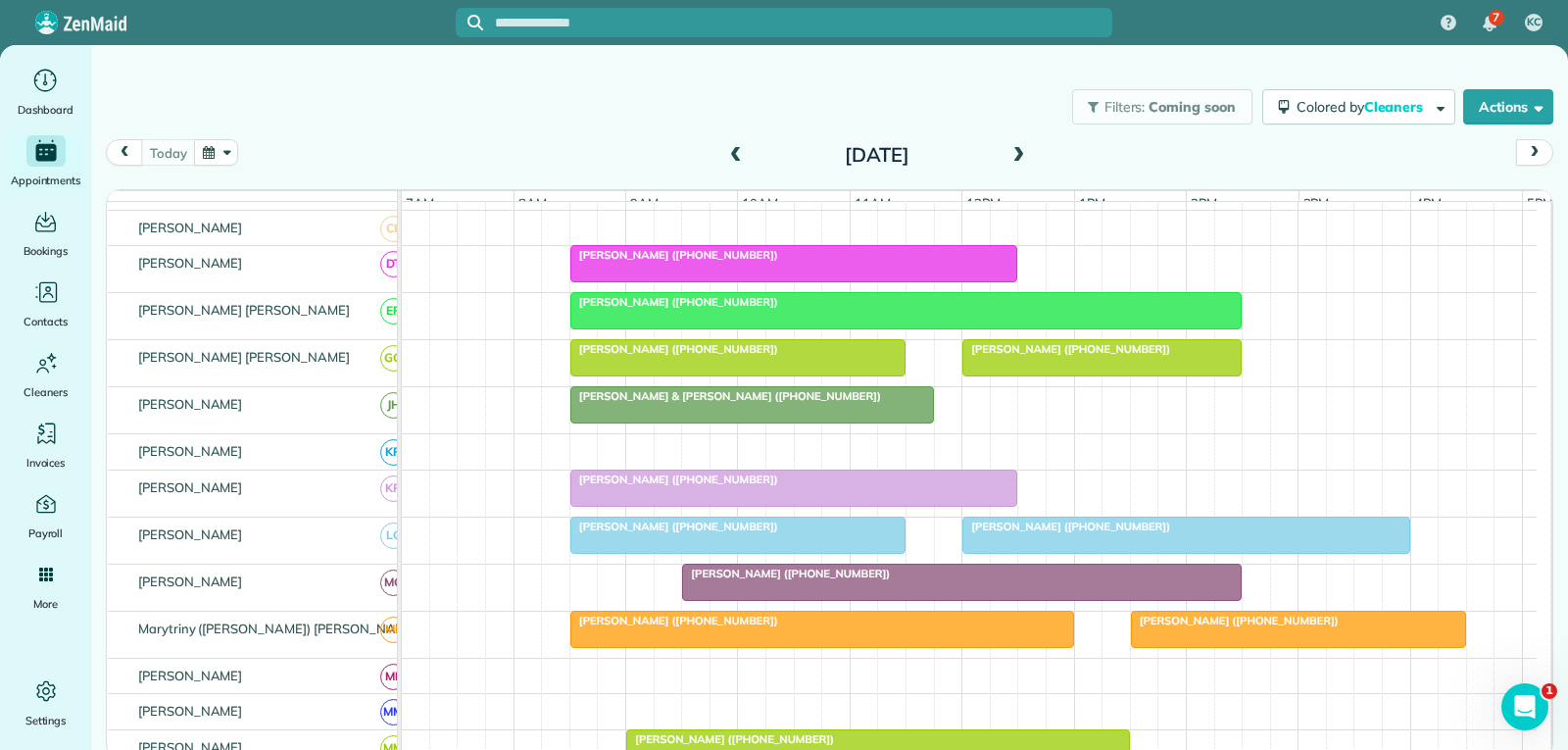
click at [1174, 355] on div "Susan Bennett (+16824595162)" at bounding box center [1102, 348] width 268 height 14
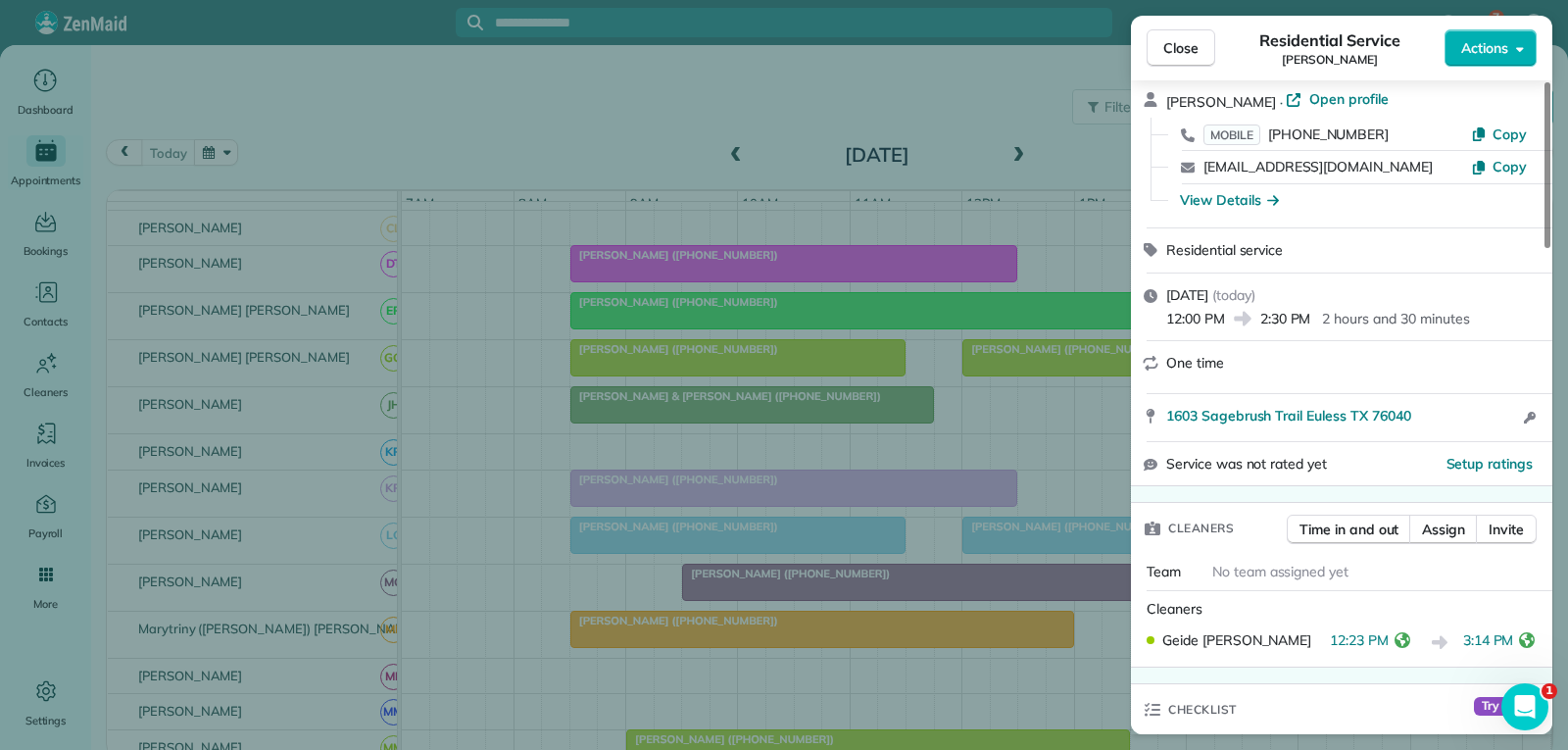
scroll to position [98, 0]
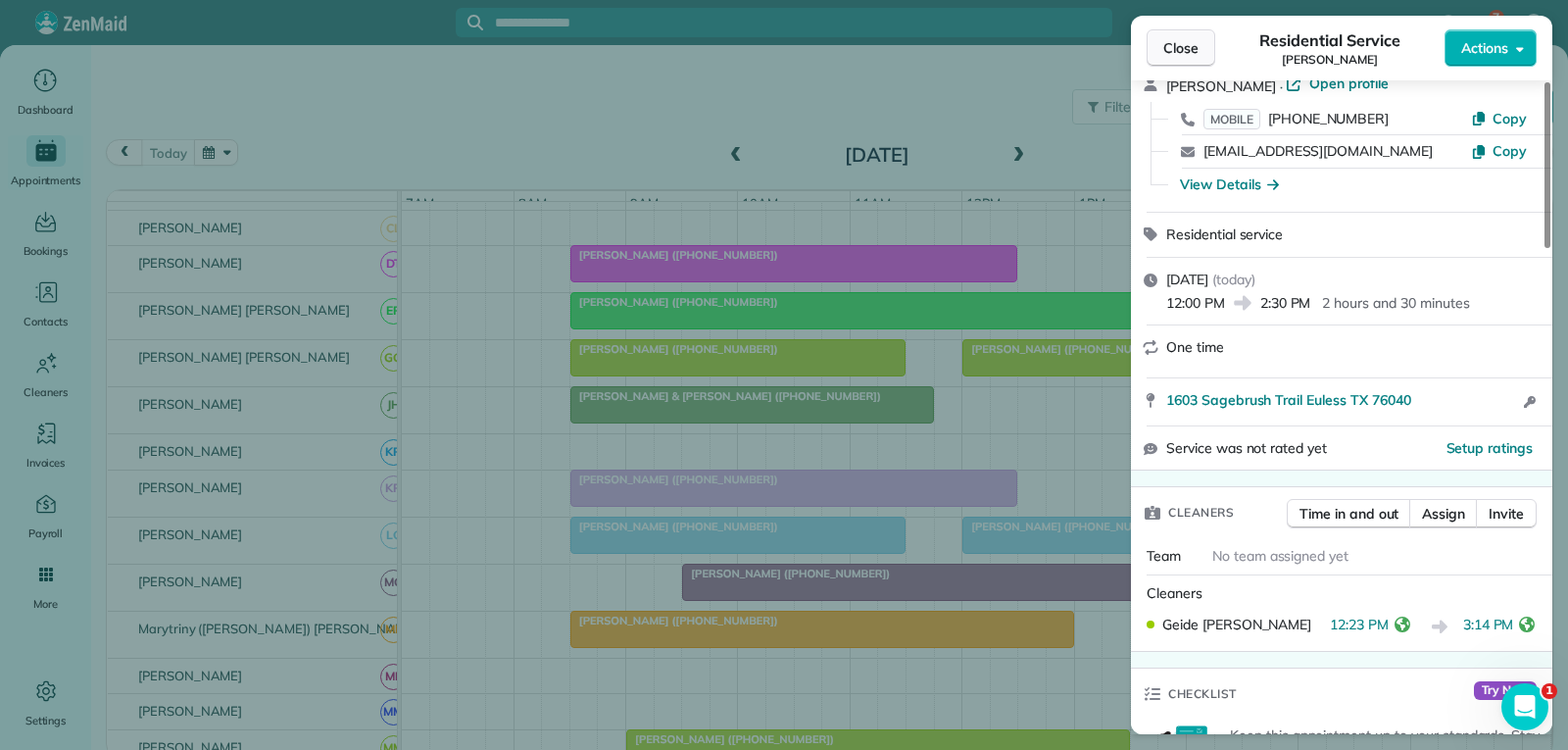
click at [1182, 48] on span "Close" at bounding box center [1181, 48] width 35 height 20
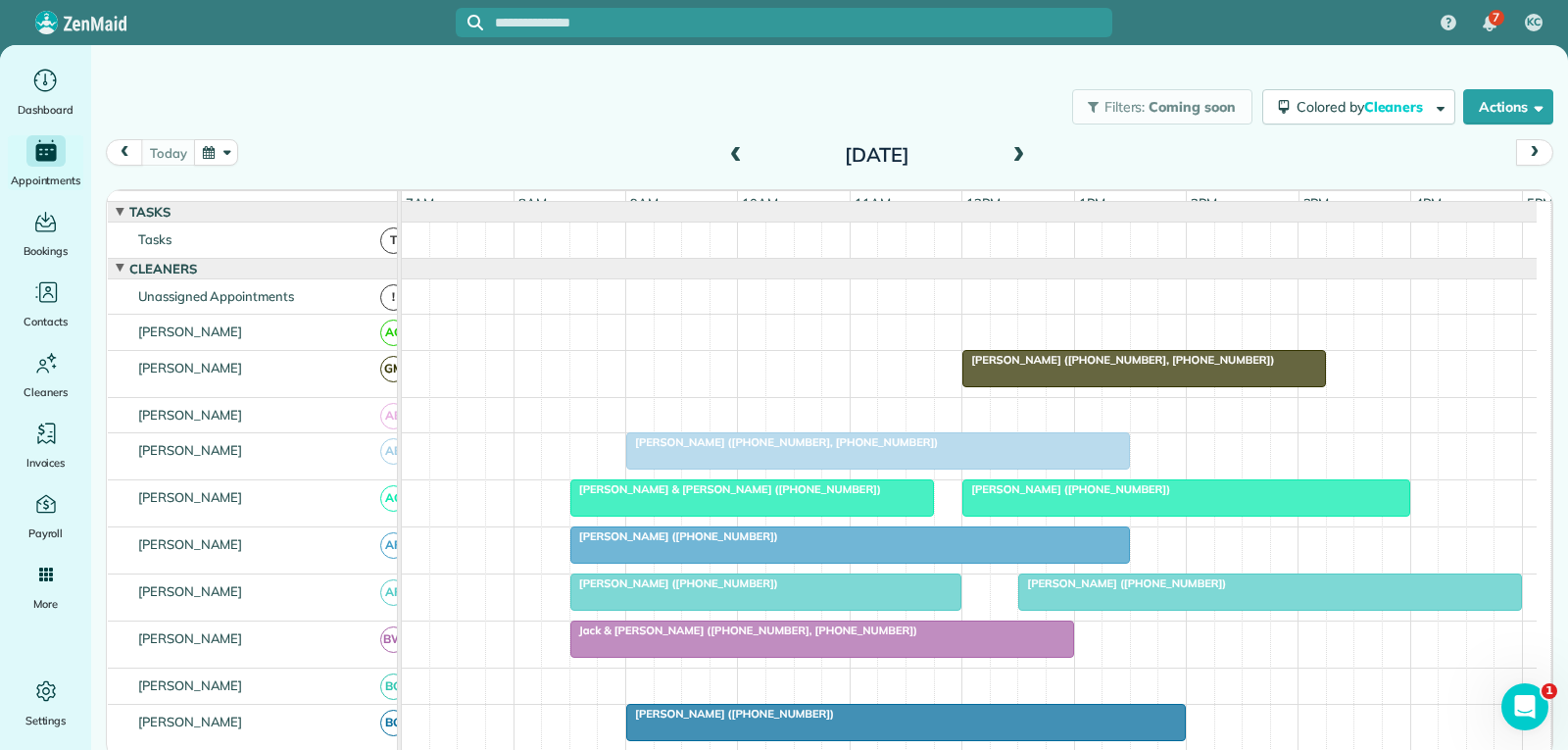
click at [1048, 496] on span "Tommy Freeman (+18177098065)" at bounding box center [1066, 489] width 210 height 14
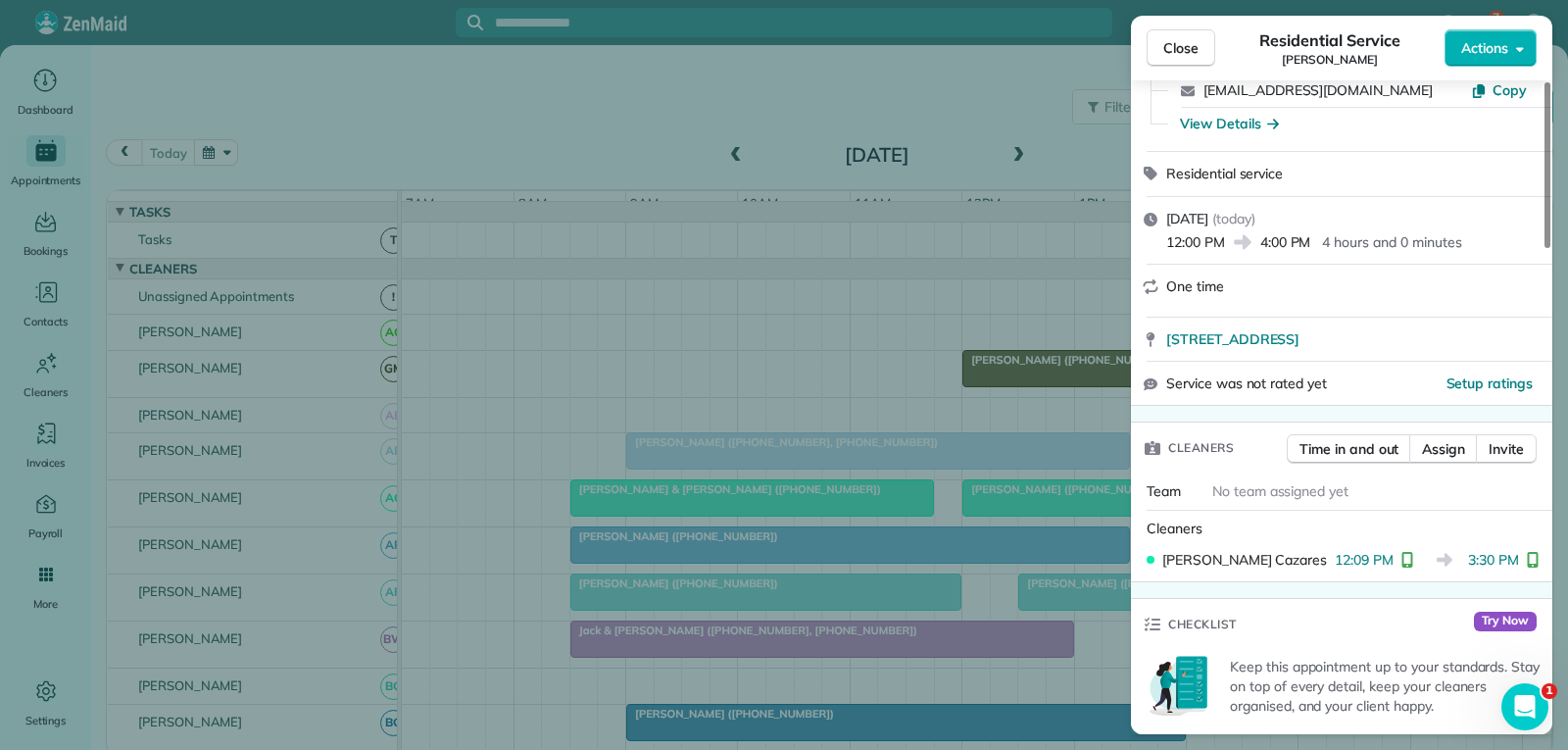
scroll to position [196, 0]
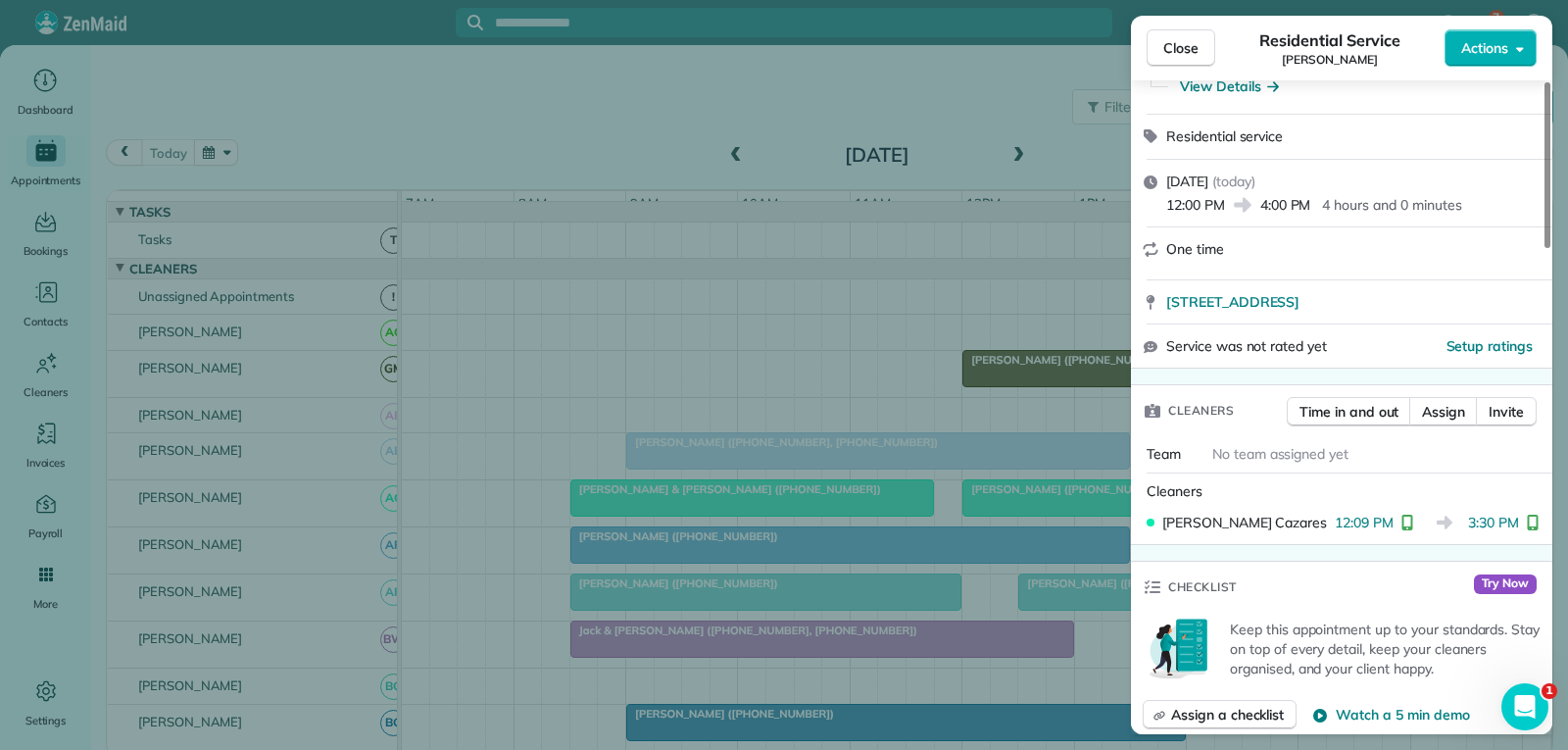
click at [1199, 42] on button "Close" at bounding box center [1181, 48] width 69 height 37
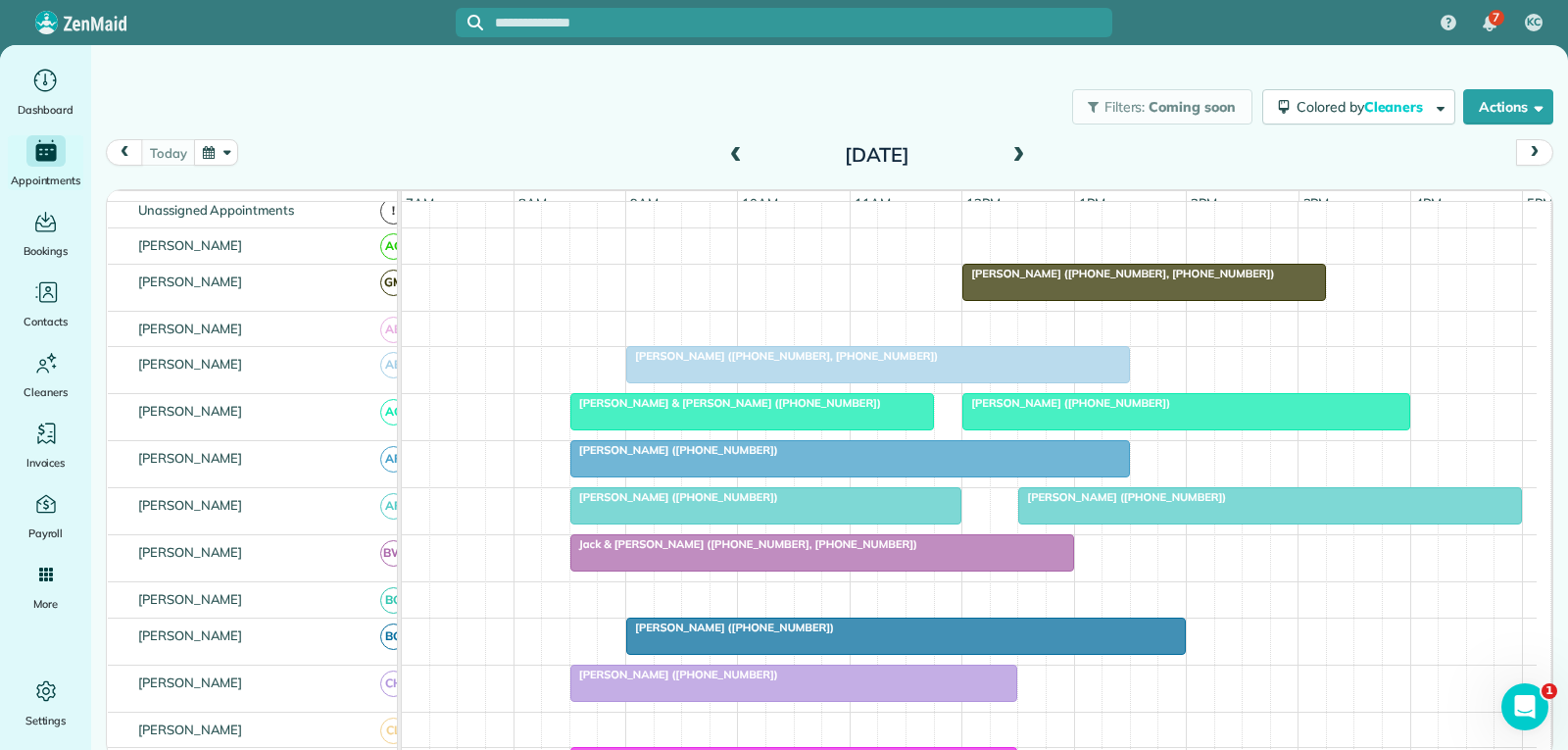
scroll to position [196, 0]
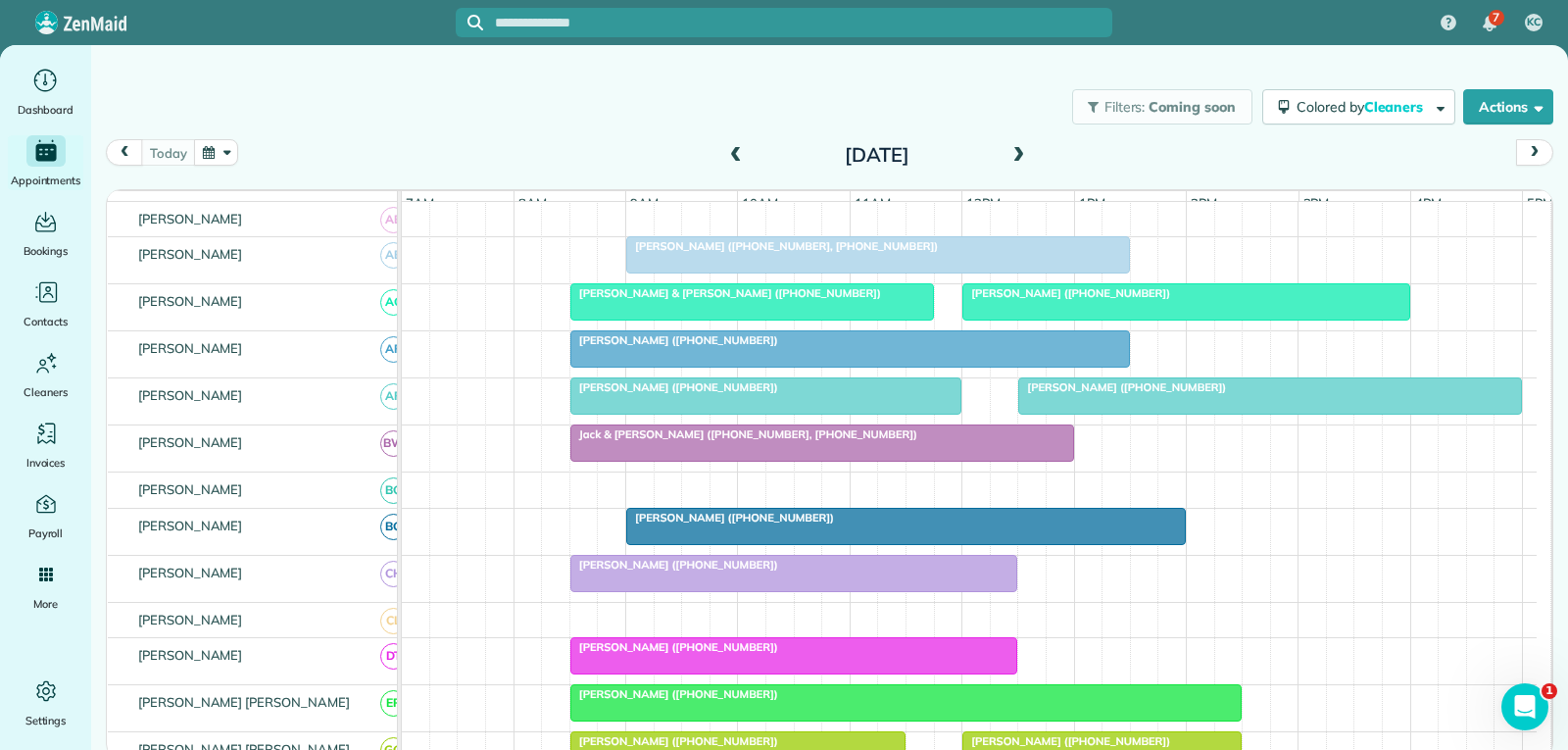
click at [1058, 413] on div at bounding box center [1270, 396] width 502 height 35
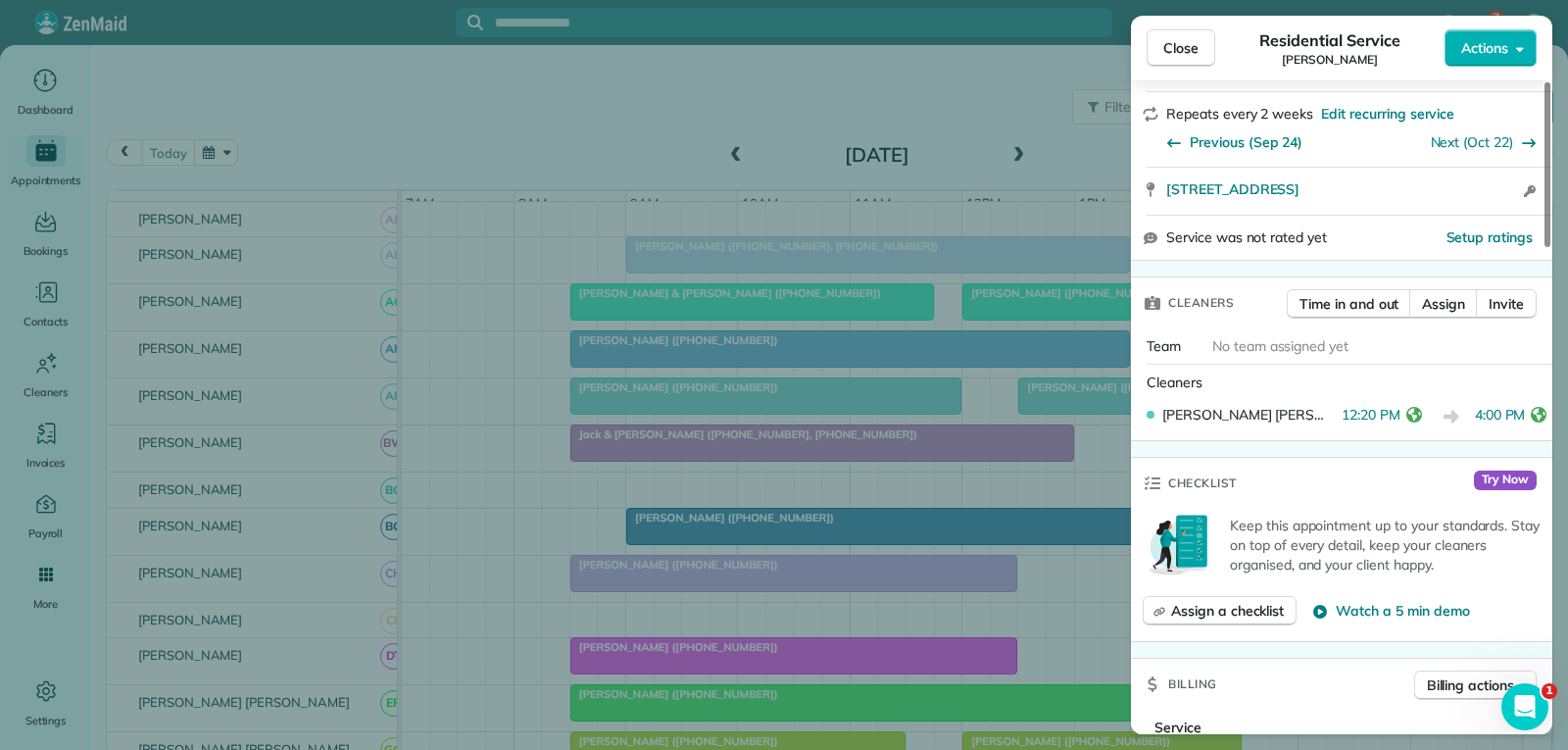
scroll to position [392, 0]
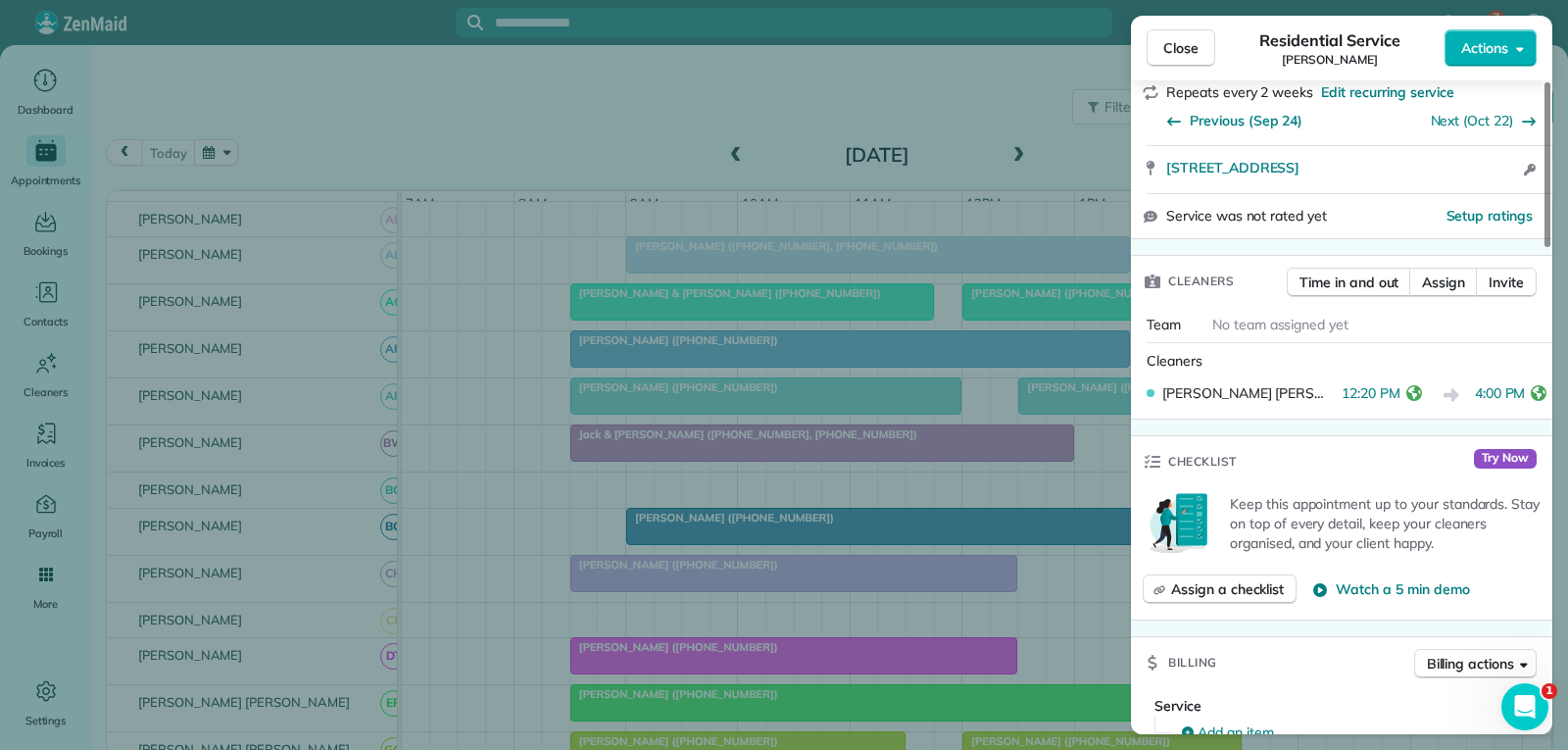
drag, startPoint x: 1191, startPoint y: 43, endPoint x: 1124, endPoint y: 70, distance: 72.2
click at [1191, 43] on span "Close" at bounding box center [1181, 48] width 35 height 20
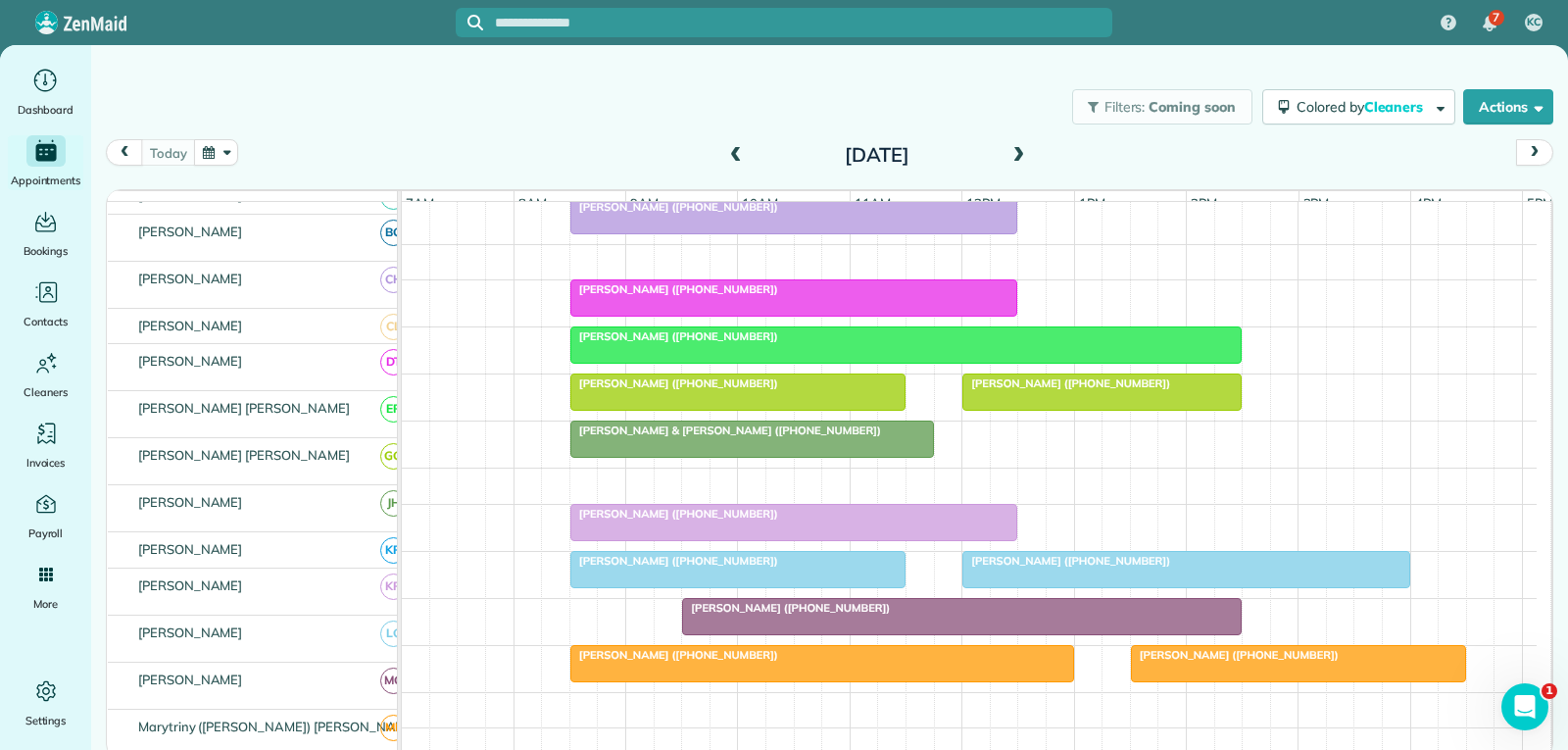
scroll to position [588, 0]
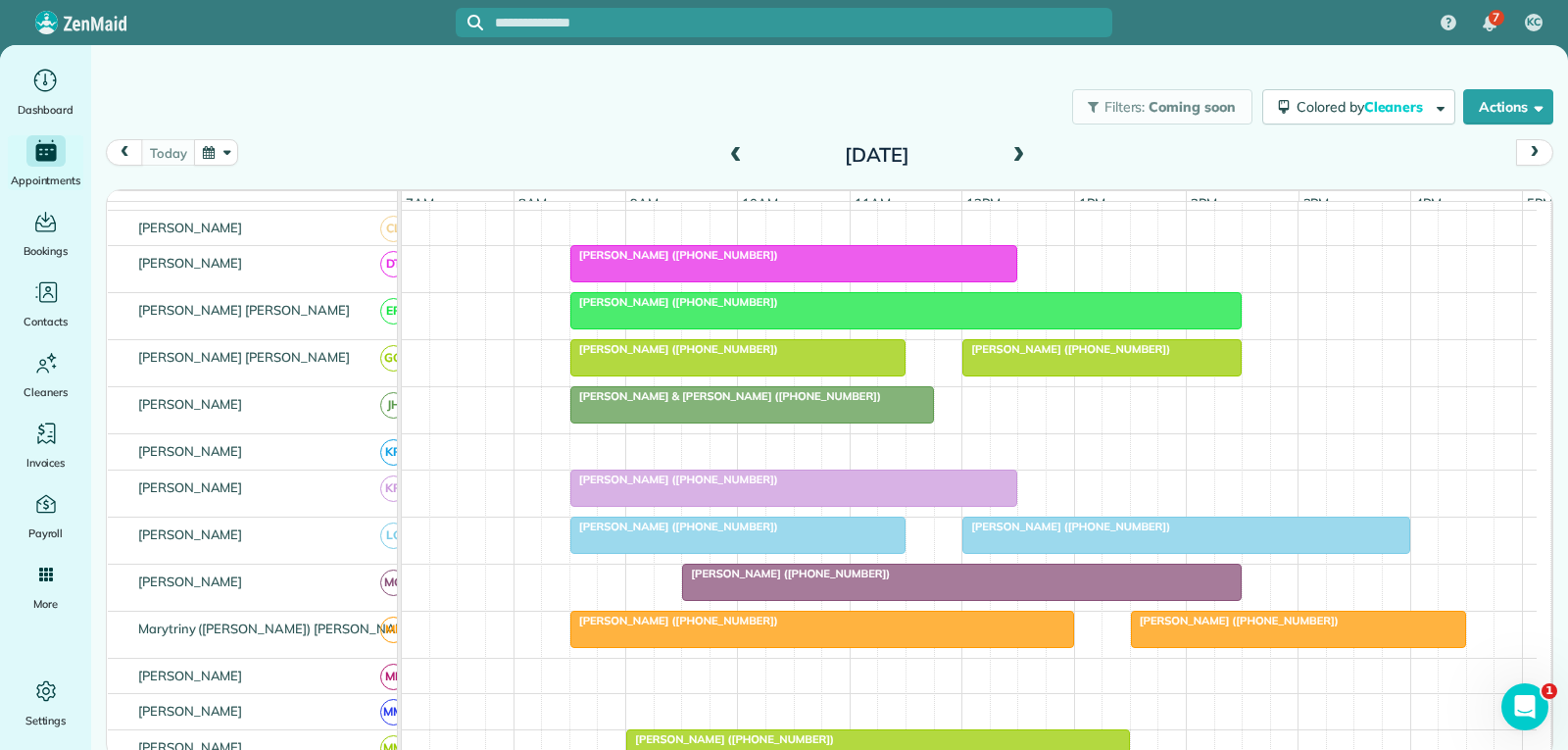
click at [1055, 550] on div at bounding box center [1186, 535] width 446 height 35
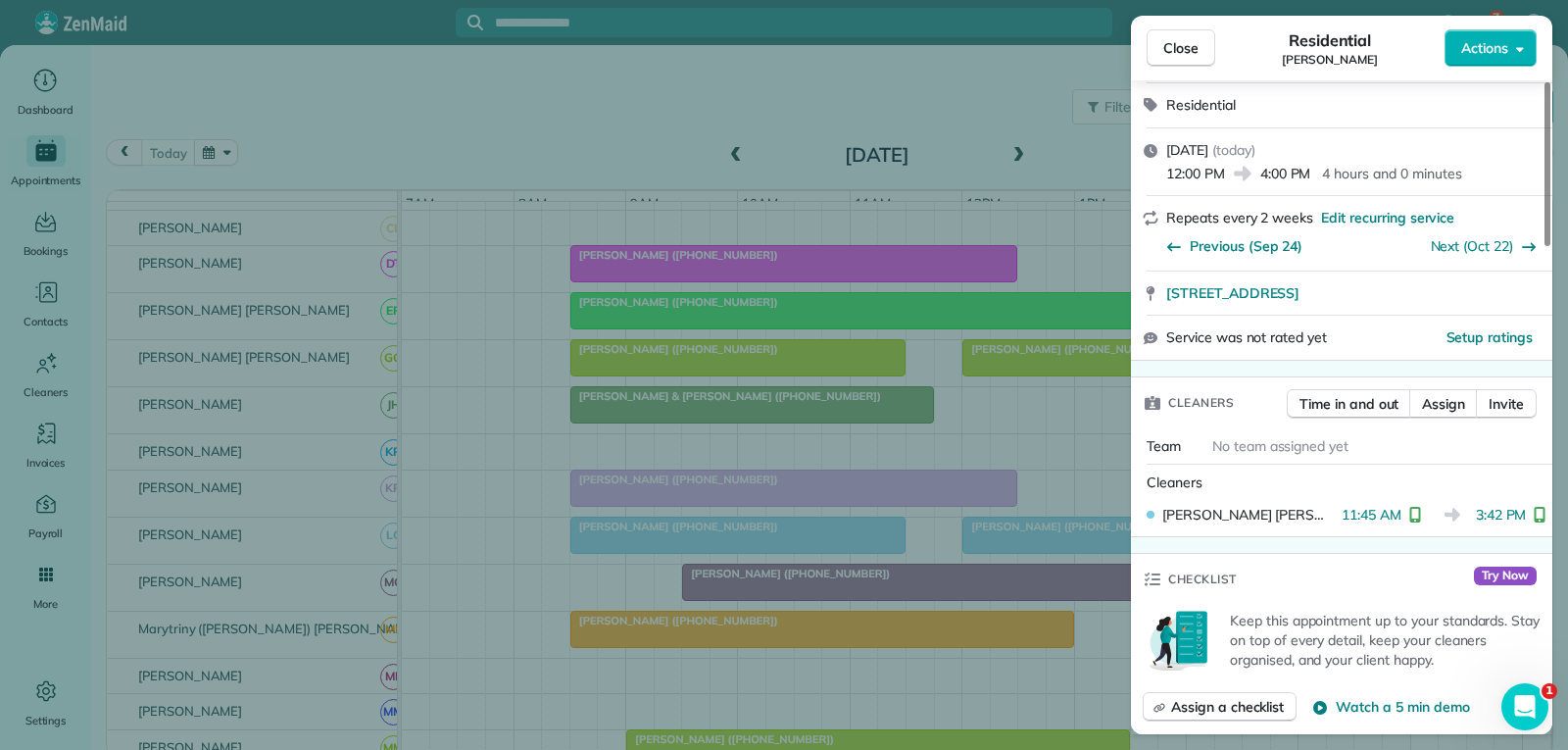
scroll to position [392, 0]
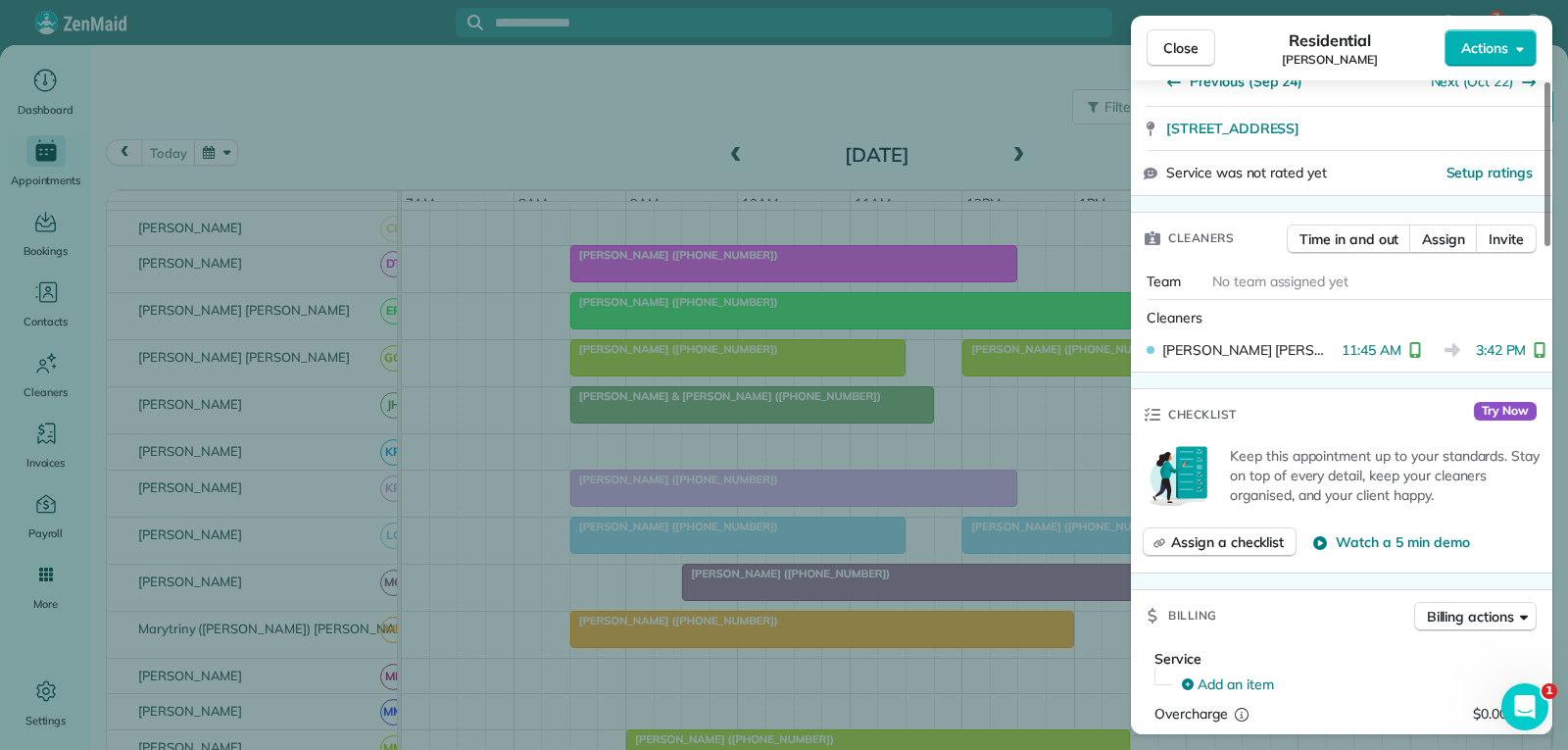
drag, startPoint x: 1190, startPoint y: 38, endPoint x: 1171, endPoint y: 65, distance: 33.0
click at [1190, 38] on span "Close" at bounding box center [1181, 48] width 35 height 20
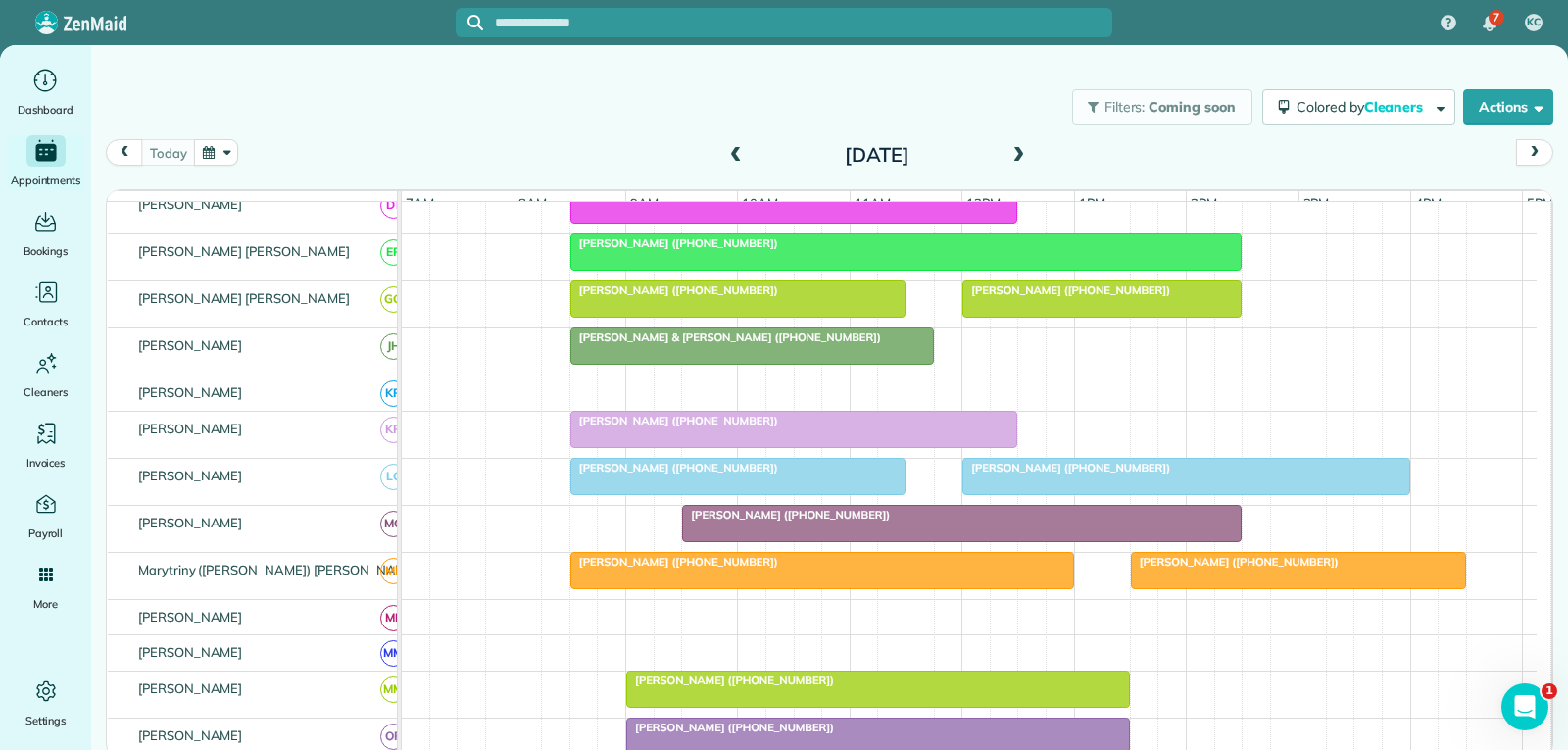
scroll to position [686, 0]
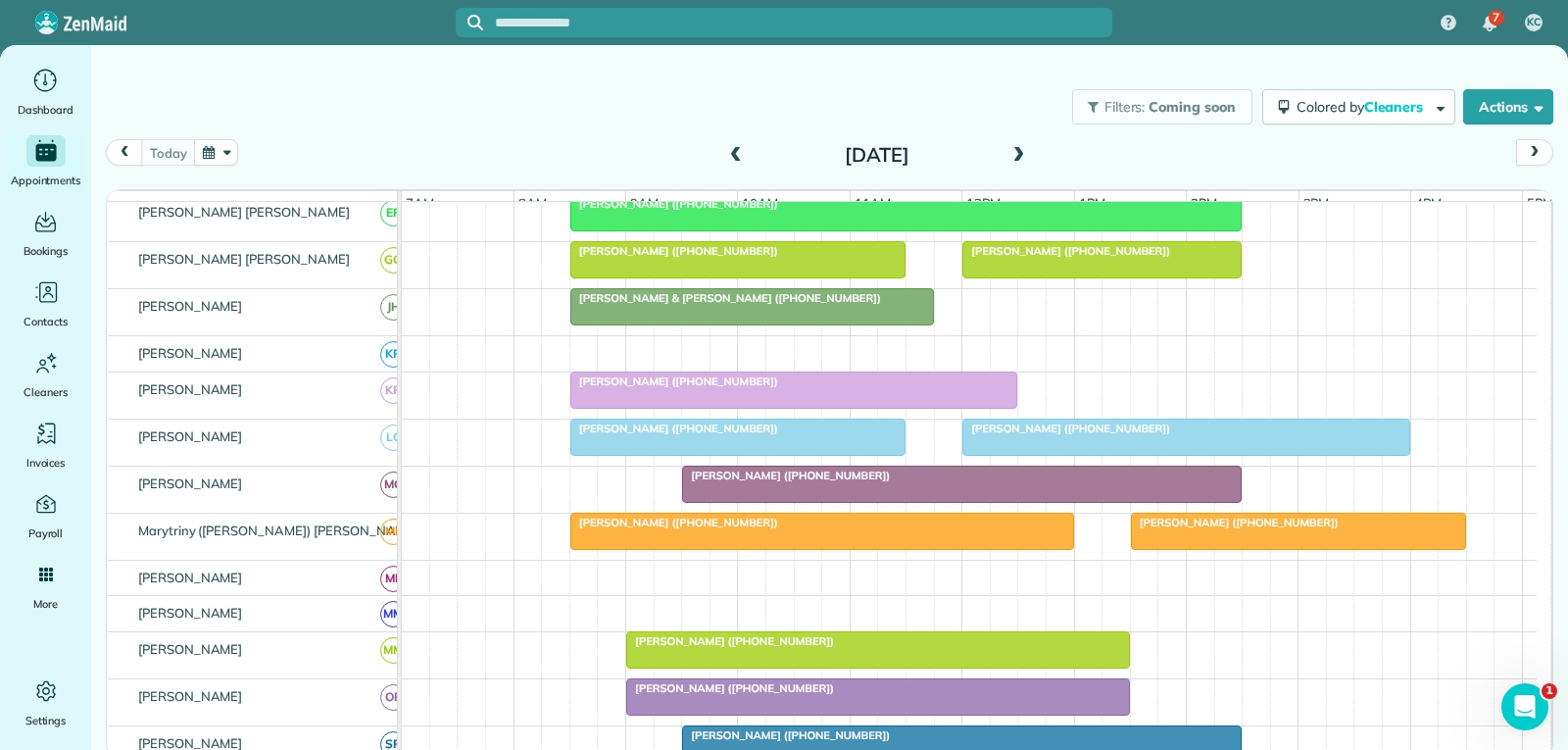
click at [1226, 530] on span "Ashly Boner (+12544339719)" at bounding box center [1234, 523] width 210 height 14
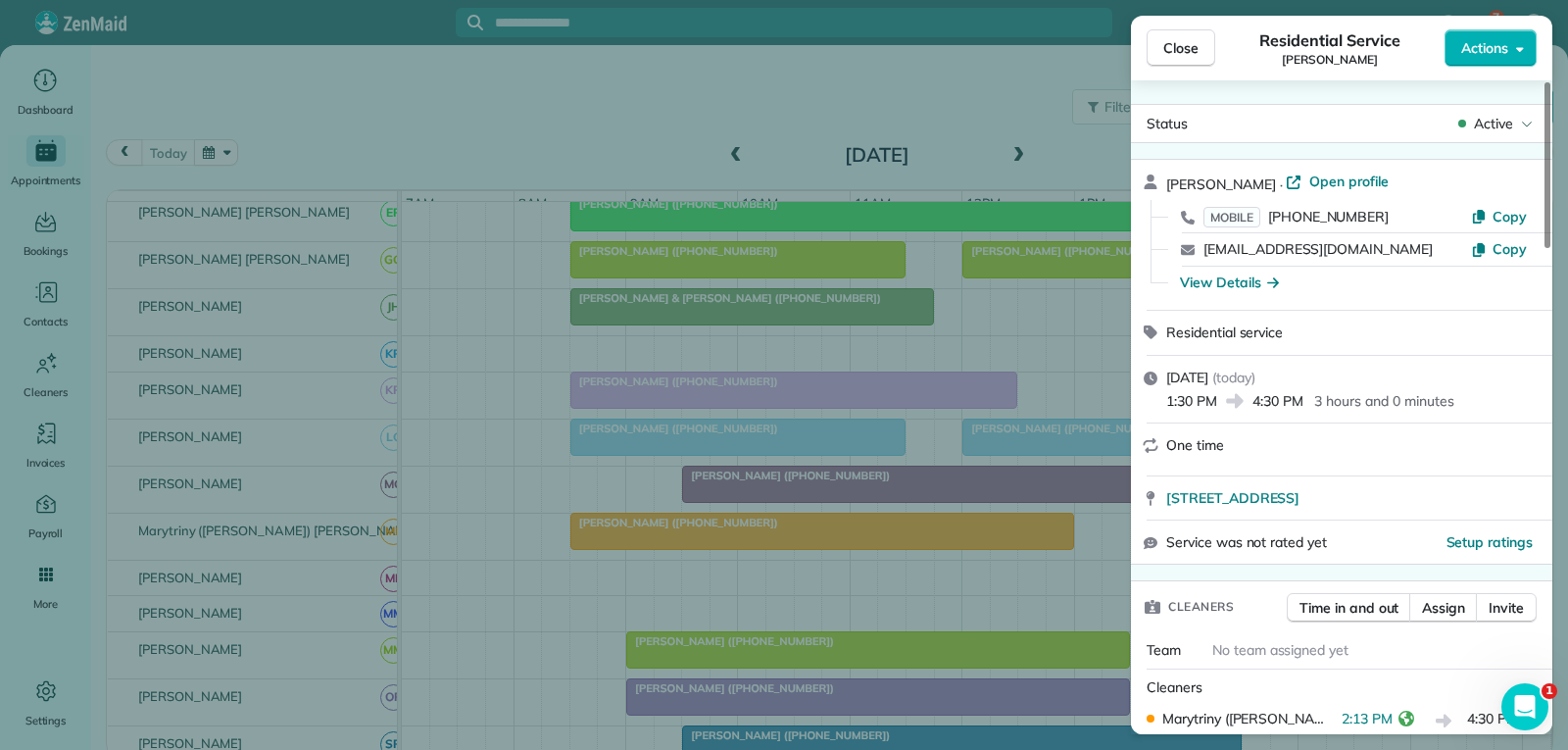
scroll to position [102, 0]
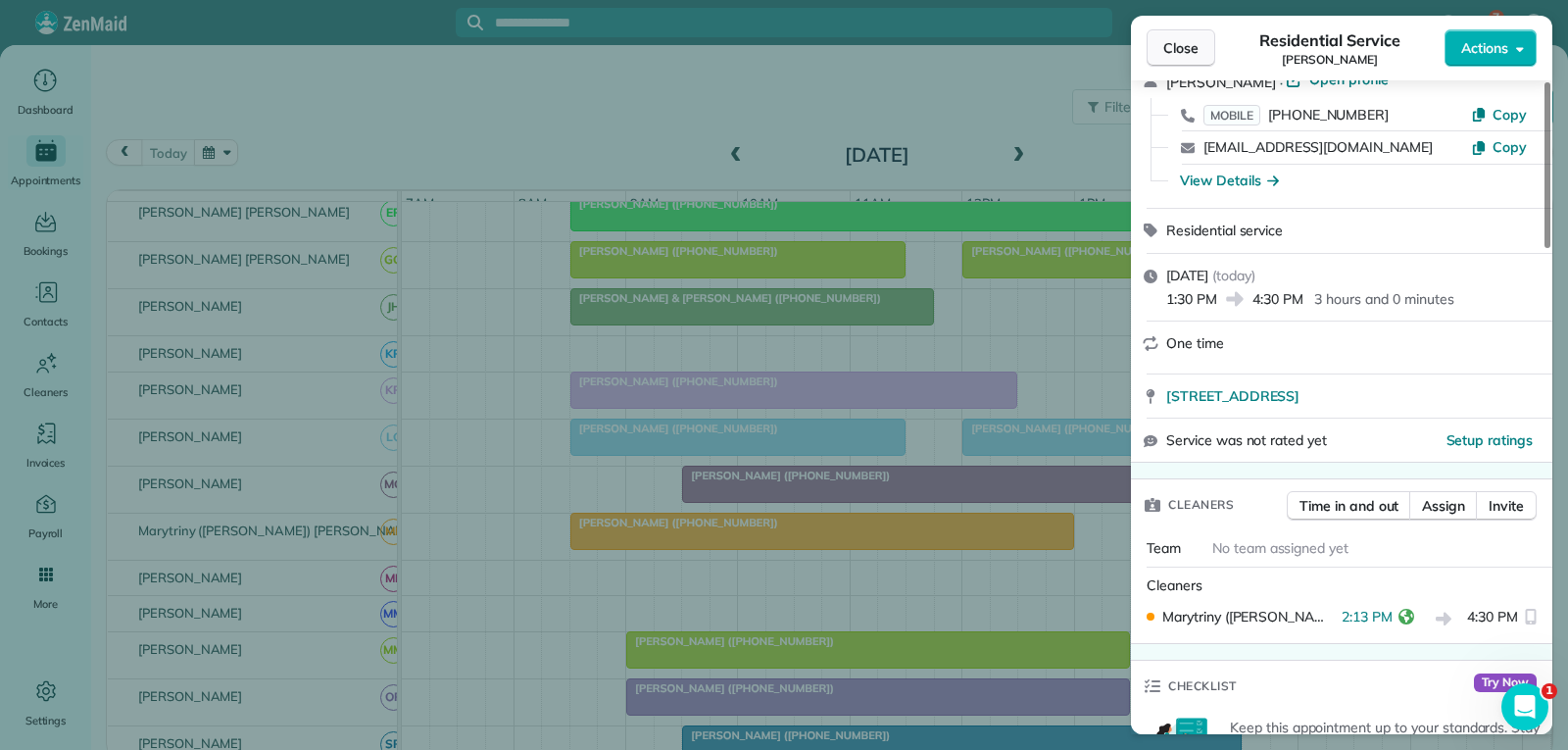
click at [1168, 47] on span "Close" at bounding box center [1181, 48] width 35 height 20
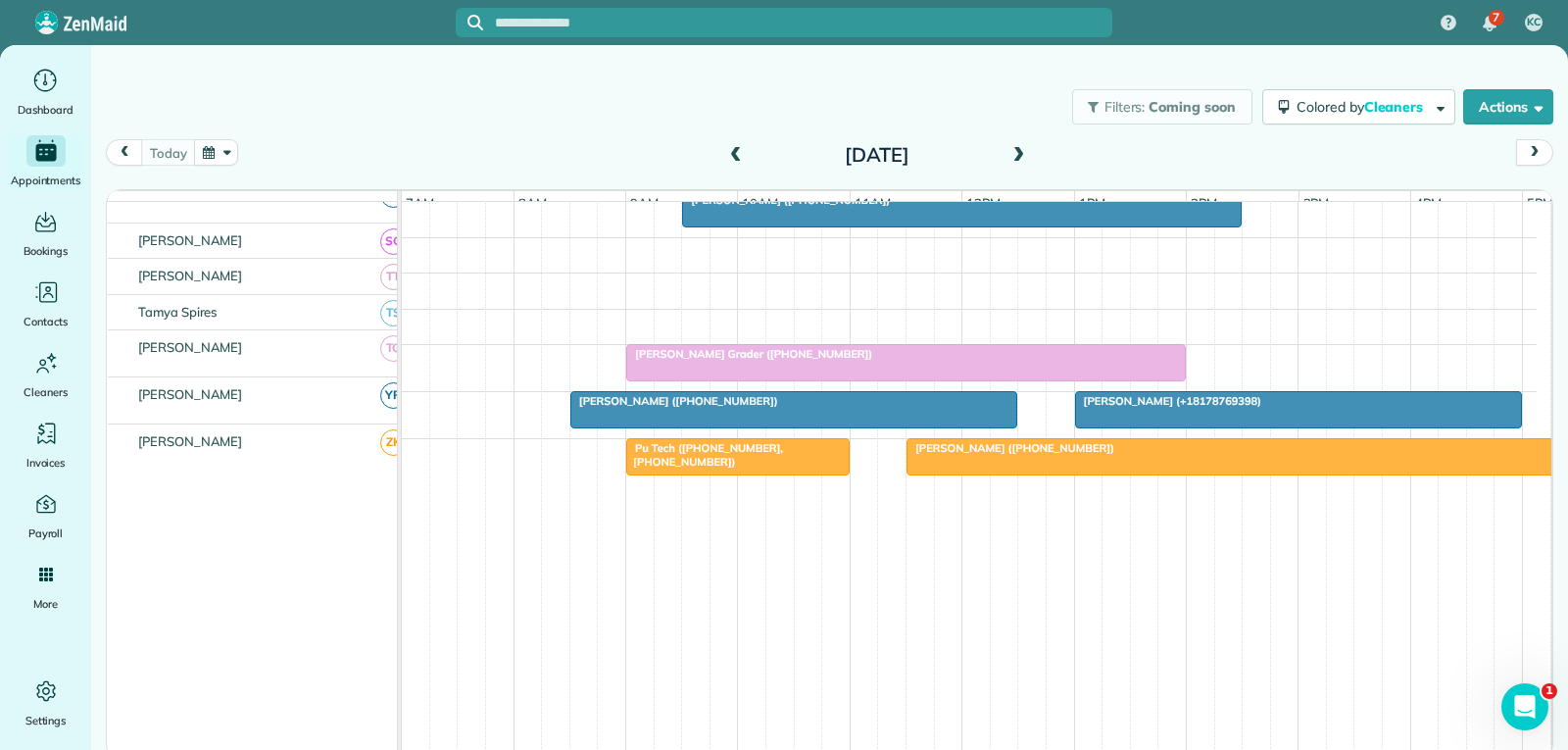
click at [1350, 400] on div "Ashley May (+18178769398)" at bounding box center [1298, 401] width 436 height 14
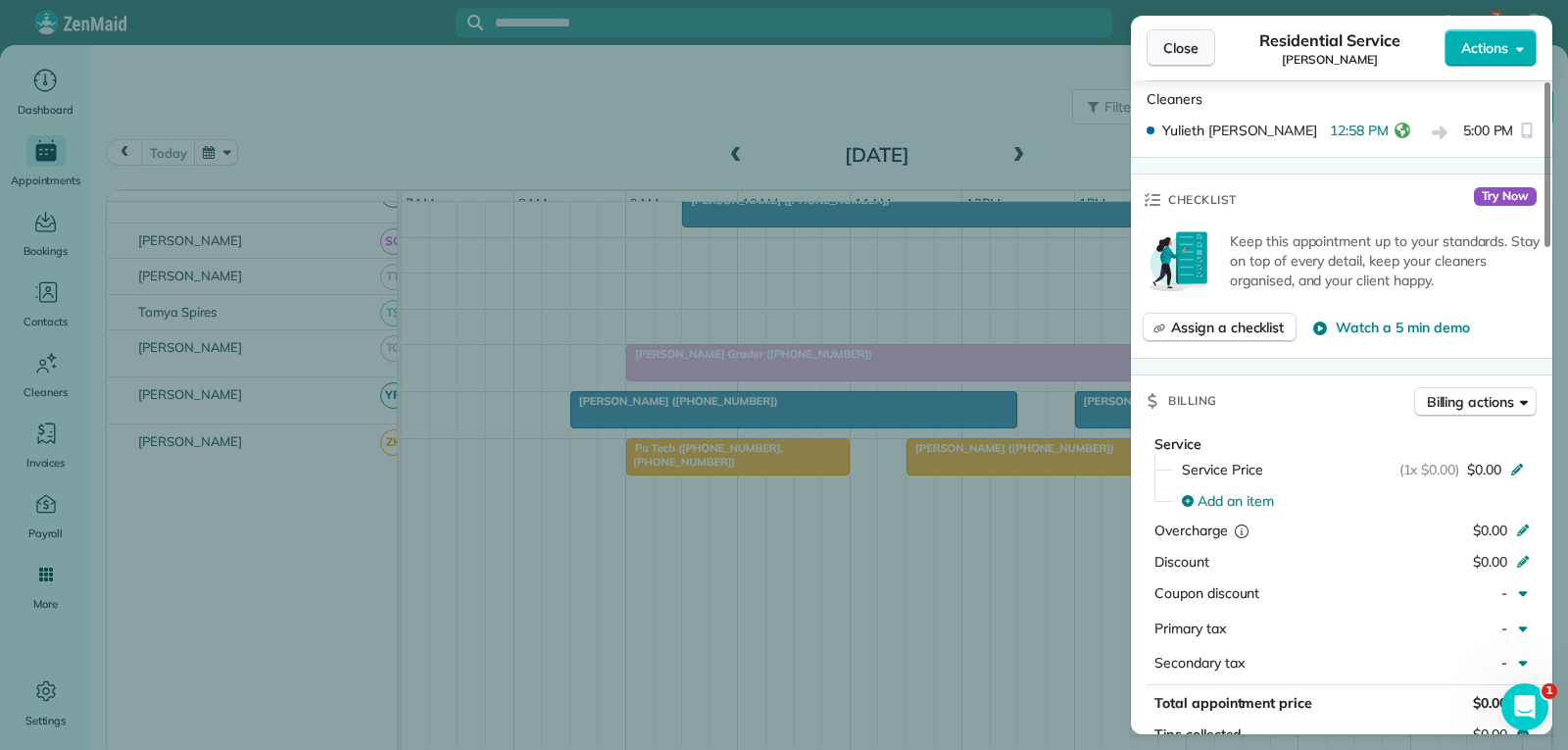
click at [1180, 43] on span "Close" at bounding box center [1181, 48] width 35 height 20
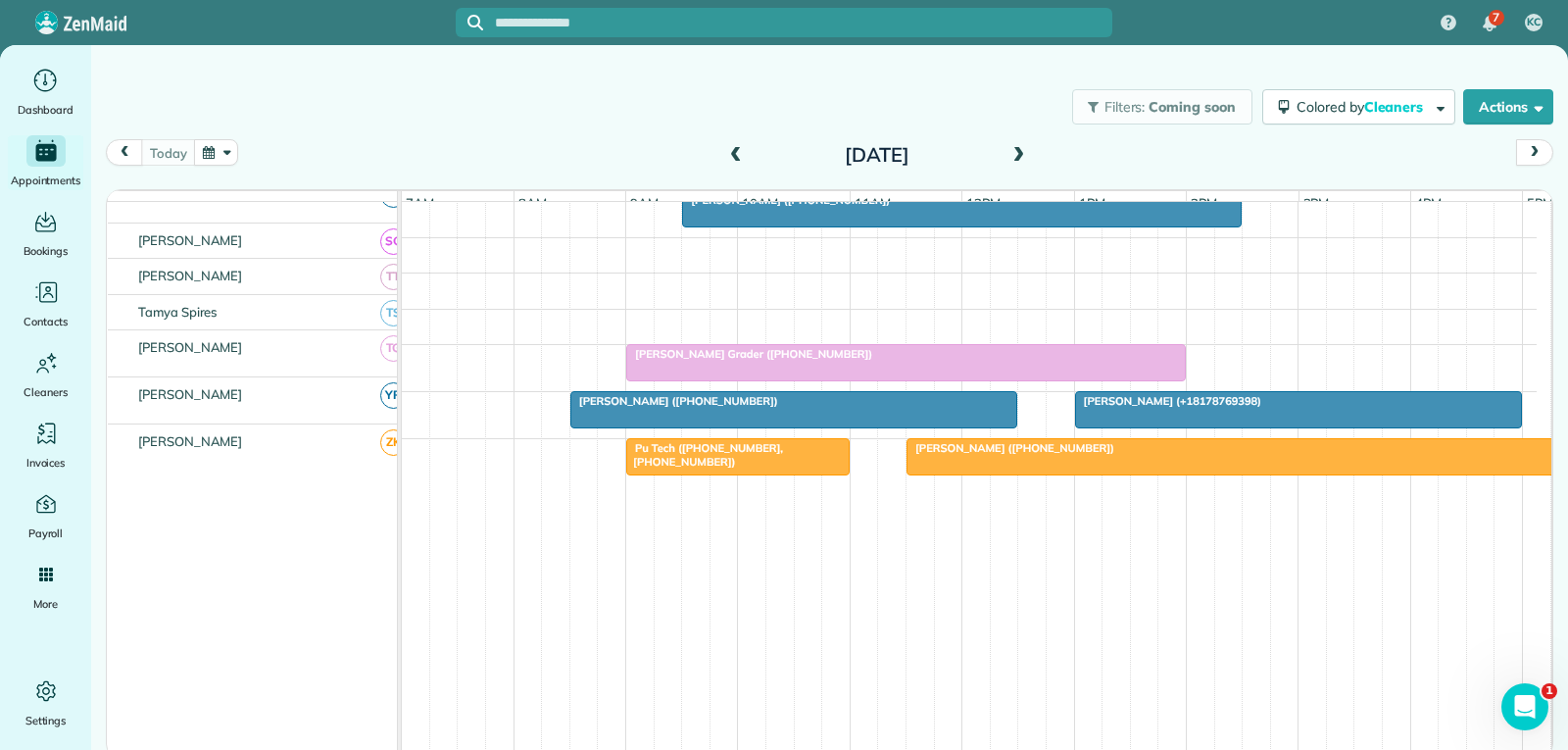
click at [1194, 409] on div at bounding box center [1298, 409] width 446 height 35
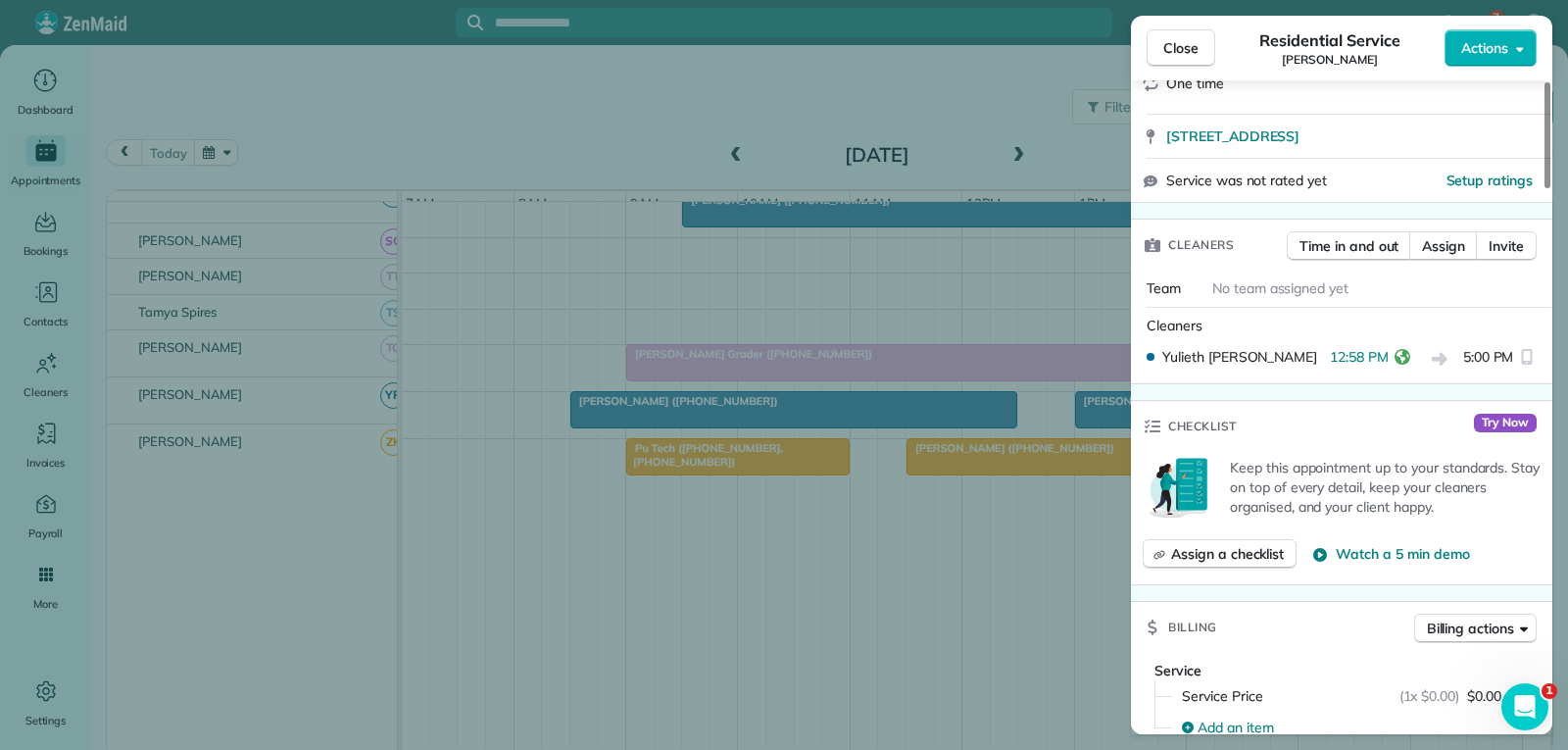
scroll to position [392, 0]
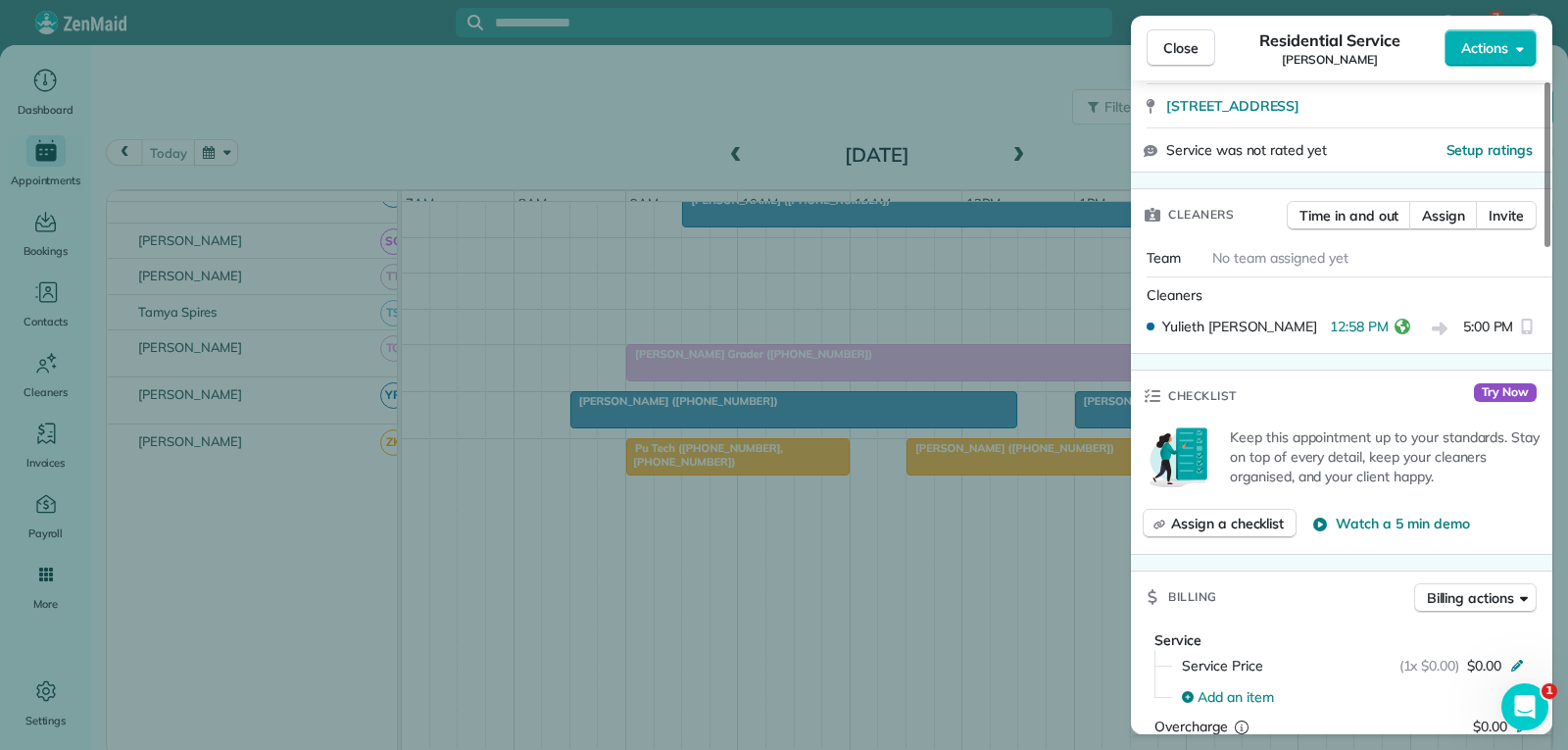
drag, startPoint x: 1200, startPoint y: 44, endPoint x: 1175, endPoint y: 53, distance: 26.6
click at [1193, 45] on button "Close" at bounding box center [1181, 48] width 69 height 37
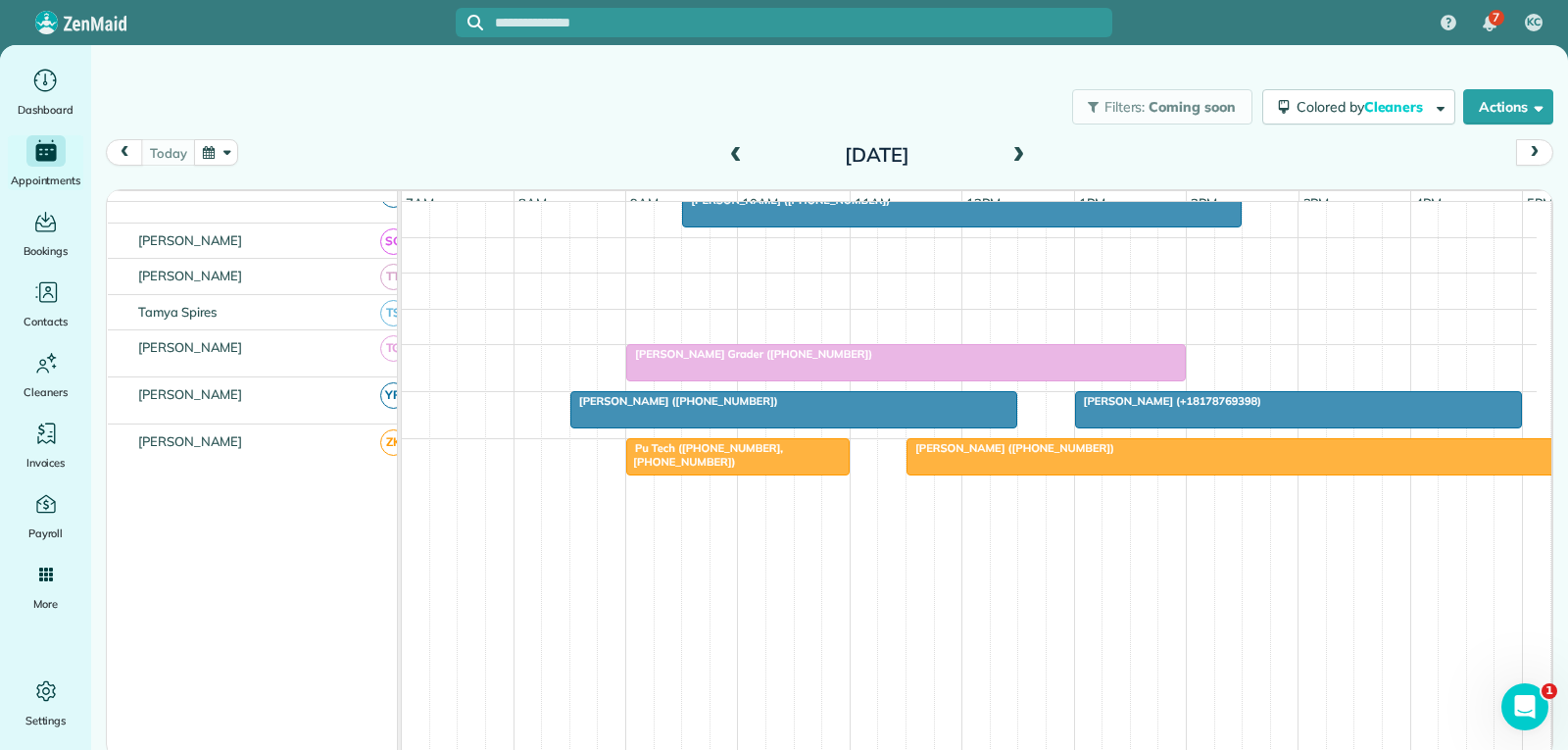
scroll to position [844, 0]
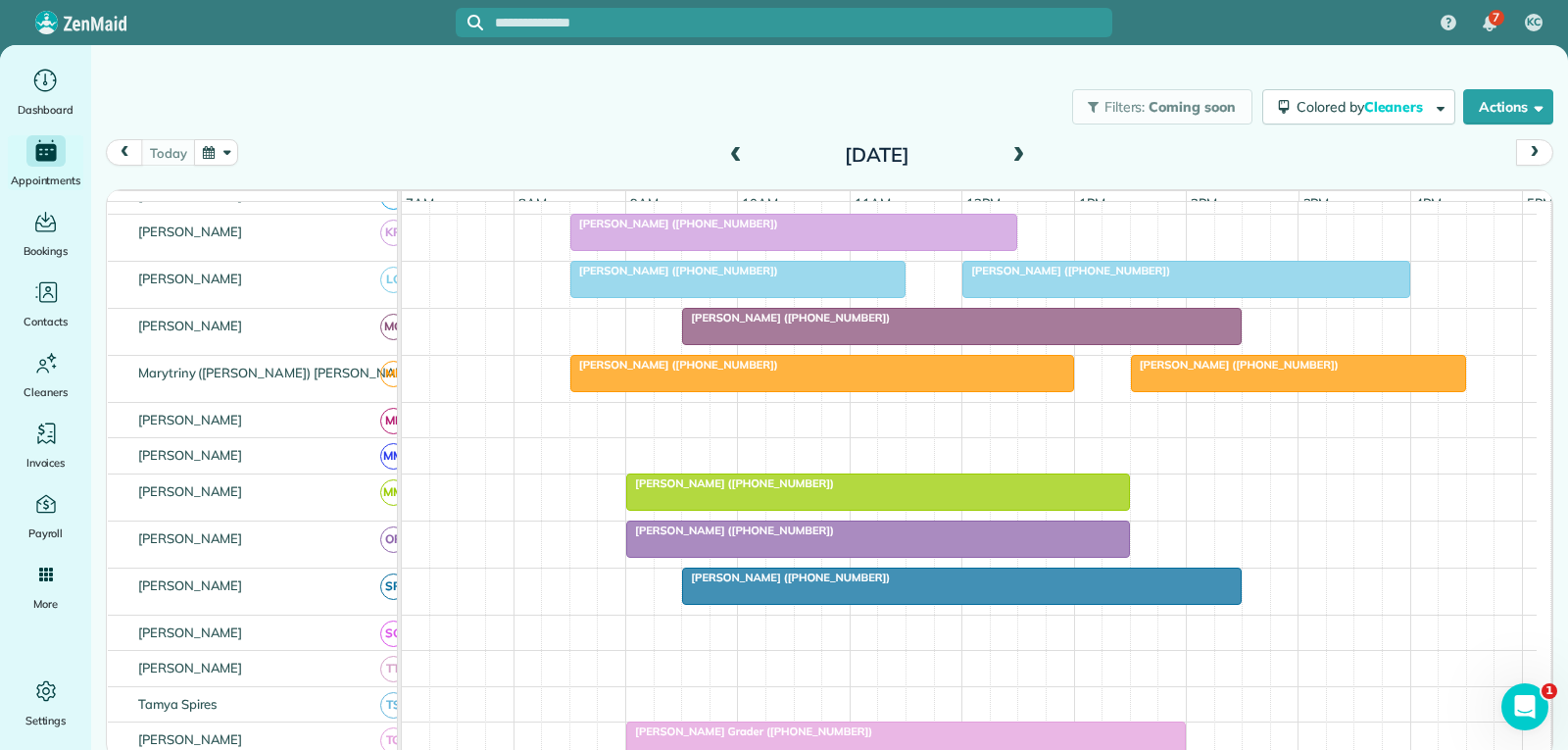
click at [1224, 391] on div at bounding box center [1298, 373] width 334 height 35
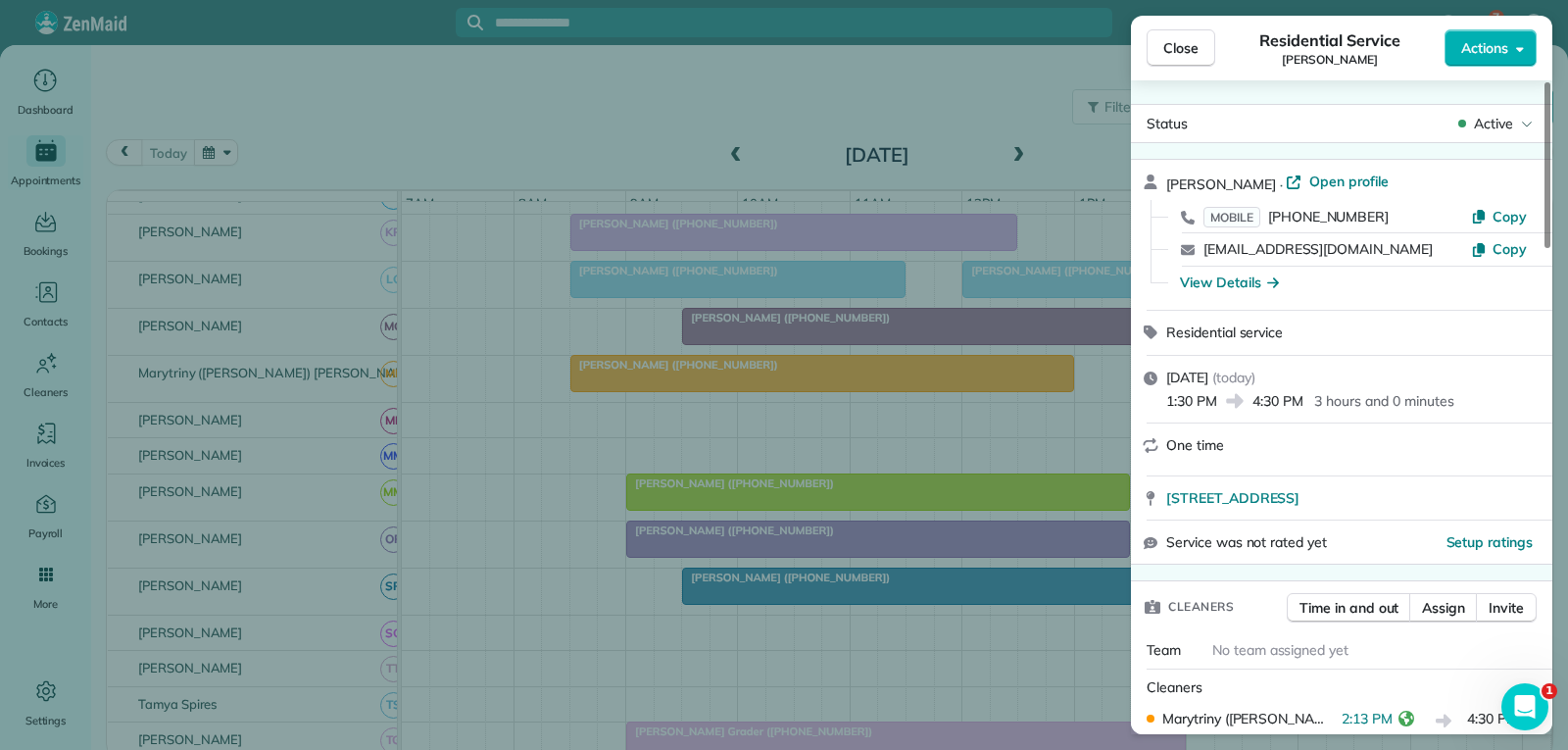
scroll to position [196, 0]
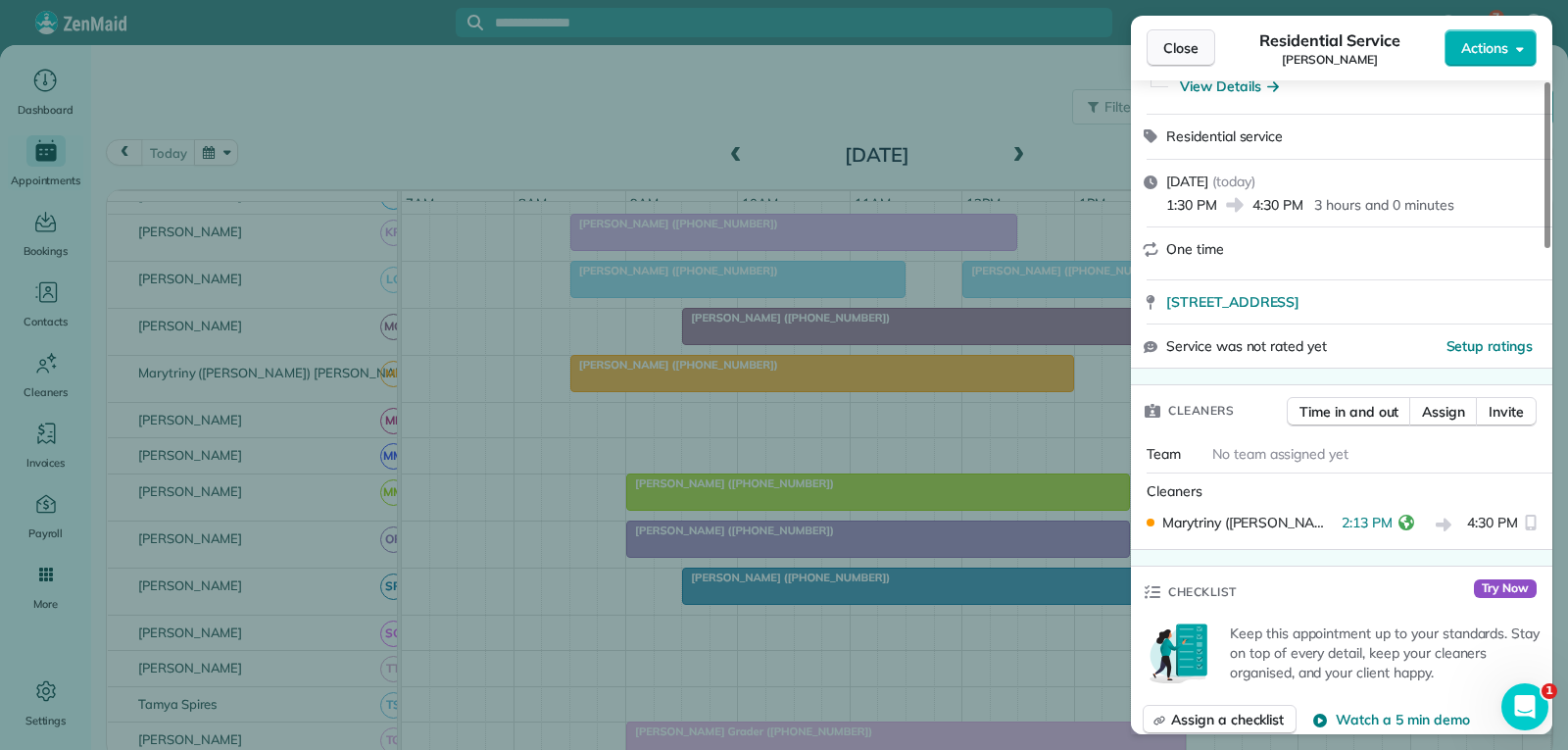
click at [1205, 50] on button "Close" at bounding box center [1181, 48] width 69 height 37
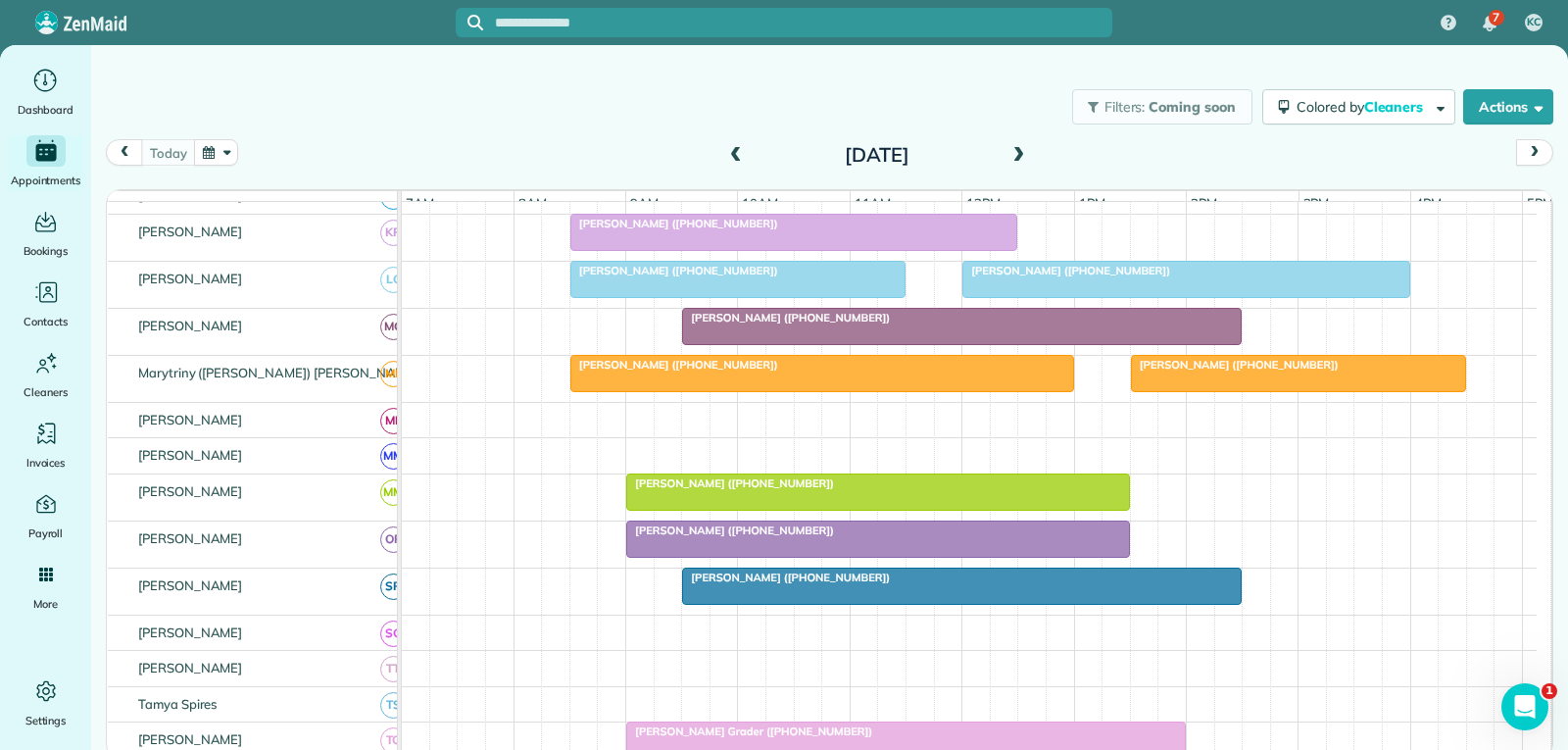
click at [1214, 371] on span "Ashly Boner (+12544339719)" at bounding box center [1234, 364] width 210 height 14
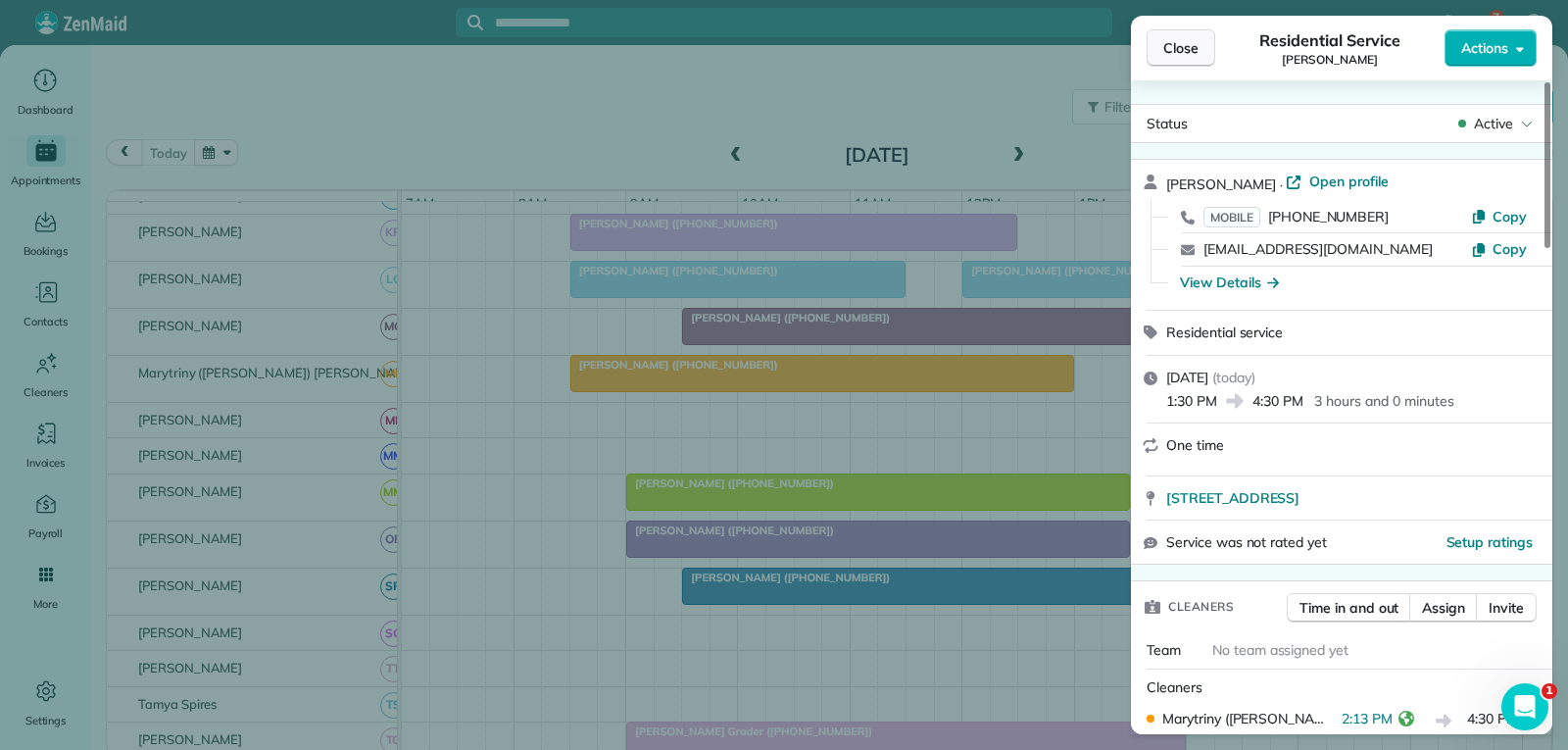
click at [1180, 50] on span "Close" at bounding box center [1181, 48] width 35 height 20
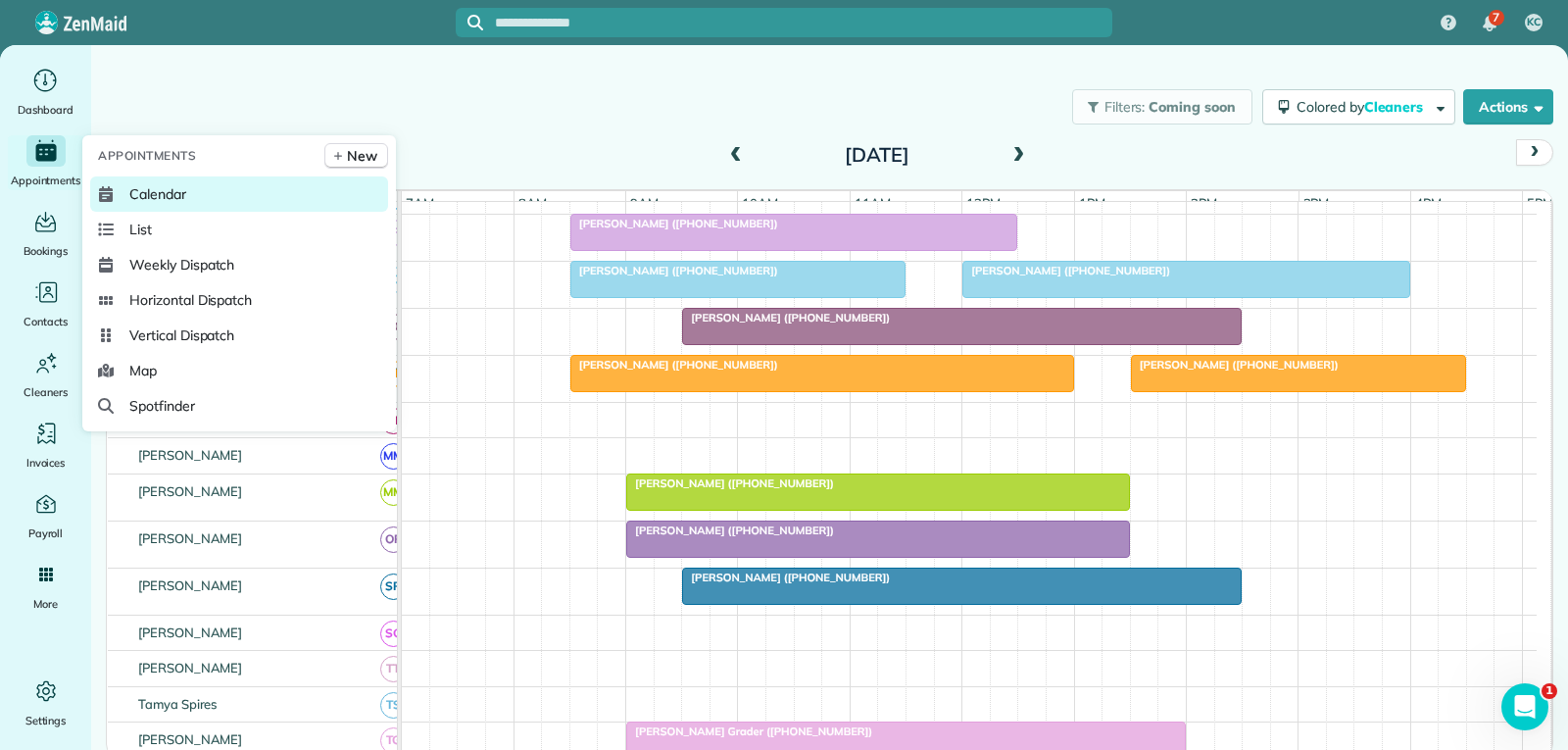
click at [168, 193] on span "Calendar" at bounding box center [157, 194] width 57 height 20
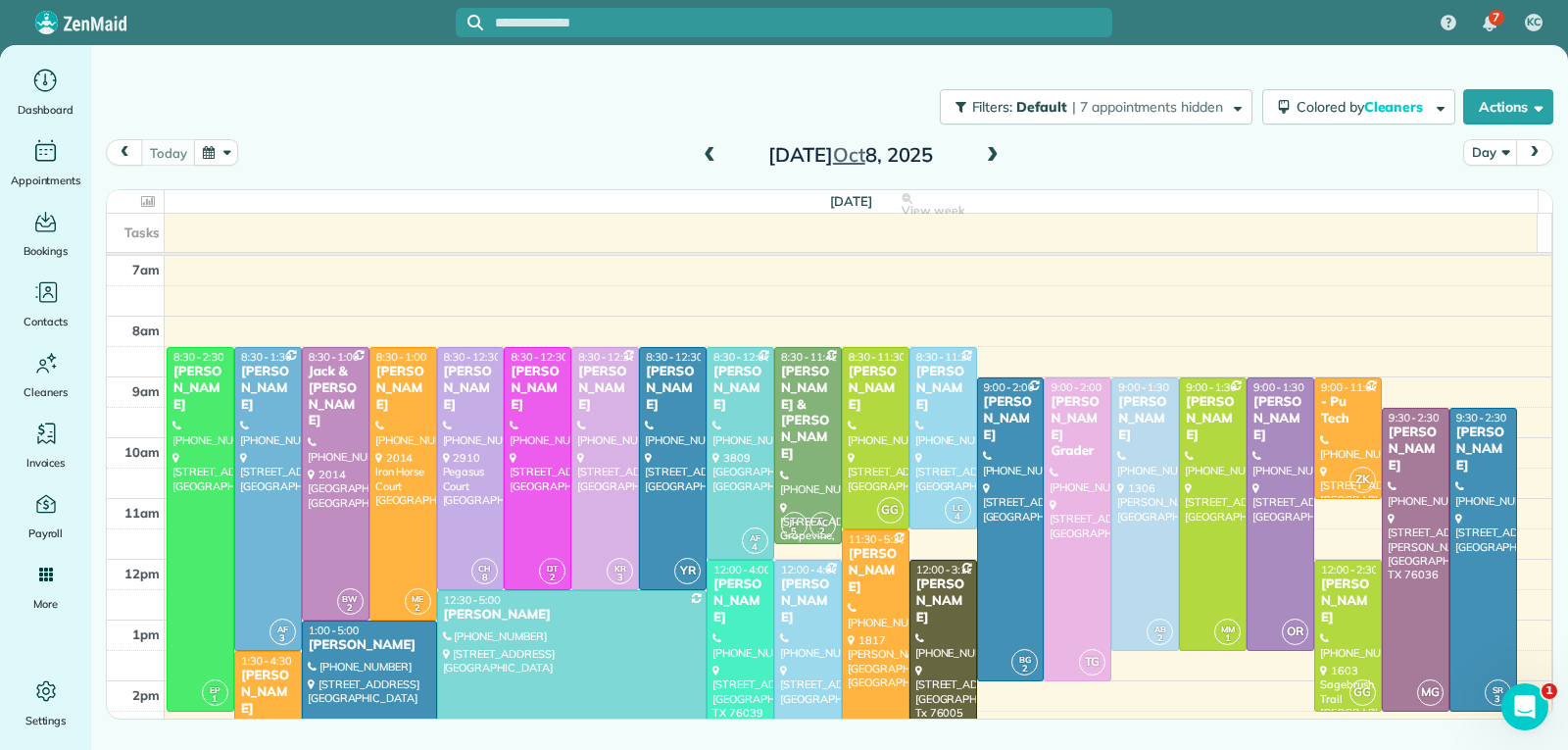
click at [995, 159] on span at bounding box center [993, 156] width 22 height 18
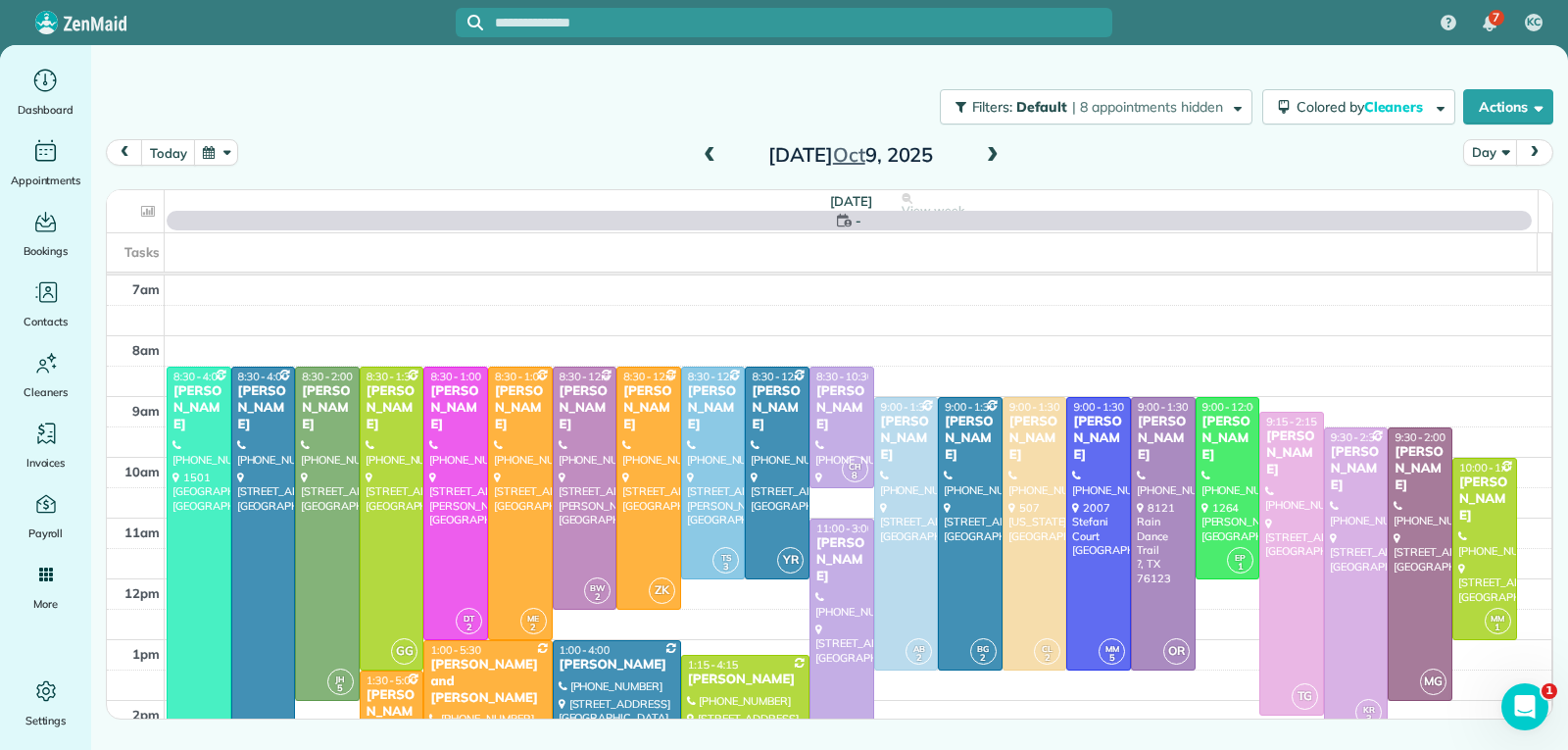
click at [992, 156] on span at bounding box center [993, 156] width 22 height 18
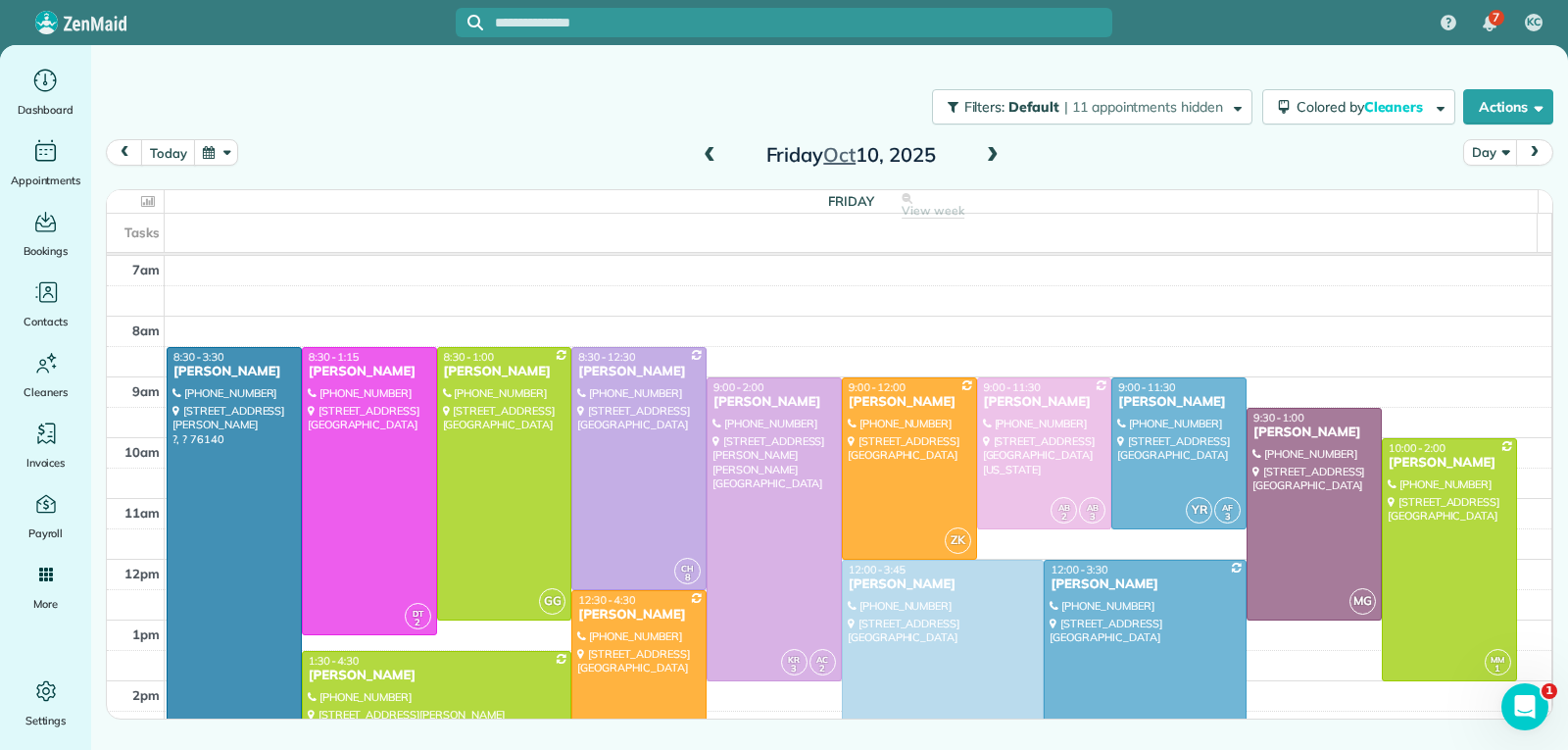
click at [992, 156] on span at bounding box center [993, 156] width 22 height 18
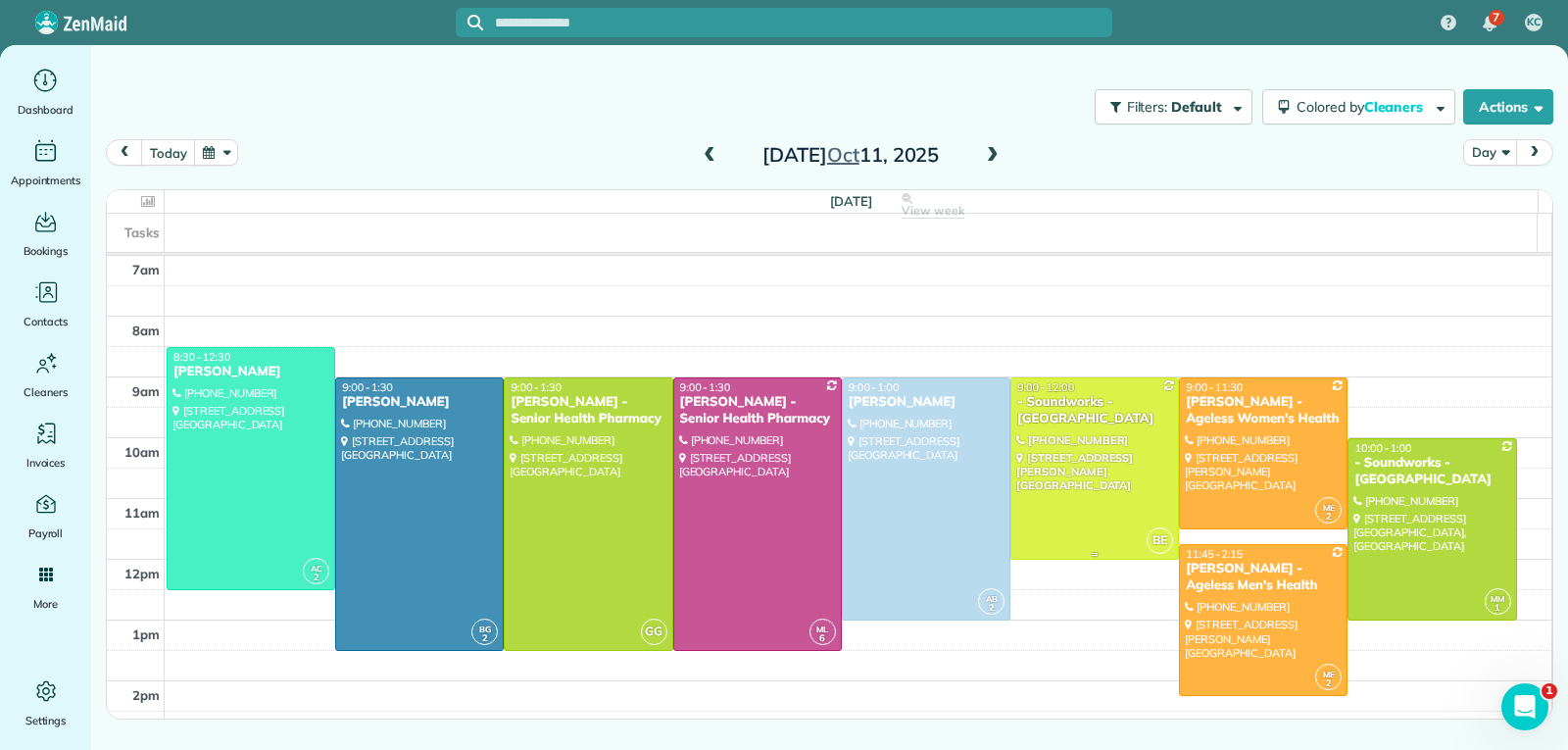
click at [1095, 487] on div at bounding box center [1094, 468] width 166 height 180
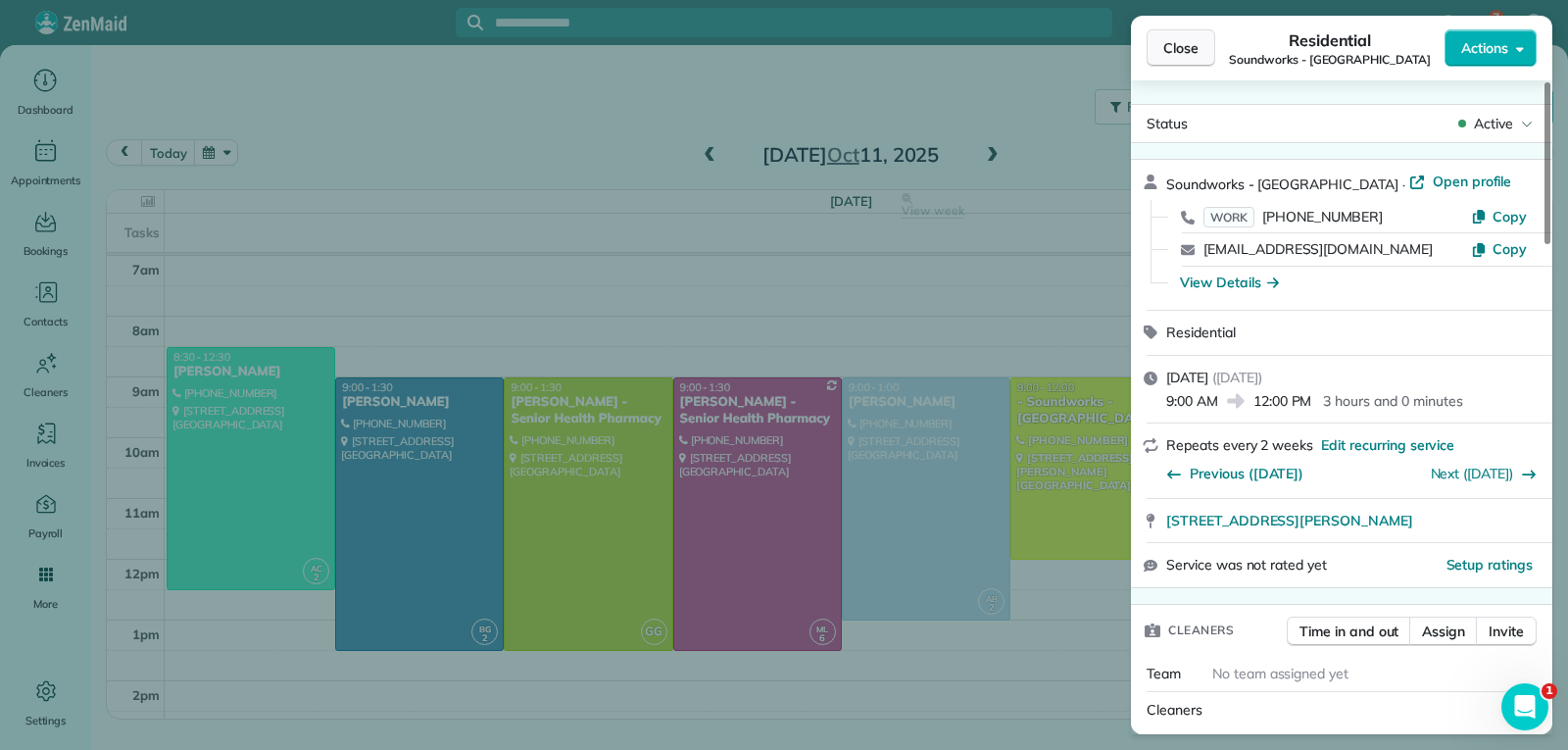
click at [1188, 49] on span "Close" at bounding box center [1181, 48] width 35 height 20
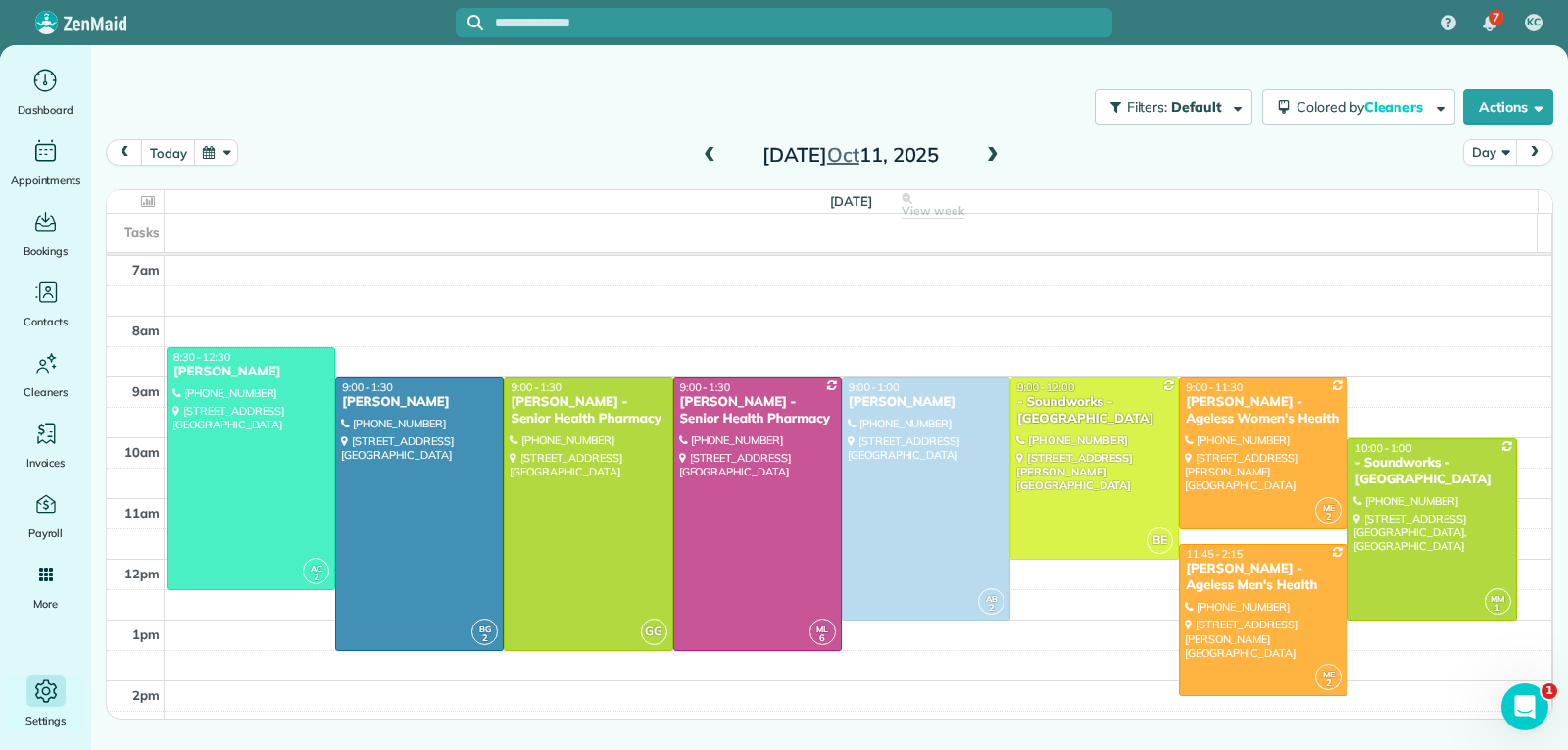
click at [51, 692] on icon "Main" at bounding box center [46, 691] width 30 height 30
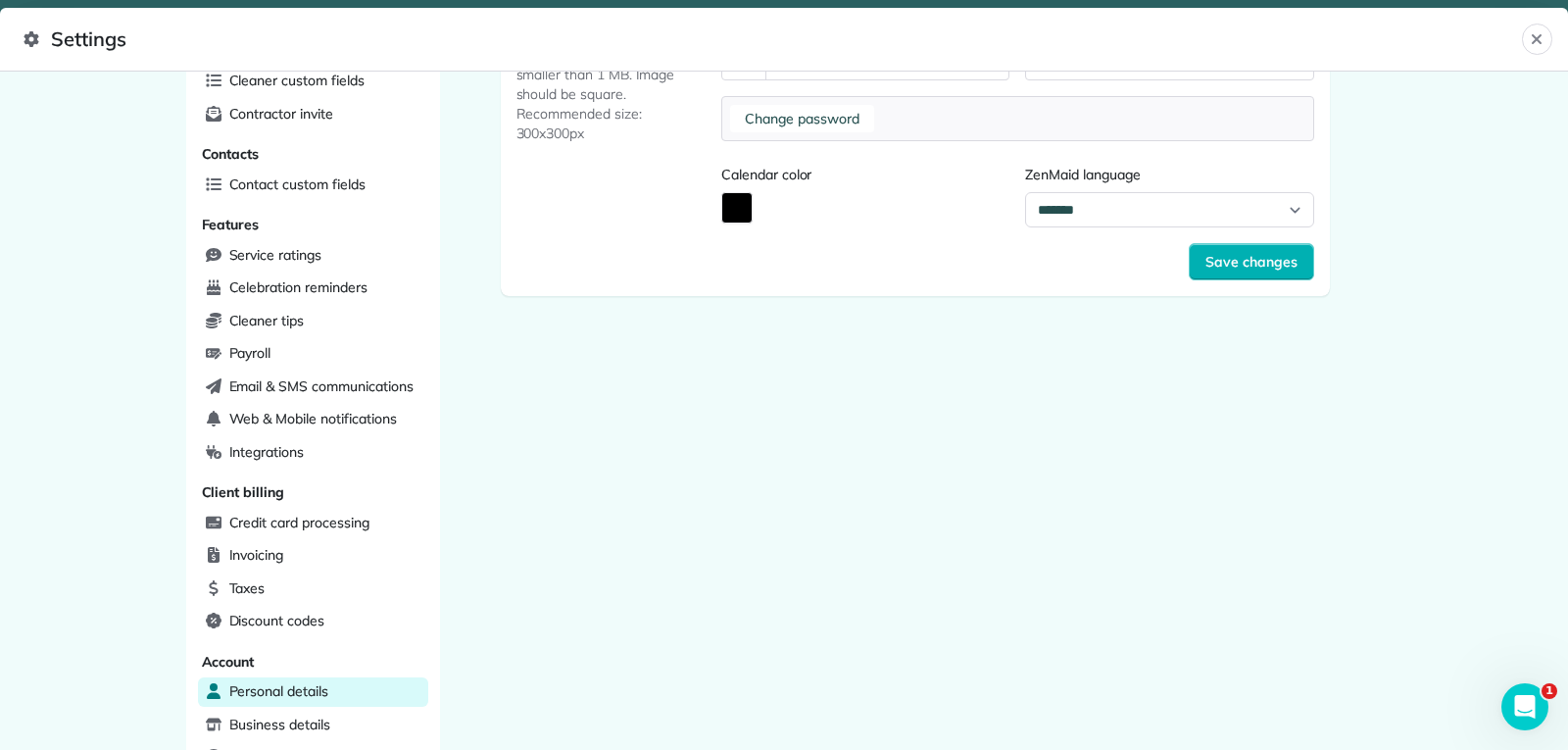
scroll to position [494, 0]
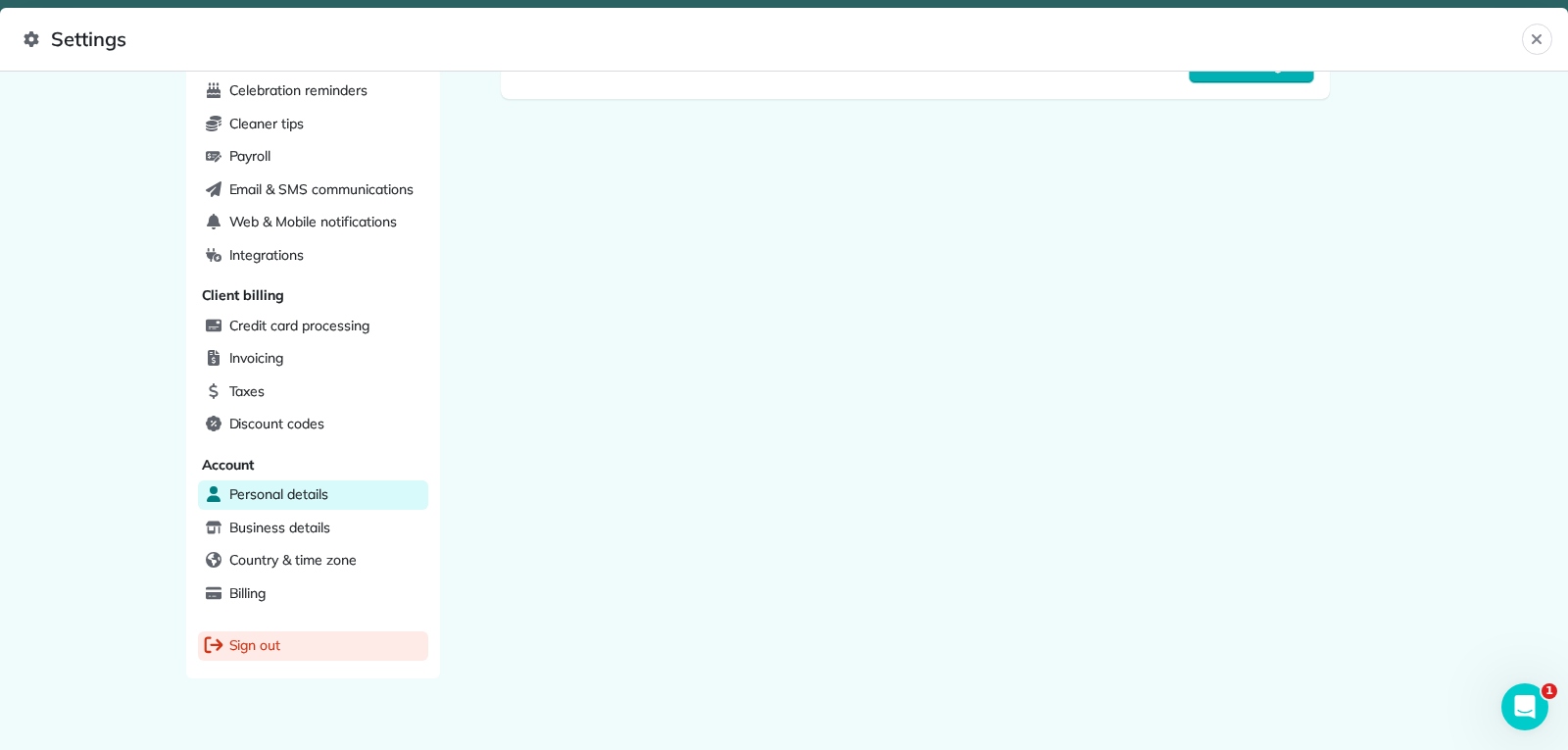
click at [255, 642] on span "Sign out" at bounding box center [255, 645] width 52 height 20
